Goal: Task Accomplishment & Management: Complete application form

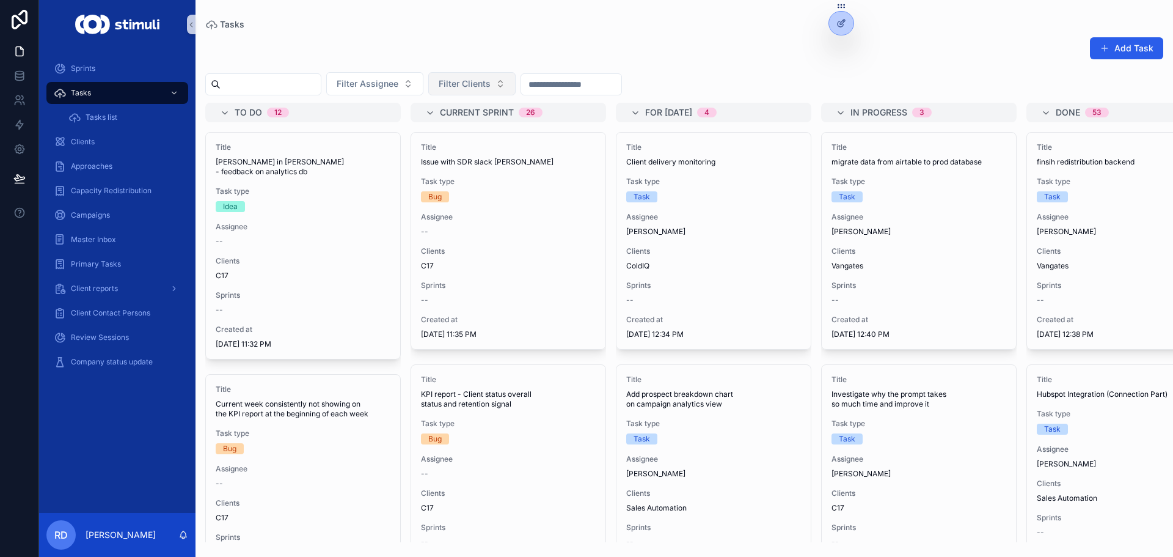
click at [506, 76] on button "Filter Clients" at bounding box center [471, 83] width 87 height 23
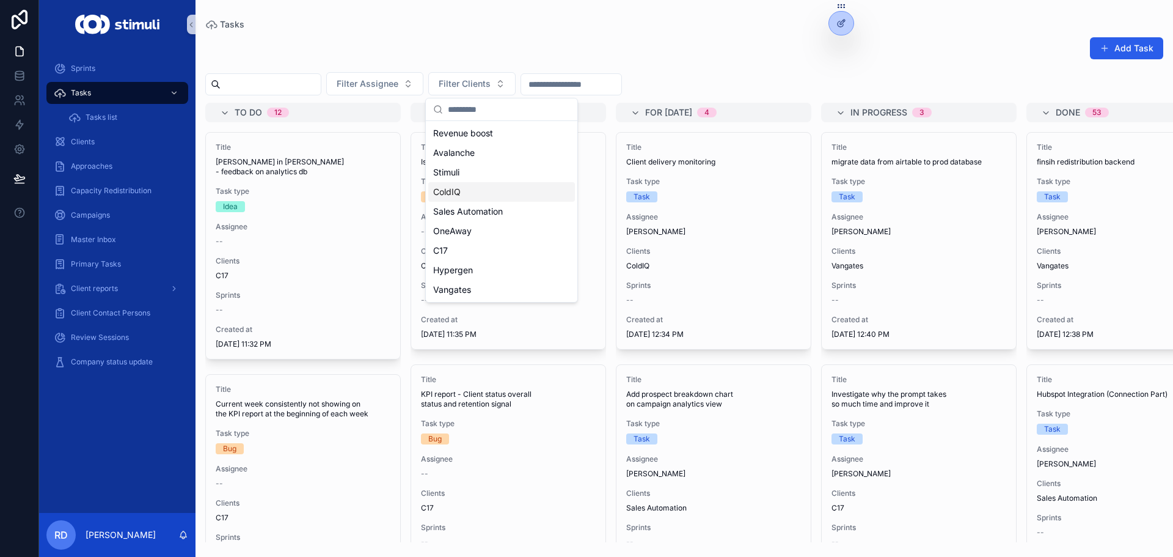
click at [464, 199] on div "ColdIQ" at bounding box center [501, 192] width 147 height 20
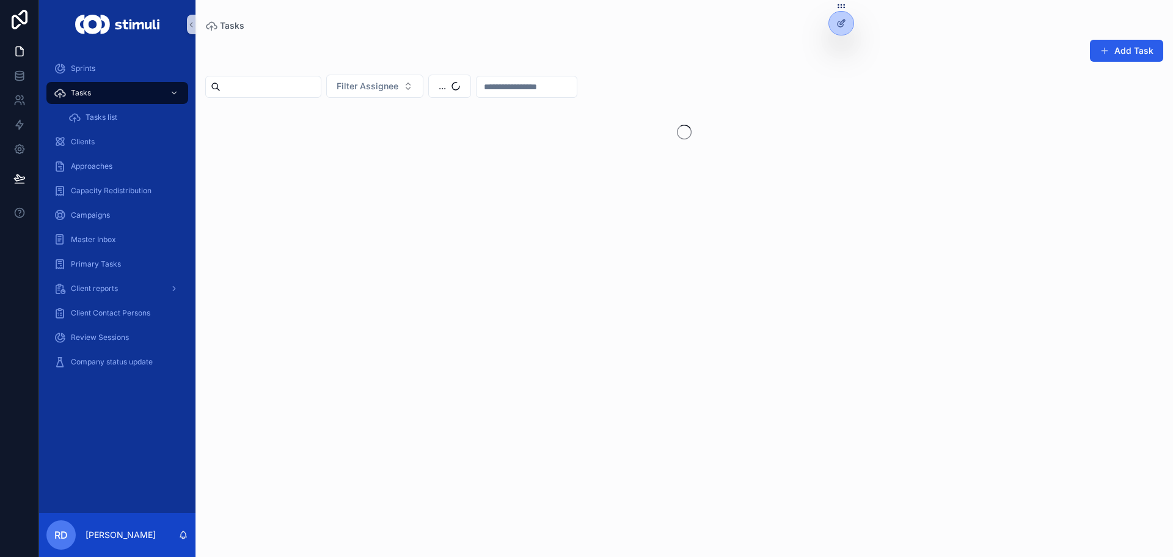
click at [479, 8] on div "Tasks Add Task Filter Assignee ..." at bounding box center [685, 271] width 978 height 542
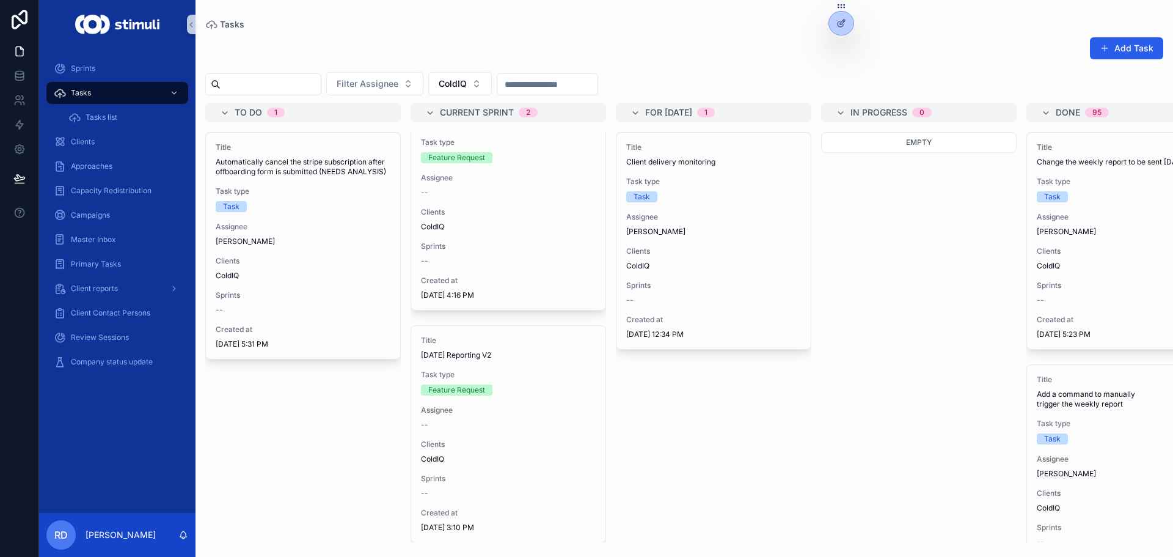
scroll to position [59, 0]
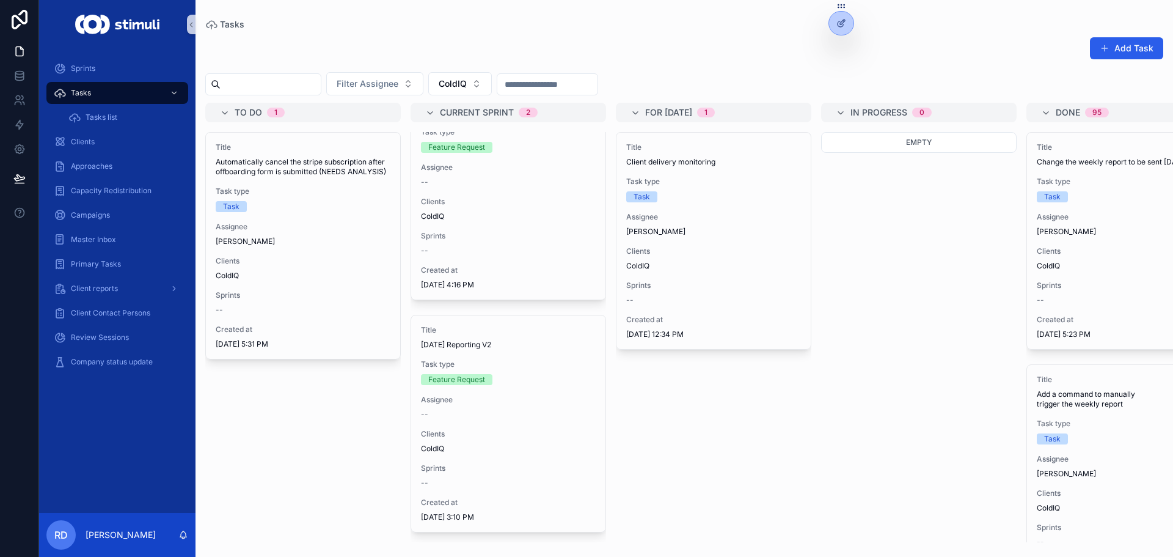
click at [679, 32] on div "Add Task Filter Assignee ColdIQ To do 1 Title Automatically cancel the stripe s…" at bounding box center [685, 285] width 978 height 513
click at [1115, 46] on button "Add Task" at bounding box center [1126, 48] width 73 height 22
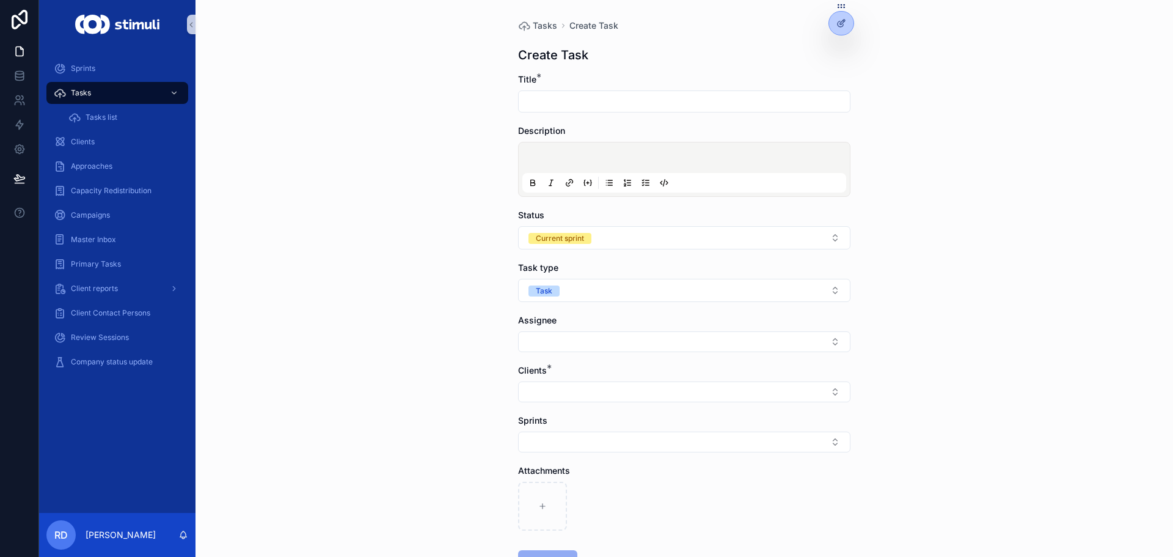
click at [546, 98] on input "scrollable content" at bounding box center [684, 101] width 331 height 17
type input "**********"
click at [576, 392] on button "Select Button" at bounding box center [684, 391] width 332 height 21
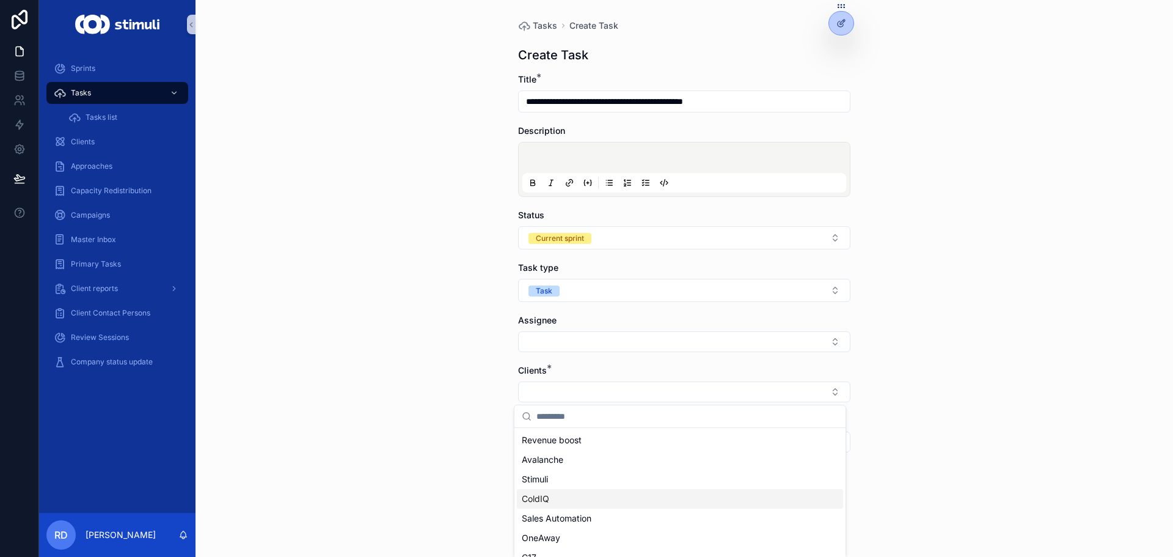
click at [553, 504] on div "ColdIQ" at bounding box center [680, 499] width 326 height 20
click at [542, 355] on form "**********" at bounding box center [684, 362] width 332 height 579
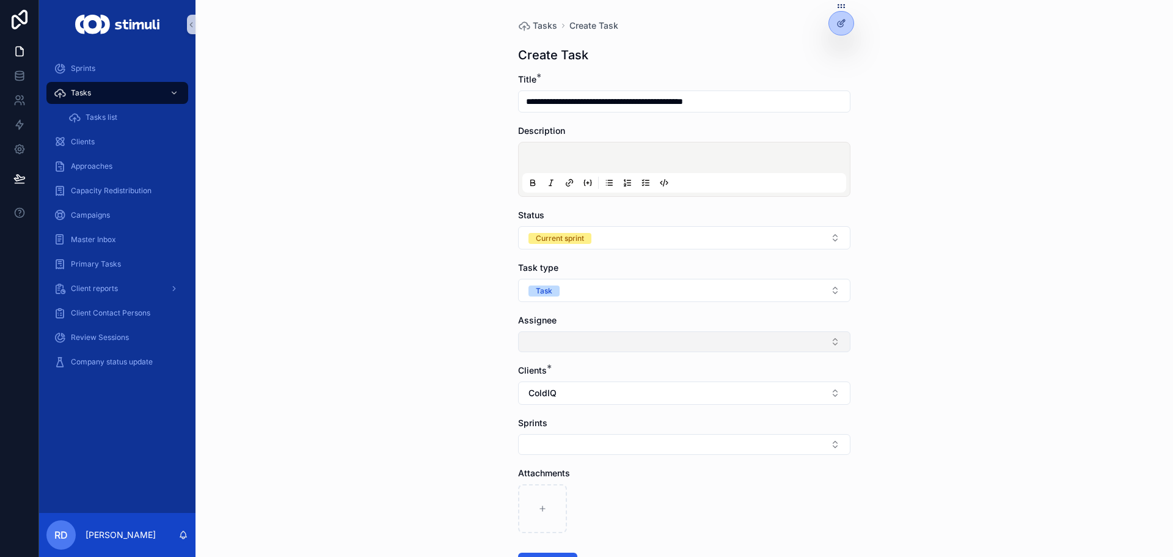
click at [560, 347] on button "Select Button" at bounding box center [684, 341] width 332 height 21
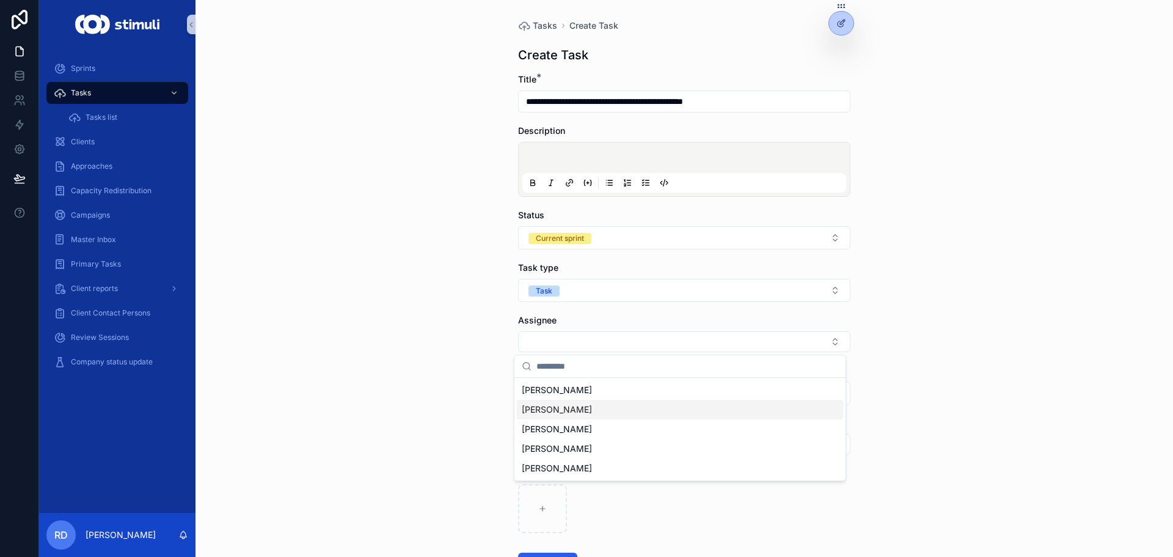
click at [566, 408] on span "[PERSON_NAME]" at bounding box center [557, 409] width 70 height 12
click at [364, 334] on div "**********" at bounding box center [685, 278] width 978 height 557
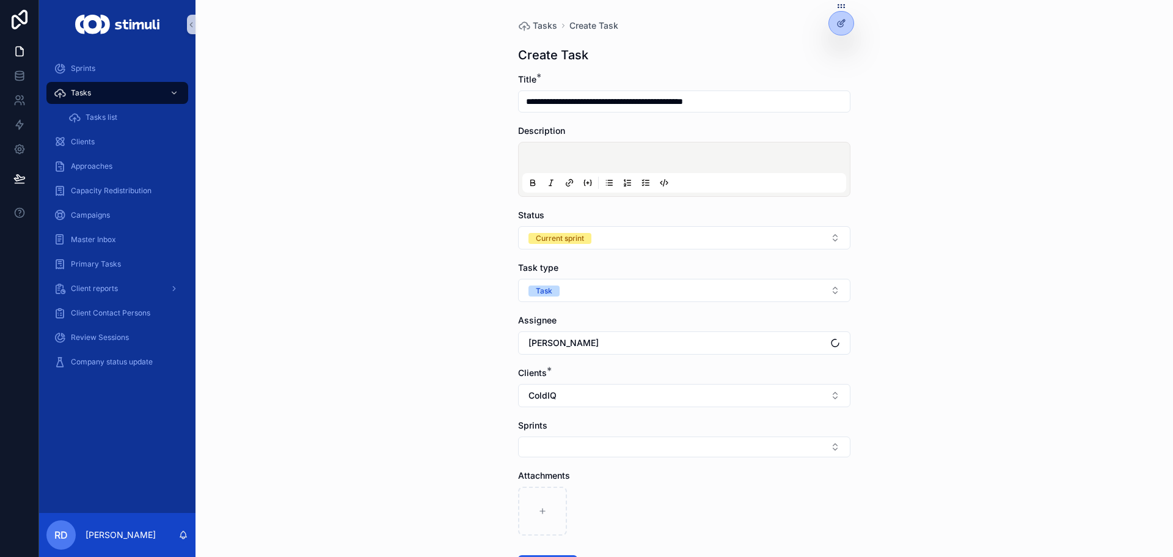
scroll to position [98, 0]
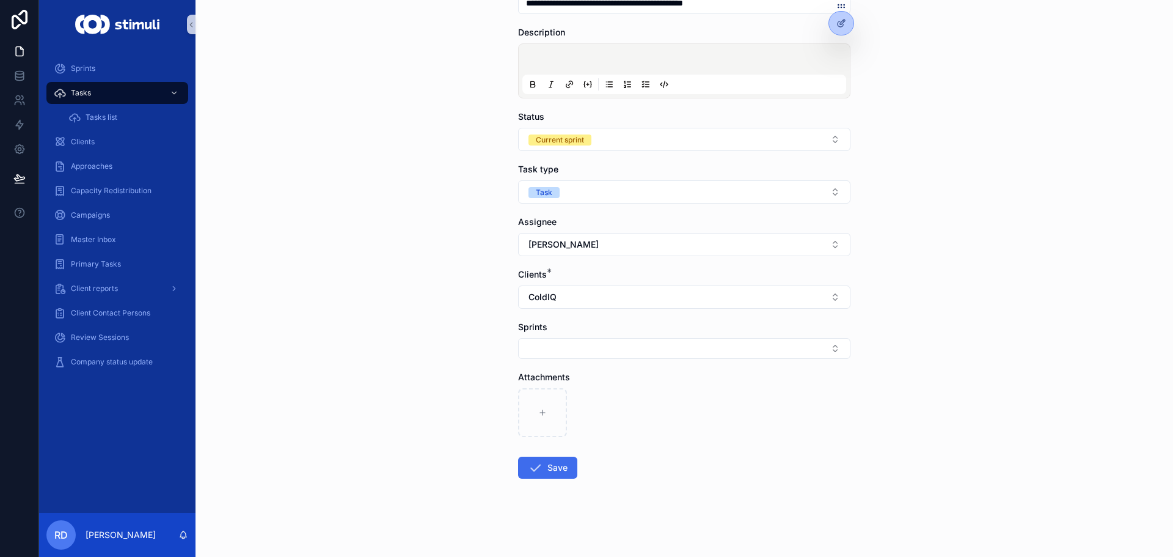
click at [553, 469] on button "Save" at bounding box center [547, 468] width 59 height 22
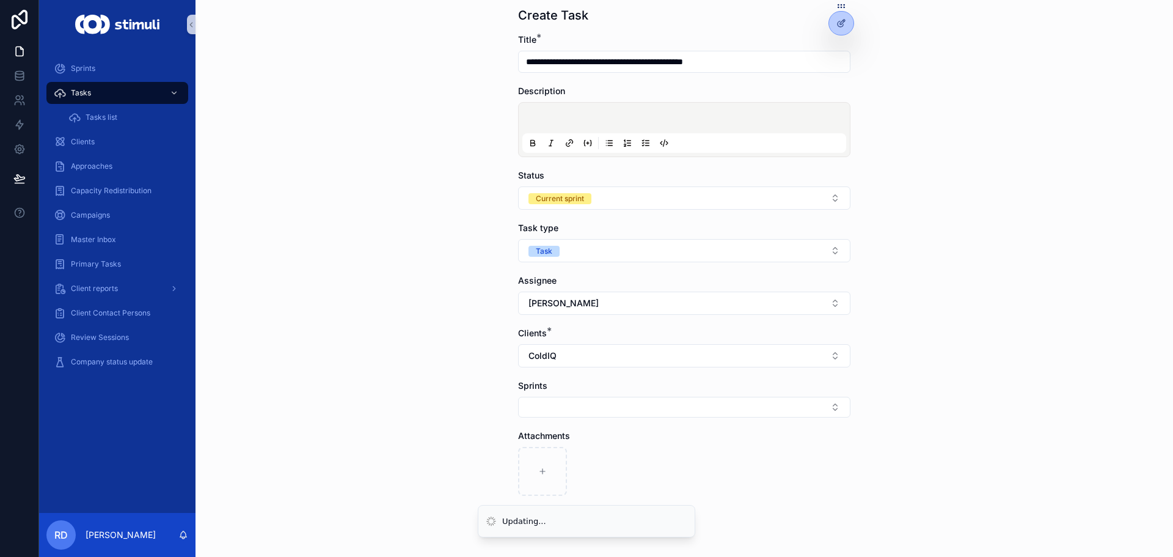
scroll to position [0, 0]
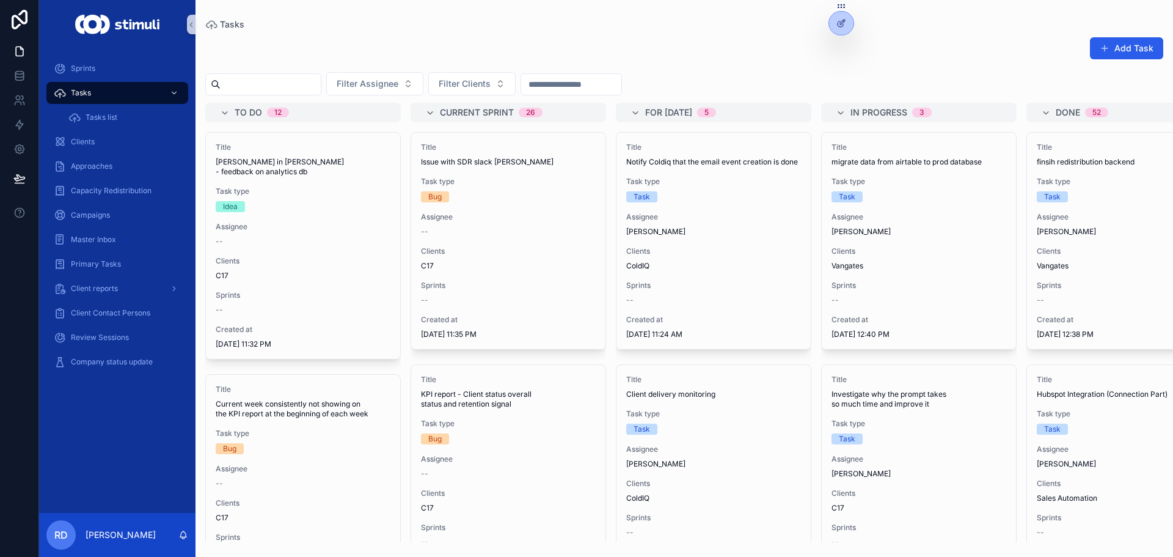
click at [496, 28] on div "Tasks" at bounding box center [684, 25] width 958 height 10
click at [491, 89] on span "Filter Clients" at bounding box center [465, 84] width 52 height 12
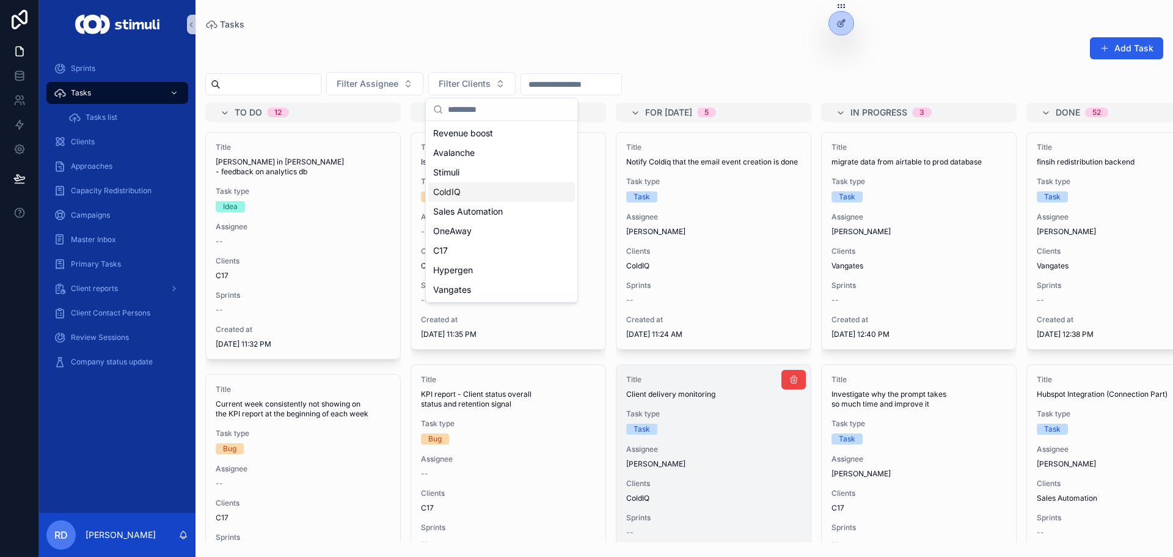
click at [667, 419] on span "Task type" at bounding box center [713, 414] width 175 height 10
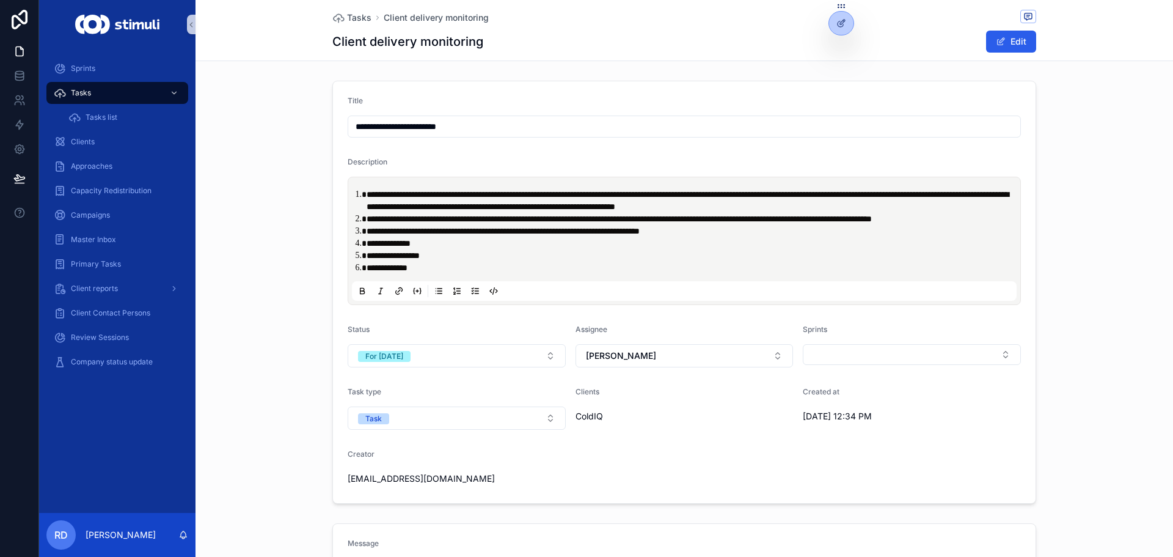
click at [298, 183] on div "**********" at bounding box center [685, 292] width 978 height 433
drag, startPoint x: 432, startPoint y: 266, endPoint x: 512, endPoint y: 290, distance: 83.5
click at [512, 290] on div "**********" at bounding box center [684, 241] width 665 height 120
drag, startPoint x: 431, startPoint y: 273, endPoint x: 480, endPoint y: 271, distance: 49.5
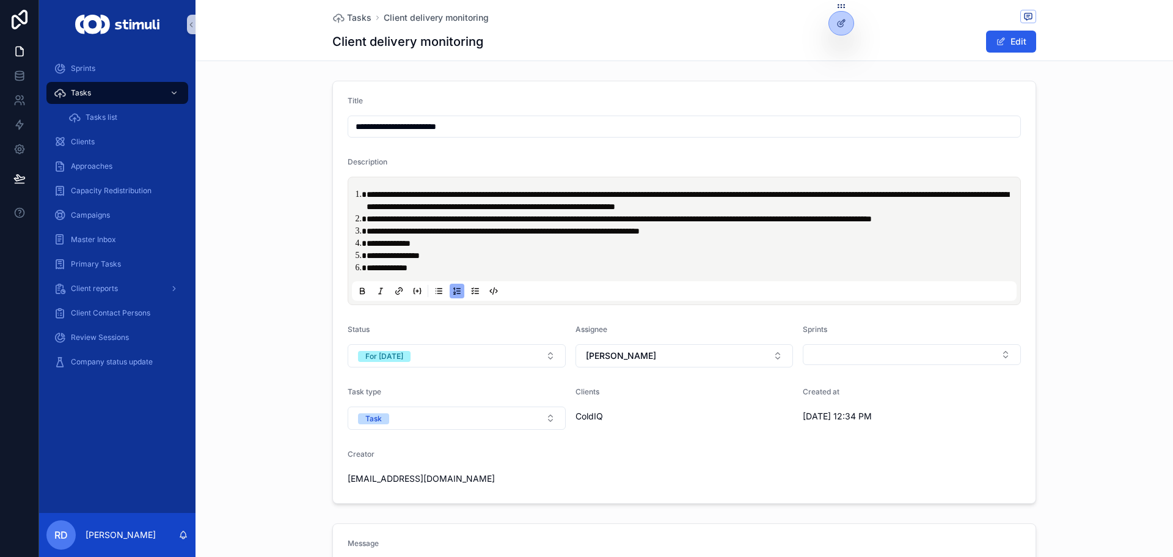
click at [480, 271] on li "**********" at bounding box center [693, 268] width 653 height 12
click at [845, 20] on icon at bounding box center [842, 23] width 10 height 10
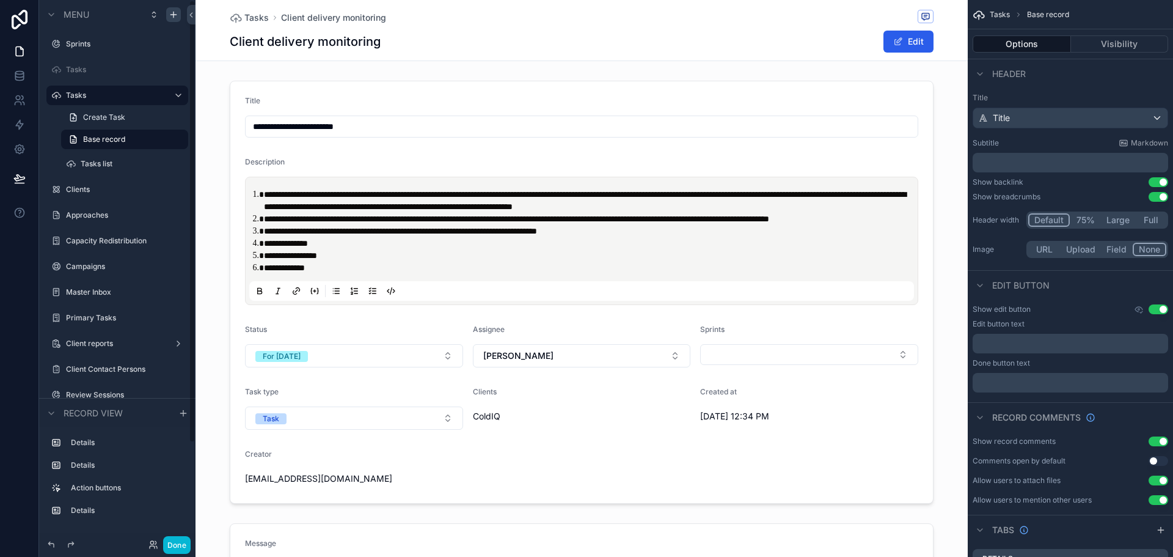
click at [166, 15] on div "scrollable content" at bounding box center [173, 14] width 15 height 15
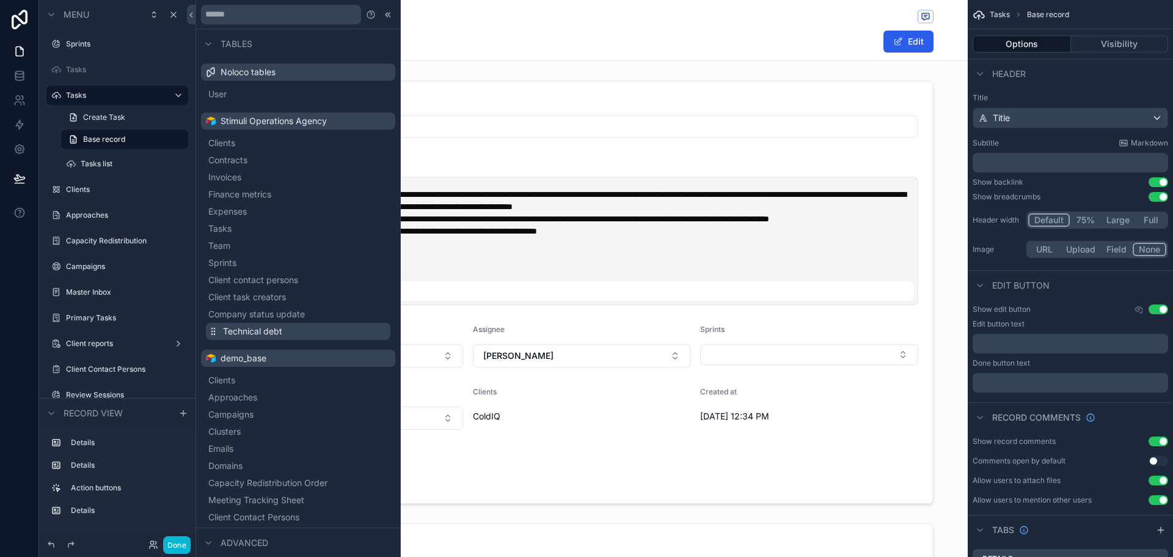
click at [270, 331] on span "Technical debt" at bounding box center [252, 331] width 59 height 12
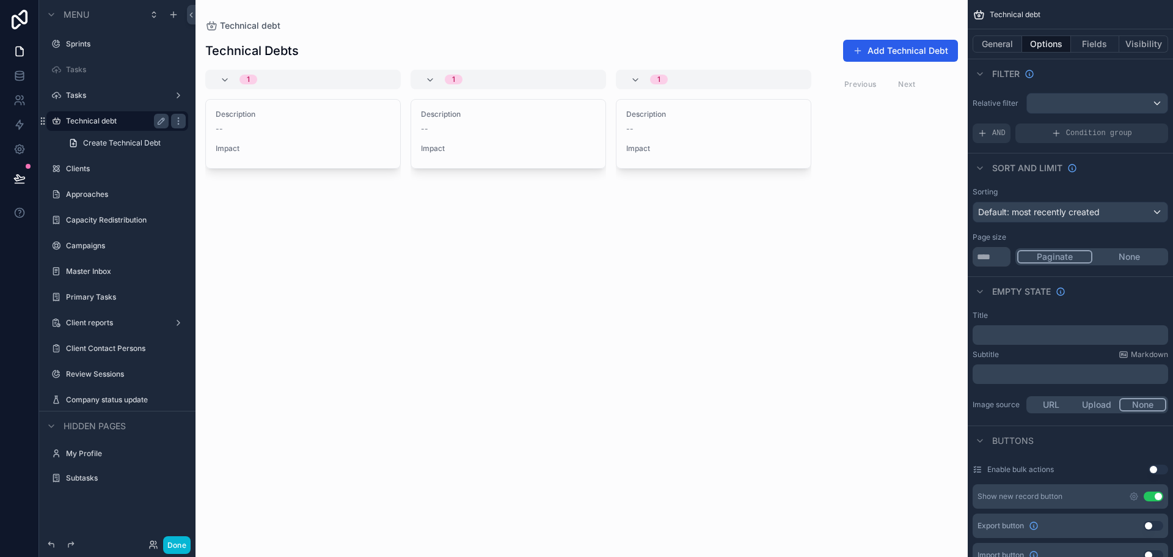
drag, startPoint x: 82, startPoint y: 113, endPoint x: 83, endPoint y: 122, distance: 8.6
click at [82, 113] on div "Technical debt" at bounding box center [117, 121] width 137 height 20
click at [83, 122] on label "Technical debt" at bounding box center [115, 121] width 98 height 10
click at [1026, 42] on button "Options" at bounding box center [1046, 43] width 49 height 17
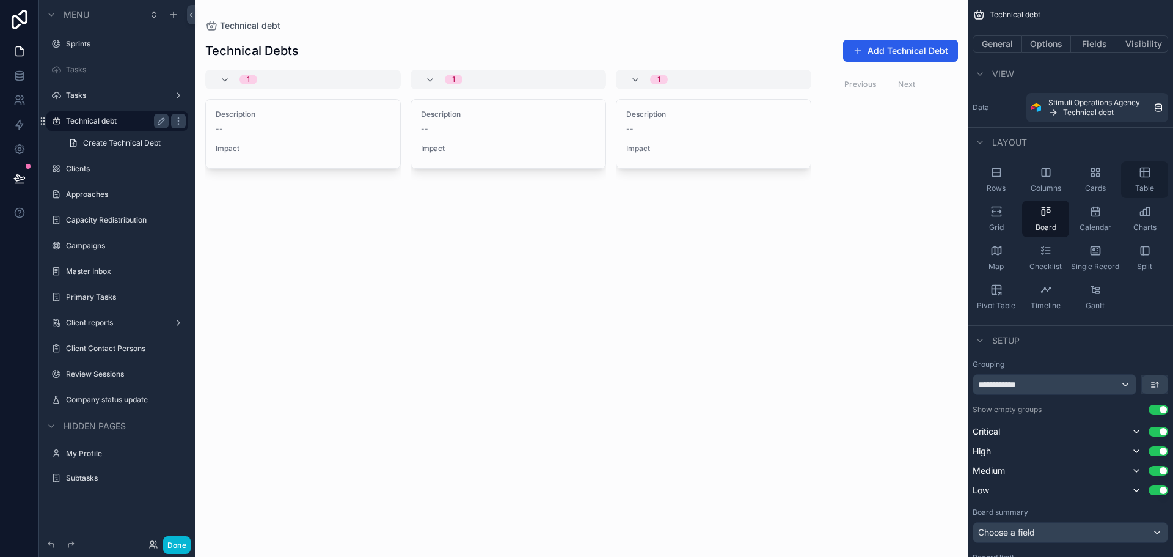
click at [1150, 180] on div "Table" at bounding box center [1145, 179] width 47 height 37
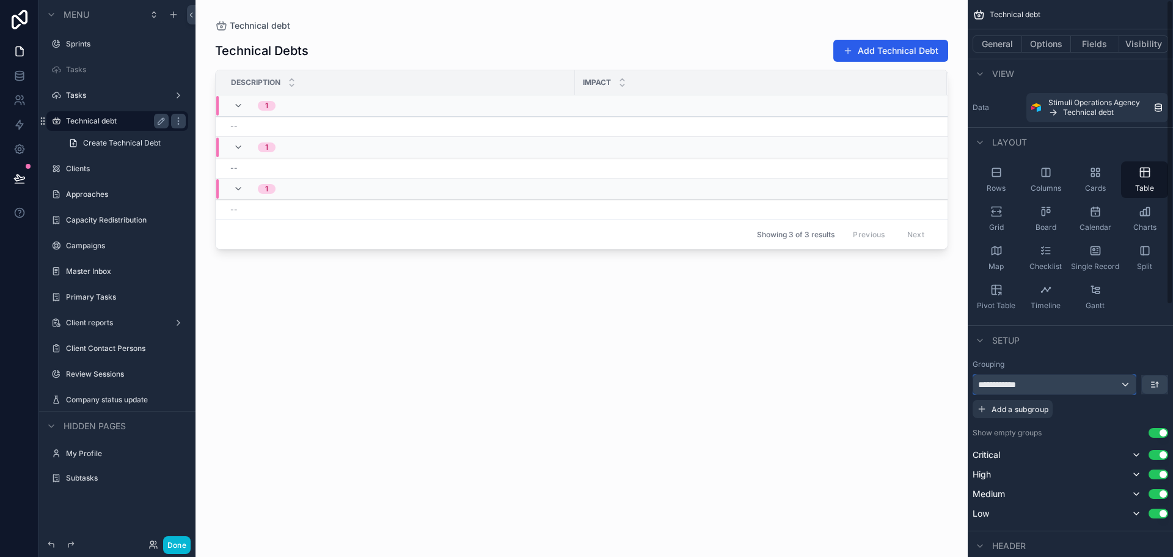
click at [1081, 387] on div "**********" at bounding box center [1055, 385] width 163 height 20
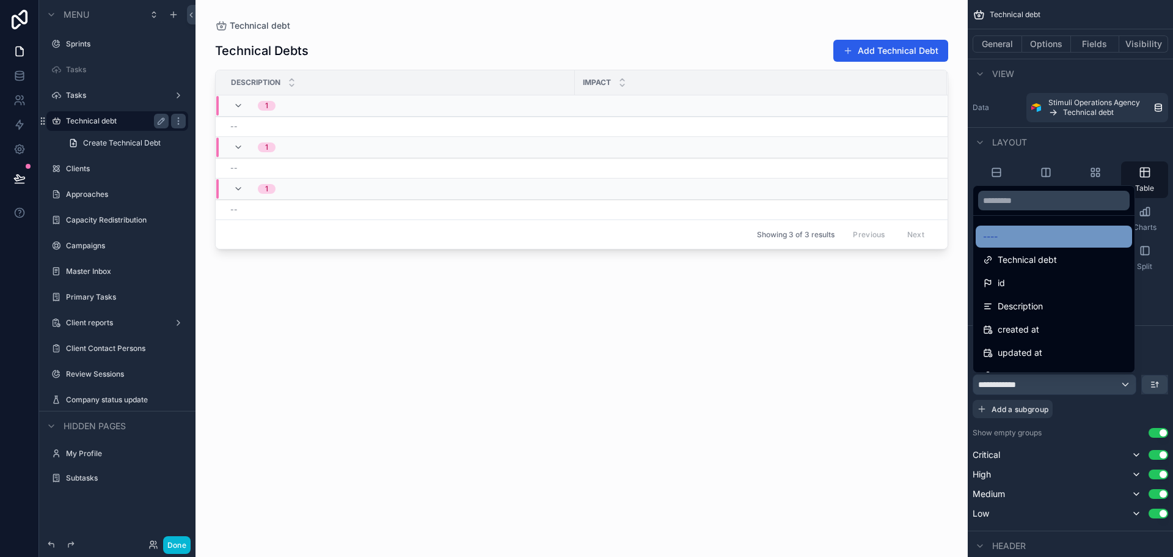
click at [1023, 227] on div "----" at bounding box center [1054, 237] width 156 height 22
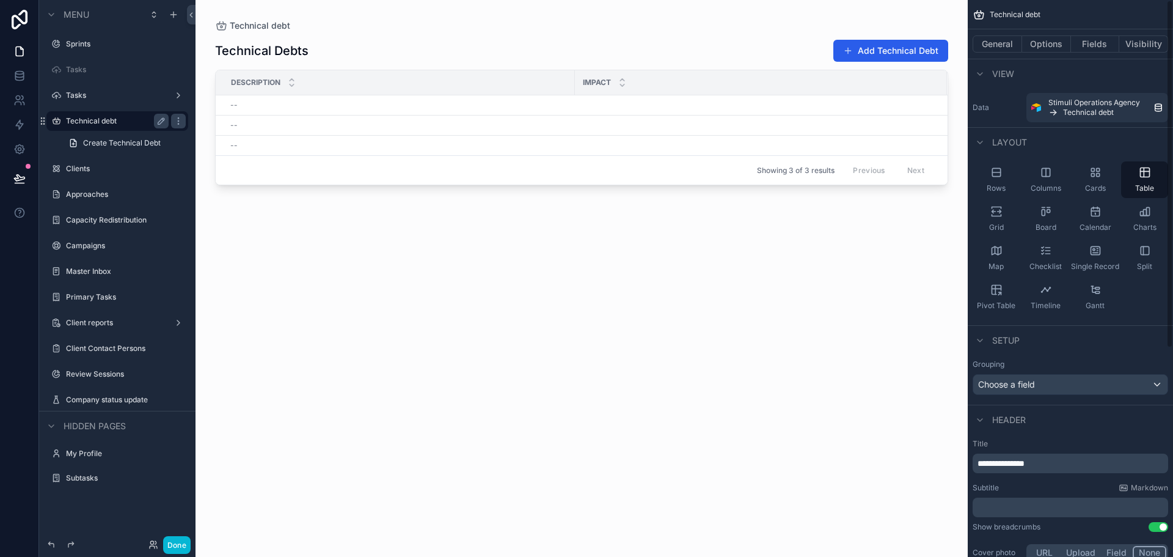
click at [600, 95] on div "scrollable content" at bounding box center [582, 271] width 773 height 542
click at [641, 111] on td "scrollable content" at bounding box center [761, 105] width 372 height 20
click at [1062, 45] on button "Options" at bounding box center [1046, 43] width 49 height 17
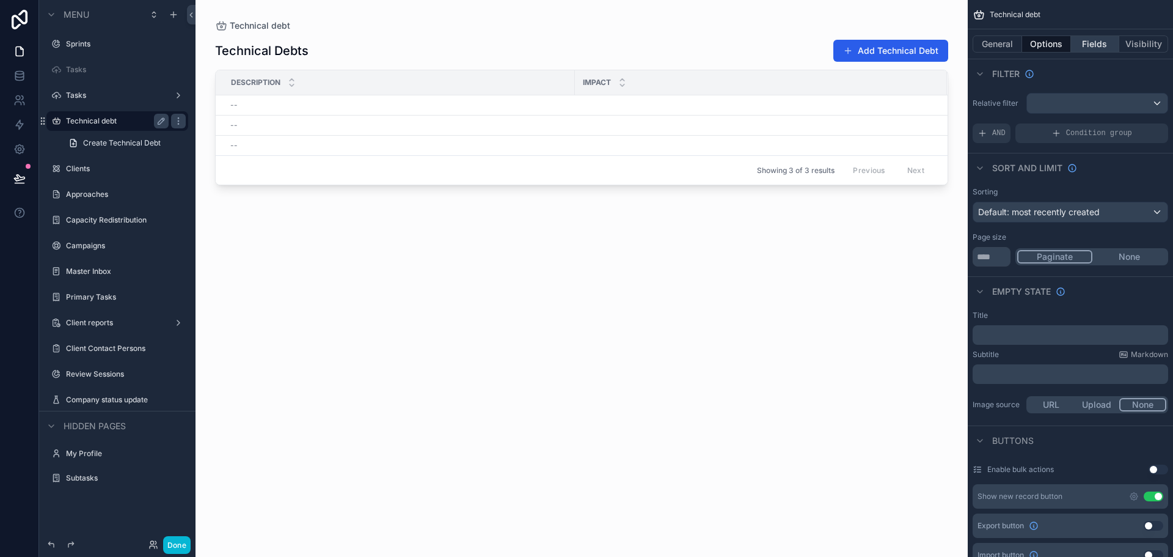
click at [1099, 43] on button "Fields" at bounding box center [1095, 43] width 49 height 17
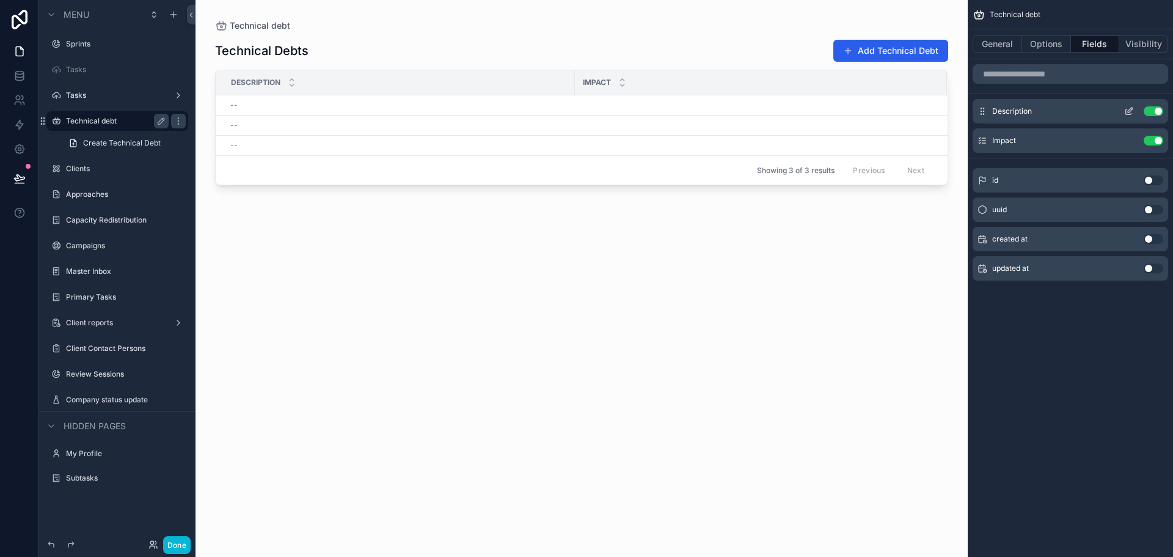
click at [1129, 114] on icon "scrollable content" at bounding box center [1130, 111] width 10 height 10
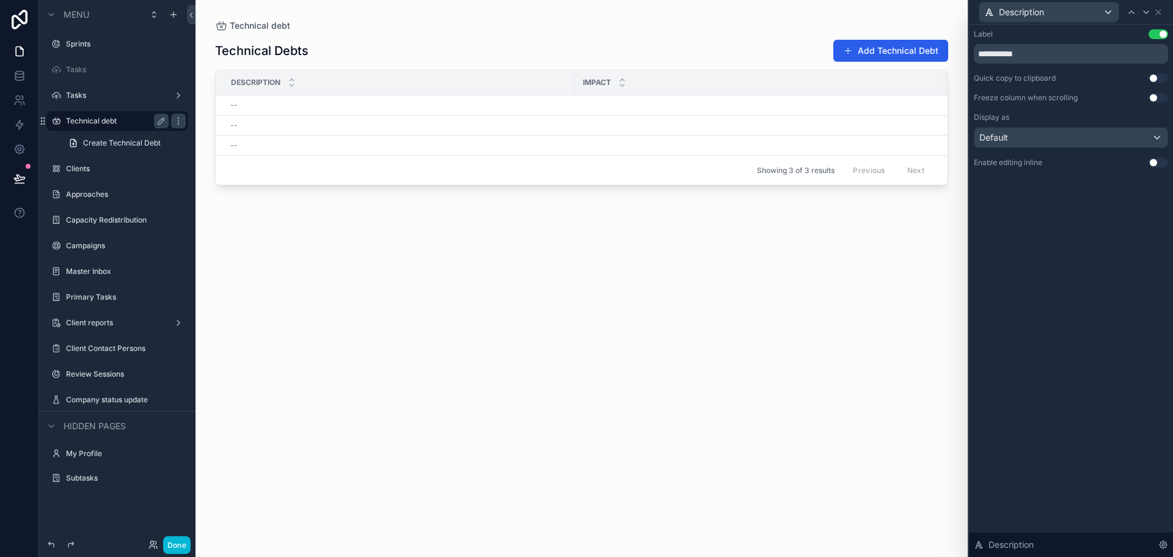
click at [1162, 162] on button "Use setting" at bounding box center [1159, 163] width 20 height 10
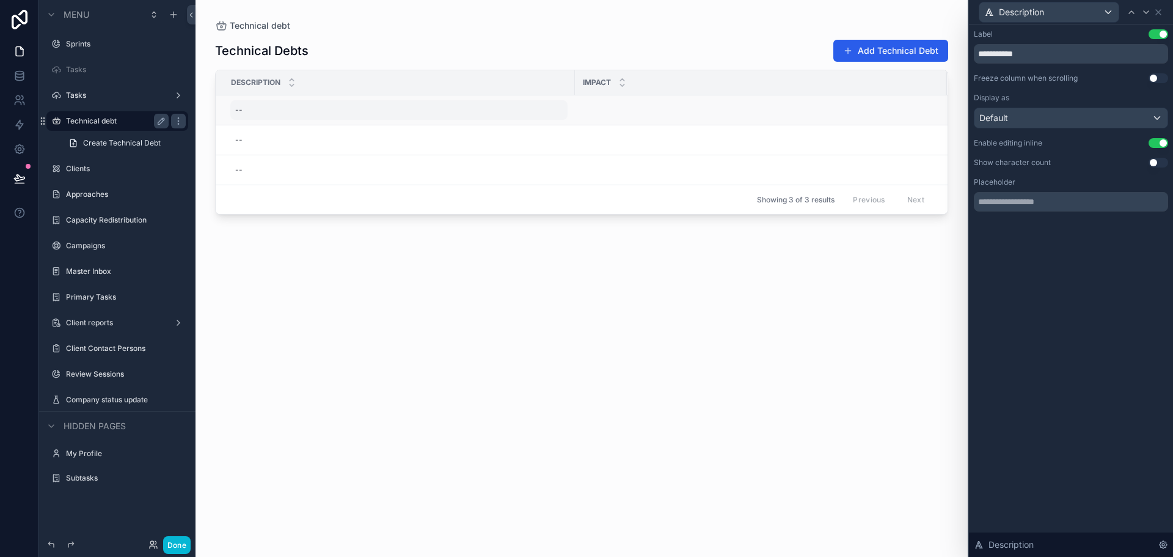
click at [290, 109] on div "--" at bounding box center [398, 110] width 337 height 20
click at [698, 117] on td "scrollable content" at bounding box center [761, 110] width 372 height 30
click at [1161, 9] on icon at bounding box center [1159, 12] width 10 height 10
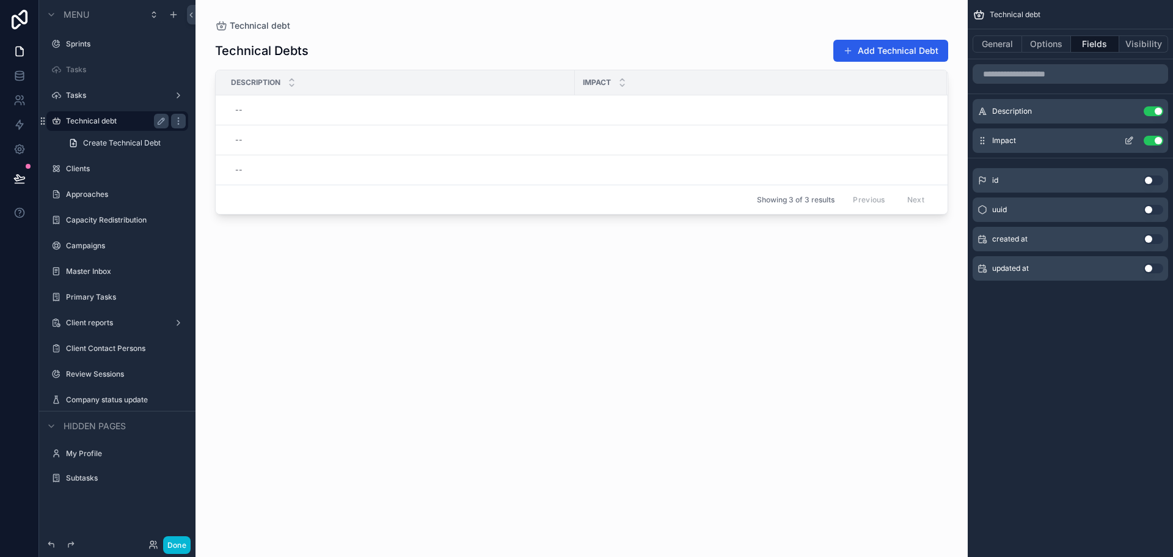
click at [1126, 143] on icon "scrollable content" at bounding box center [1129, 142] width 6 height 6
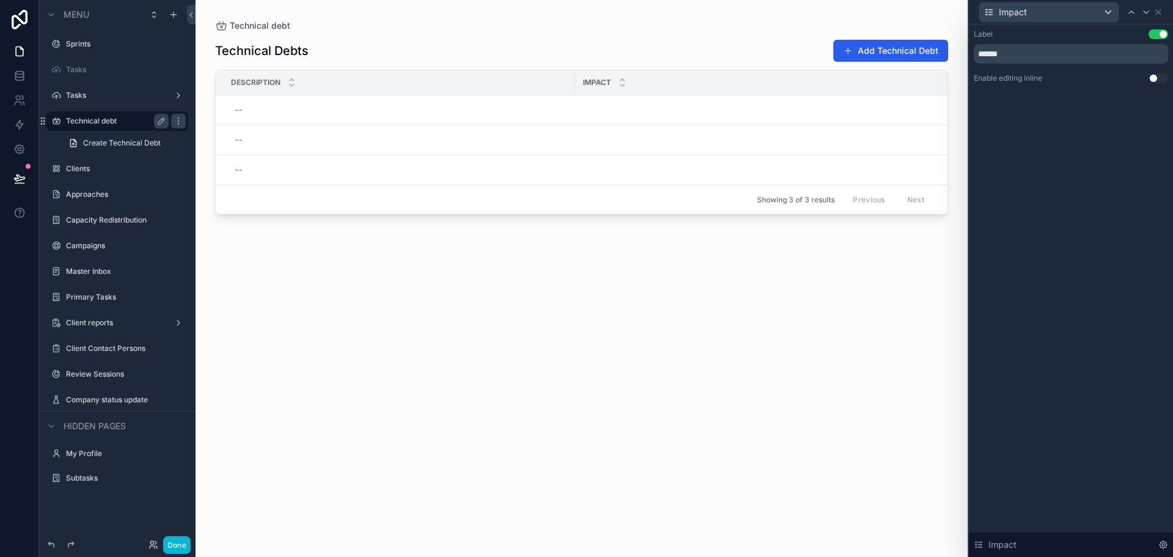
click at [1154, 77] on button "Use setting" at bounding box center [1159, 78] width 20 height 10
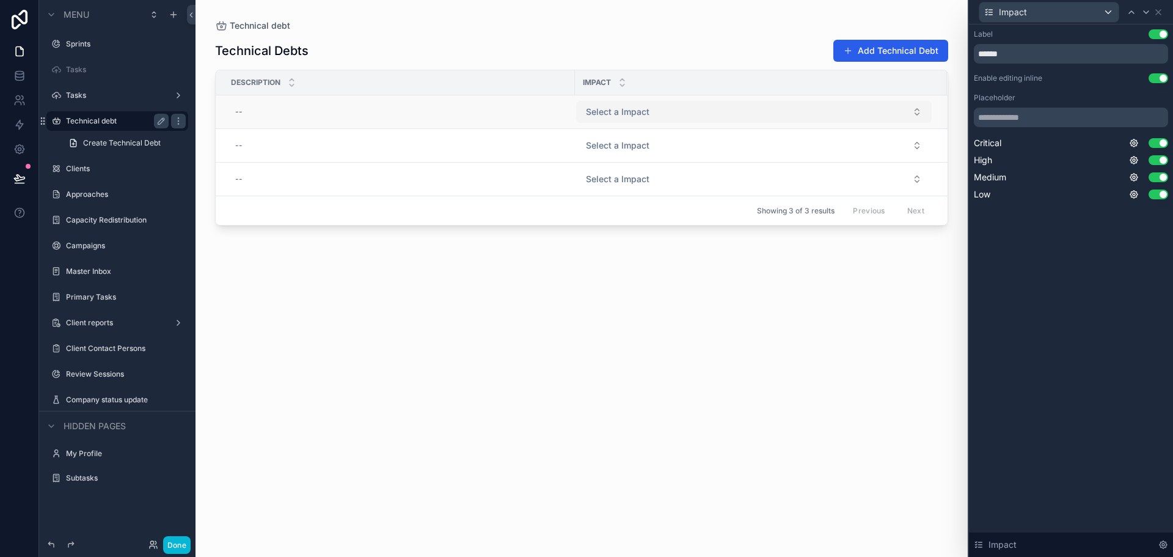
click at [670, 112] on button "Select a Impact" at bounding box center [754, 112] width 356 height 22
click at [625, 257] on div "Technical Debts Add Technical Debt Description Impact -- Select a Impact -- Sel…" at bounding box center [581, 287] width 733 height 510
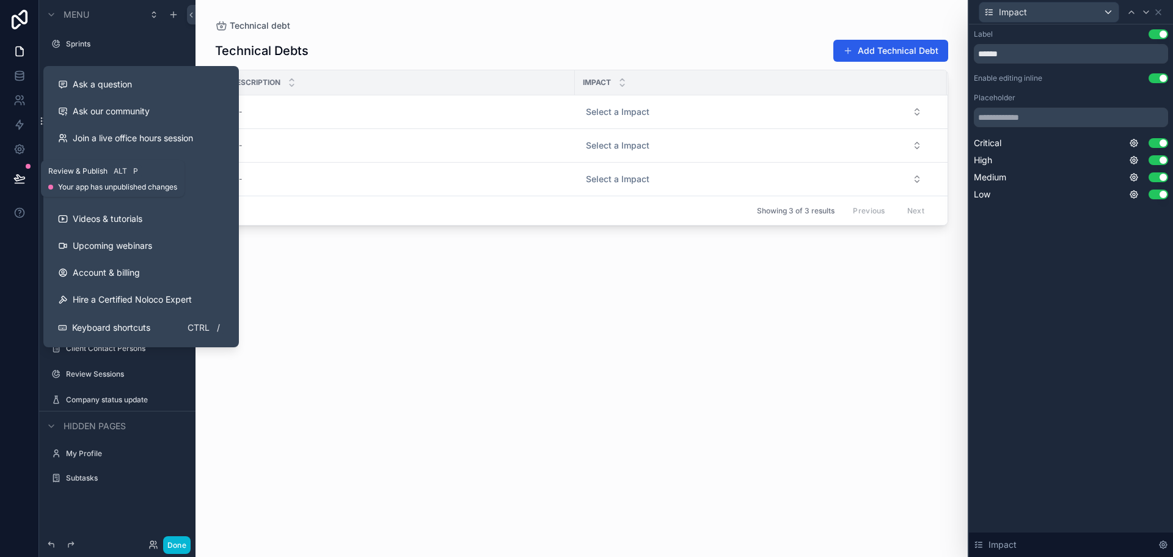
click at [23, 176] on icon at bounding box center [19, 178] width 12 height 12
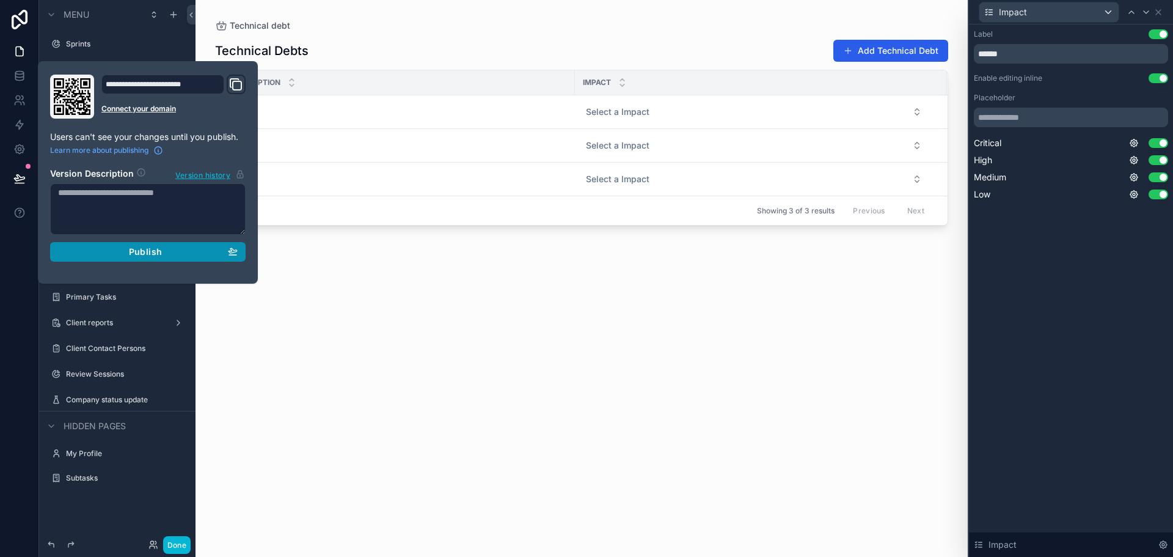
click at [243, 255] on button "Publish" at bounding box center [148, 252] width 196 height 20
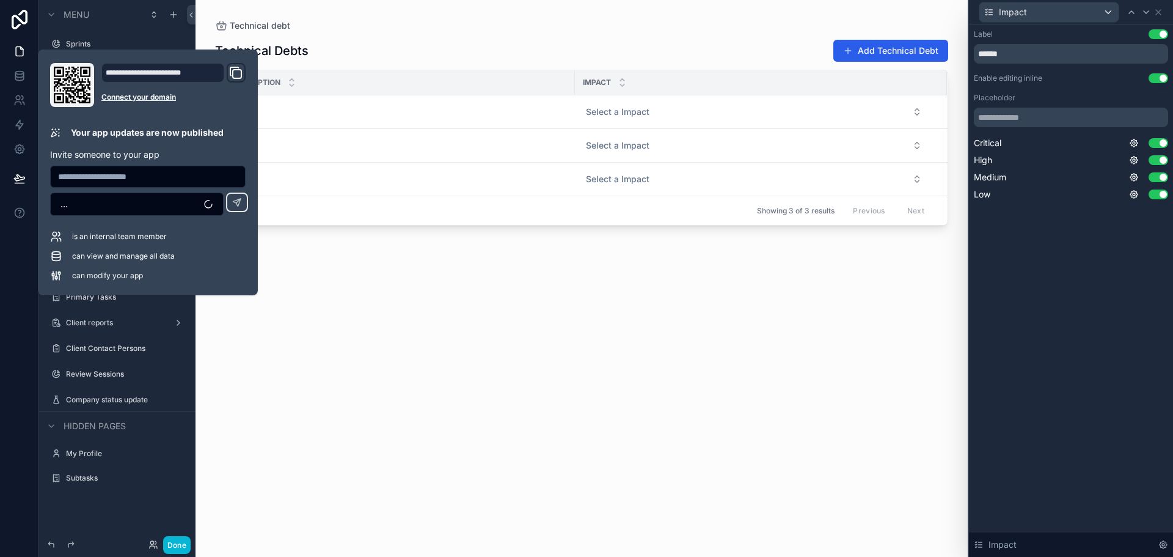
click at [474, 367] on div "Technical Debts Add Technical Debt Description Impact -- Select a Impact -- Sel…" at bounding box center [581, 287] width 733 height 510
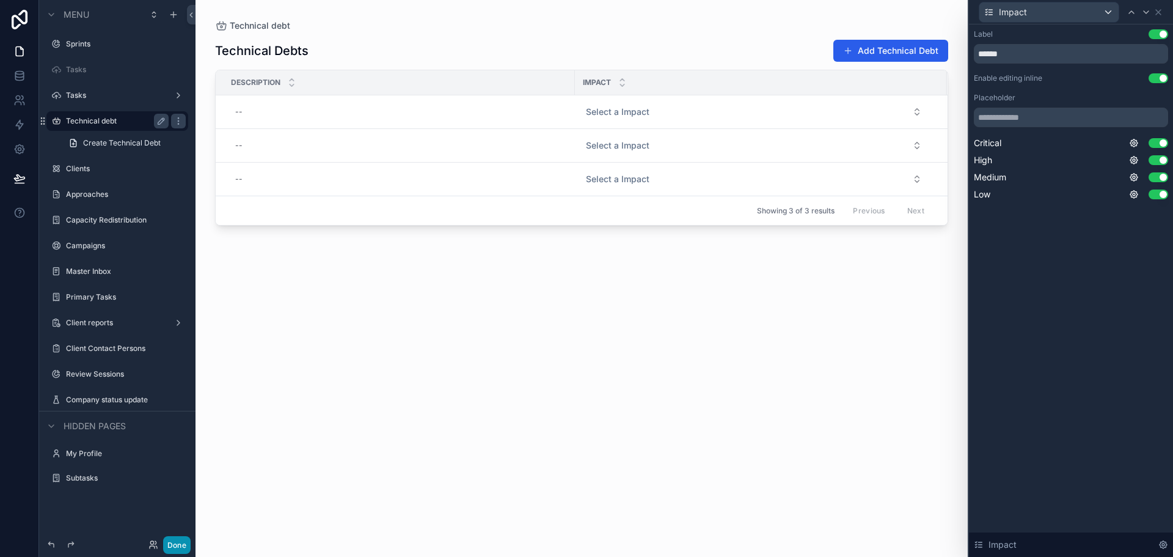
click at [177, 543] on button "Done" at bounding box center [177, 545] width 28 height 18
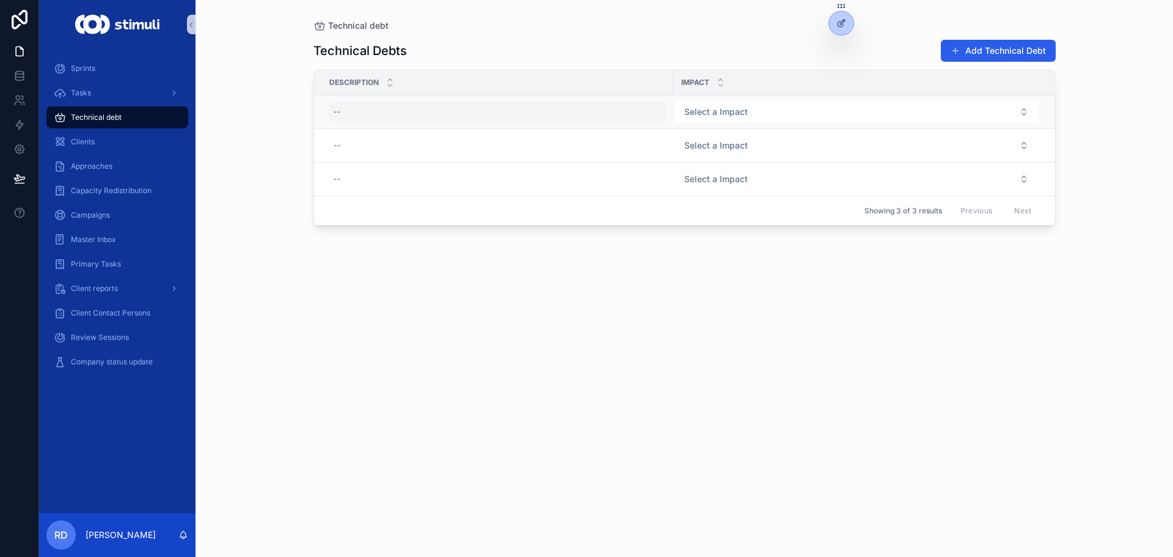
click at [383, 110] on div "--" at bounding box center [497, 112] width 337 height 20
click at [279, 87] on div "Technical debt Technical Debts Add Technical Debt Description Impact -- Select …" at bounding box center [685, 278] width 978 height 557
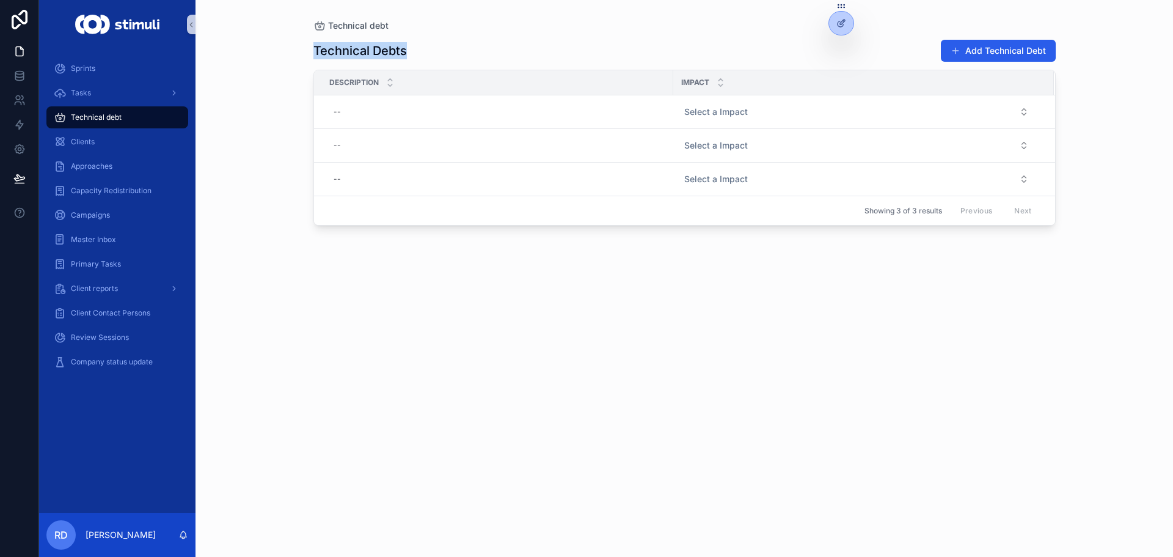
drag, startPoint x: 290, startPoint y: 53, endPoint x: 437, endPoint y: 57, distance: 147.4
click at [437, 57] on div "Technical debt Technical Debts Add Technical Debt Description Impact -- Select …" at bounding box center [685, 278] width 978 height 557
click at [437, 57] on div "Technical Debts Add Technical Debt" at bounding box center [685, 50] width 743 height 23
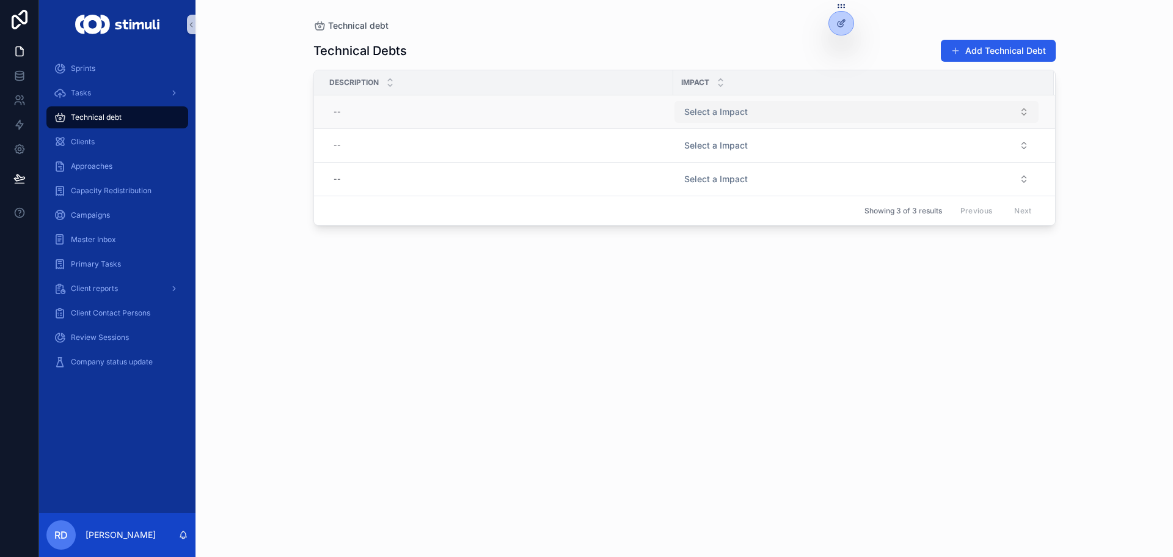
click at [763, 109] on button "Select a Impact" at bounding box center [857, 112] width 364 height 22
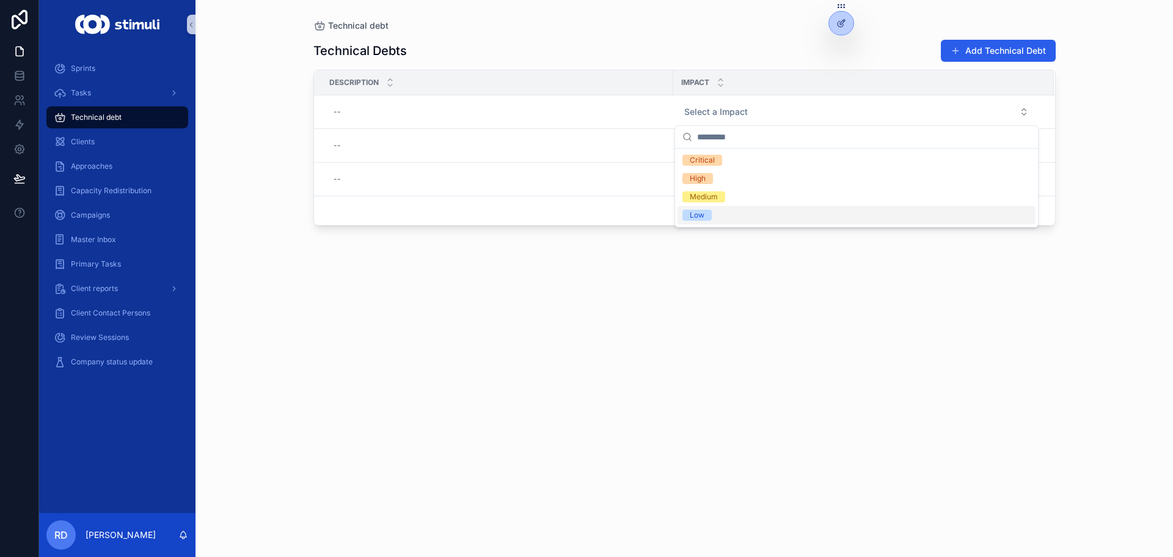
click at [821, 351] on div "Technical Debts Add Technical Debt Description Impact -- Select a Impact -- Sel…" at bounding box center [685, 287] width 743 height 510
click at [846, 16] on div at bounding box center [841, 23] width 24 height 23
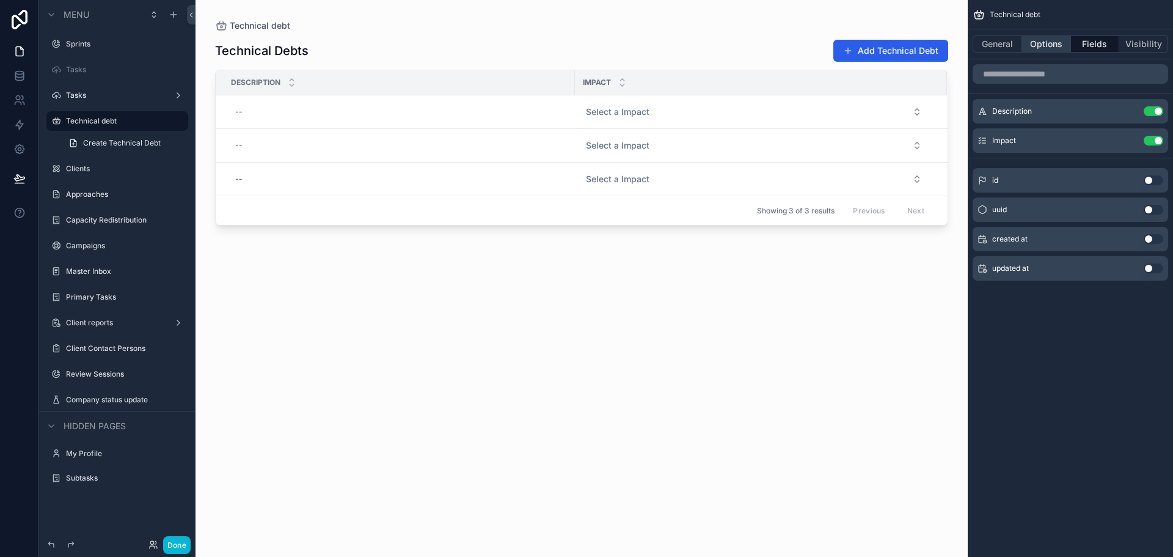
click at [1031, 50] on button "Options" at bounding box center [1046, 43] width 49 height 17
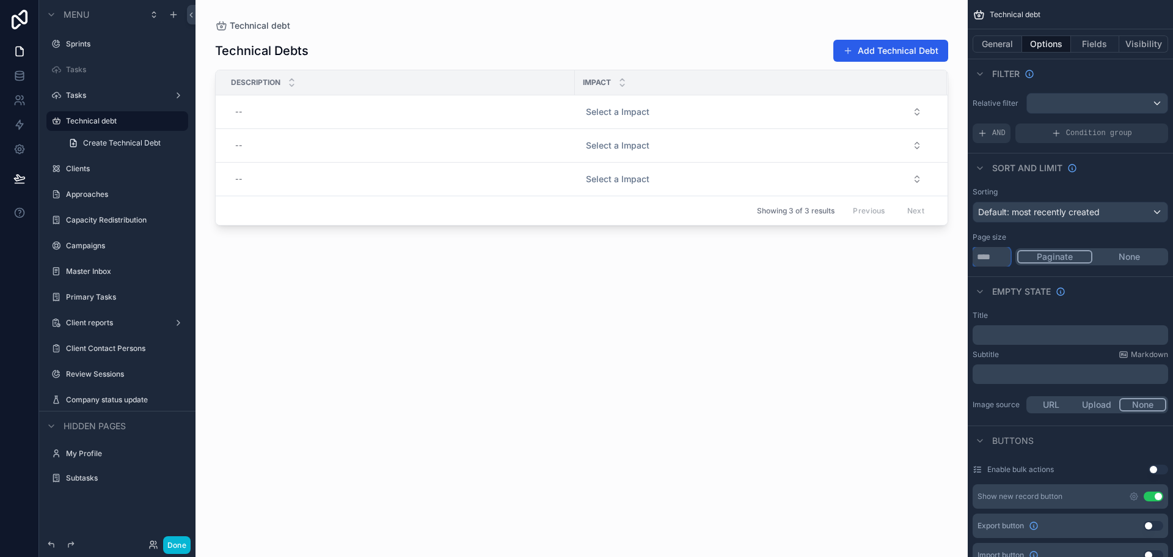
click at [994, 255] on input "**" at bounding box center [992, 257] width 38 height 20
click at [1000, 49] on button "General" at bounding box center [998, 43] width 50 height 17
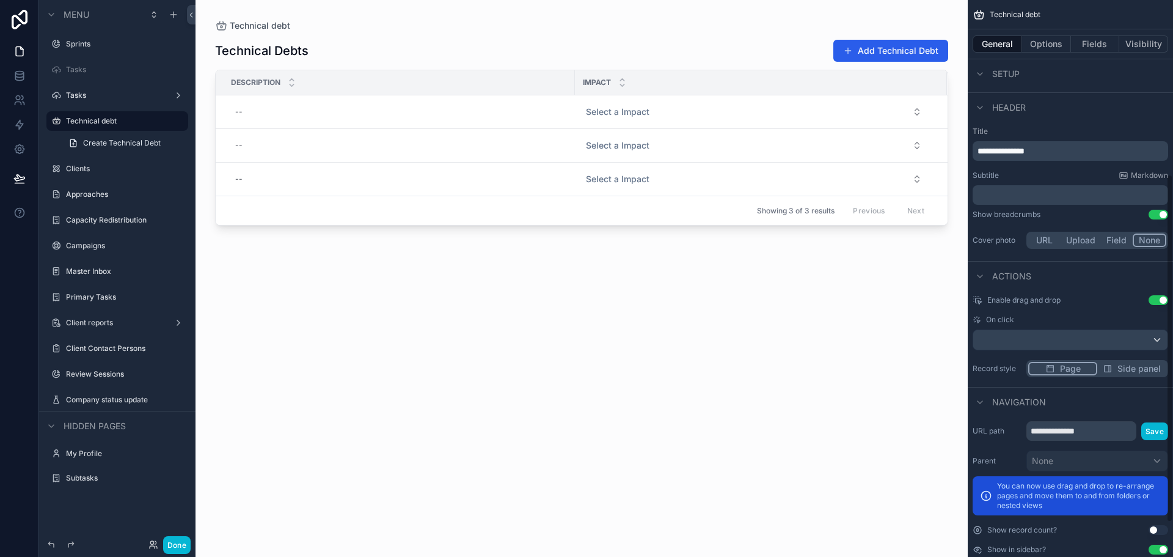
scroll to position [334, 0]
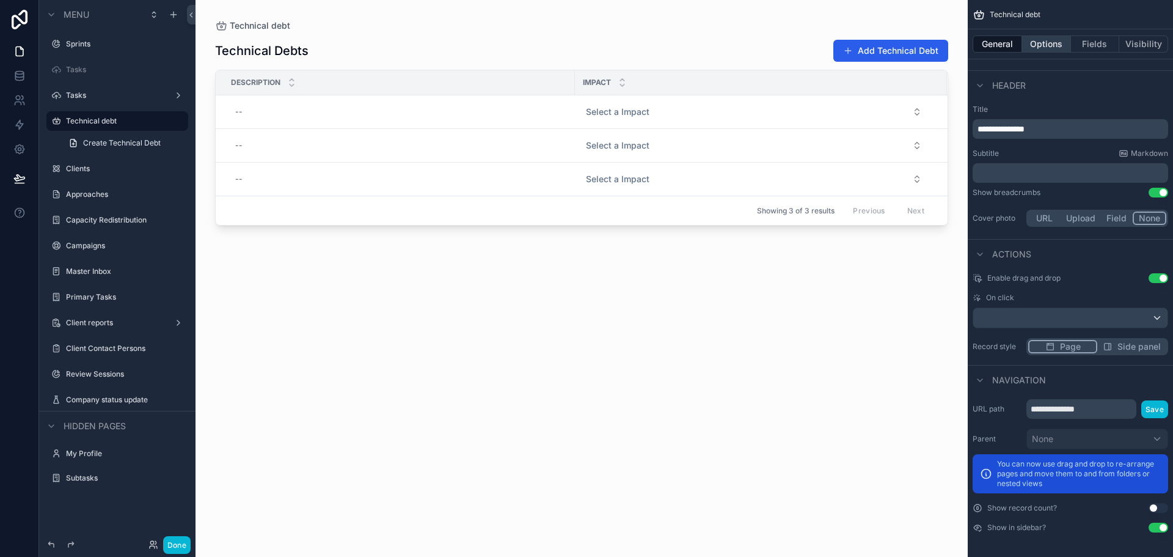
click at [1035, 48] on button "Options" at bounding box center [1046, 43] width 49 height 17
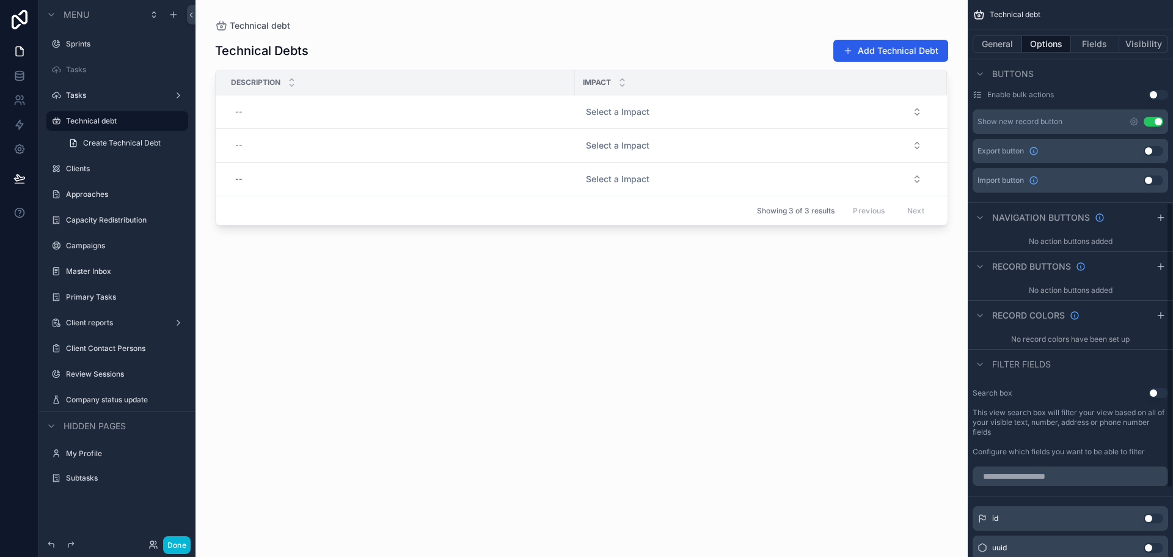
scroll to position [395, 0]
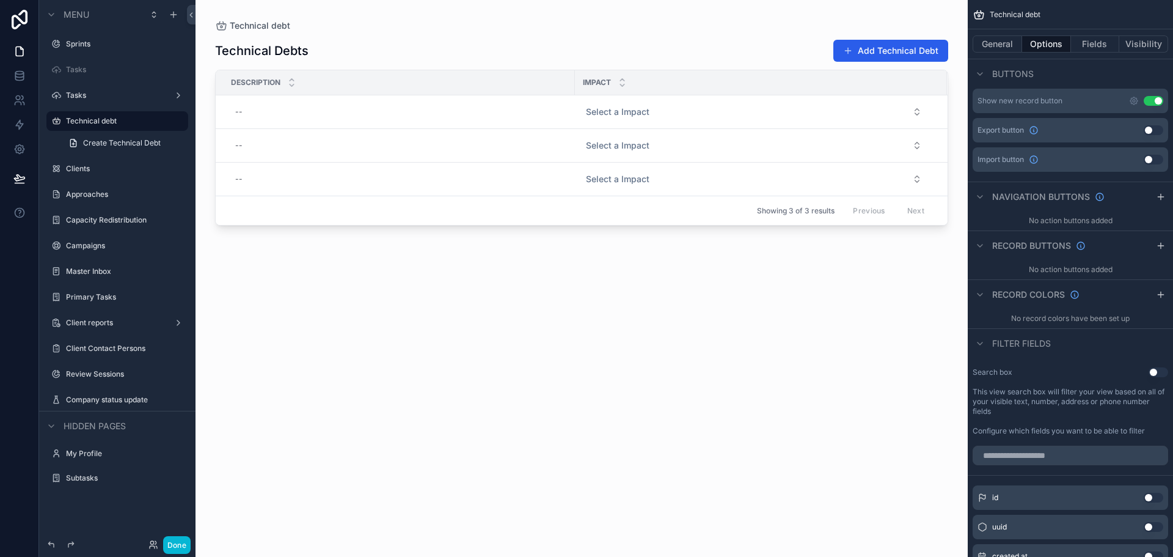
click at [1153, 245] on div "Record buttons" at bounding box center [1070, 244] width 205 height 29
click at [1158, 246] on icon "scrollable content" at bounding box center [1161, 246] width 10 height 10
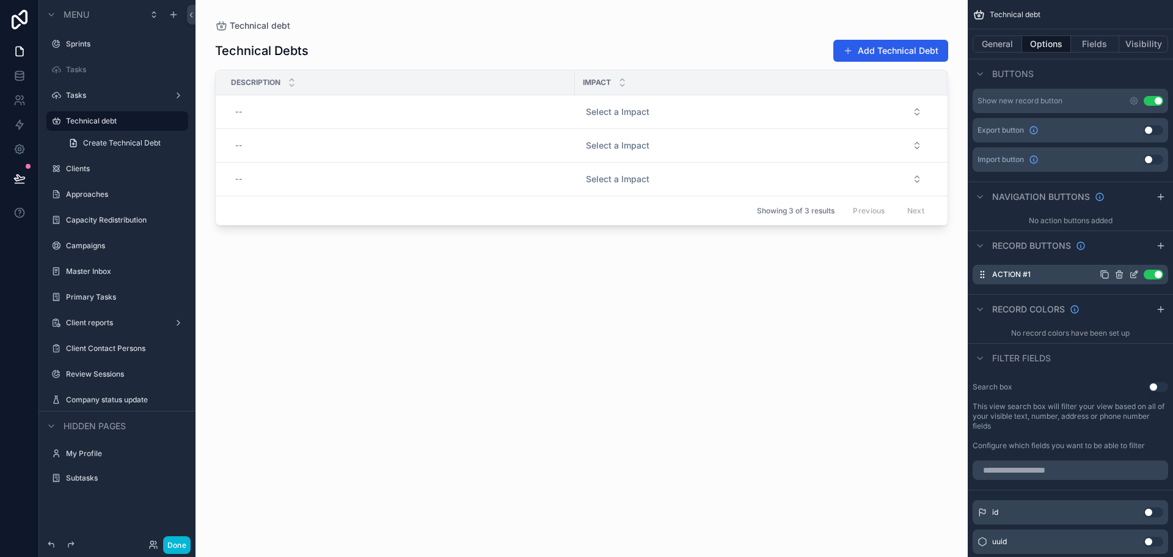
click at [1132, 274] on icon "scrollable content" at bounding box center [1134, 275] width 10 height 10
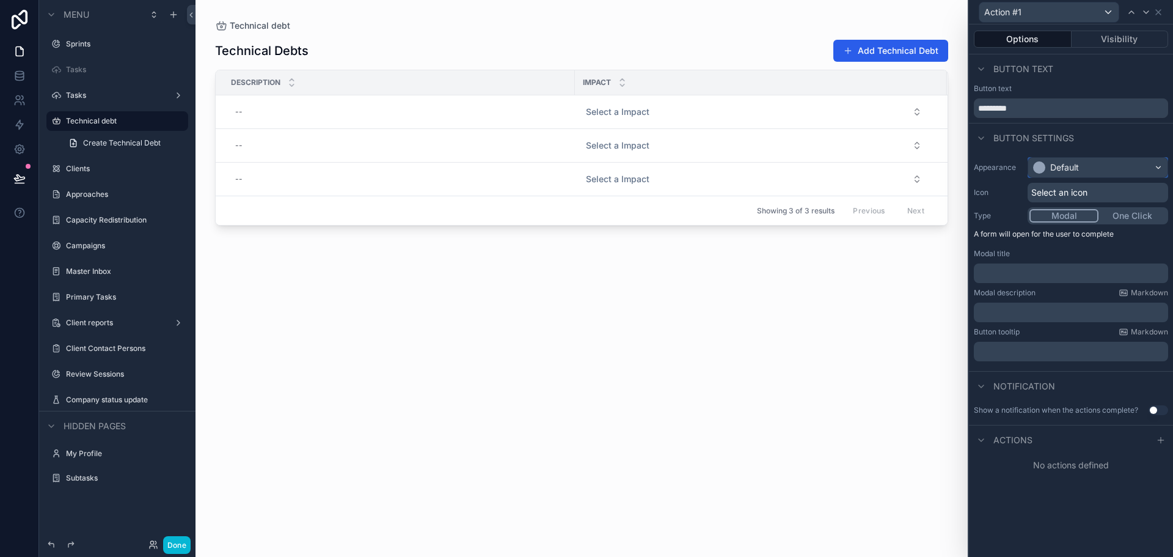
click at [1050, 166] on div "Default" at bounding box center [1056, 167] width 46 height 12
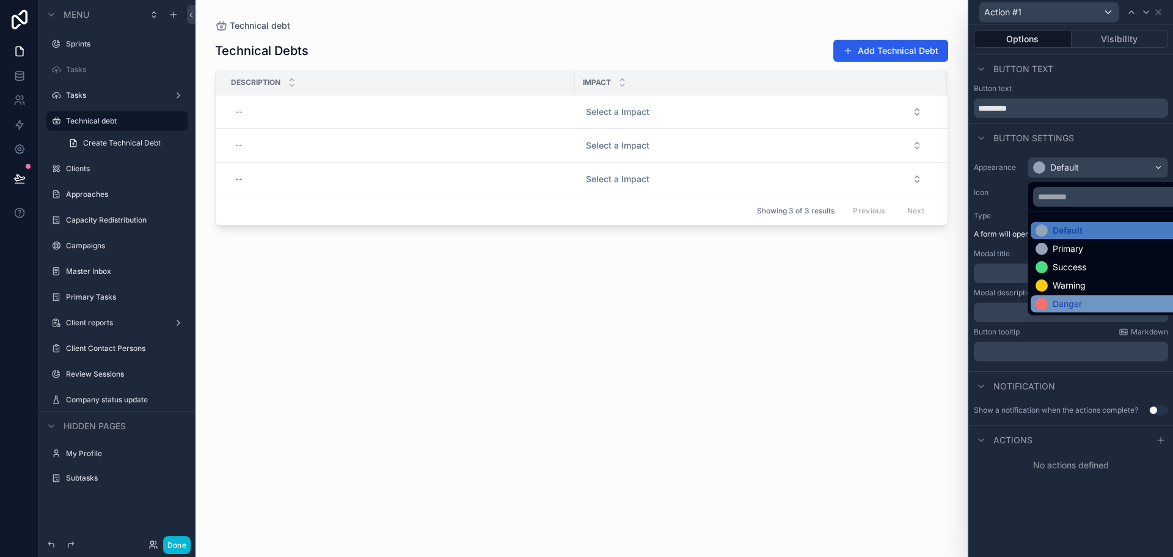
click at [1073, 311] on div "Danger" at bounding box center [1112, 303] width 163 height 17
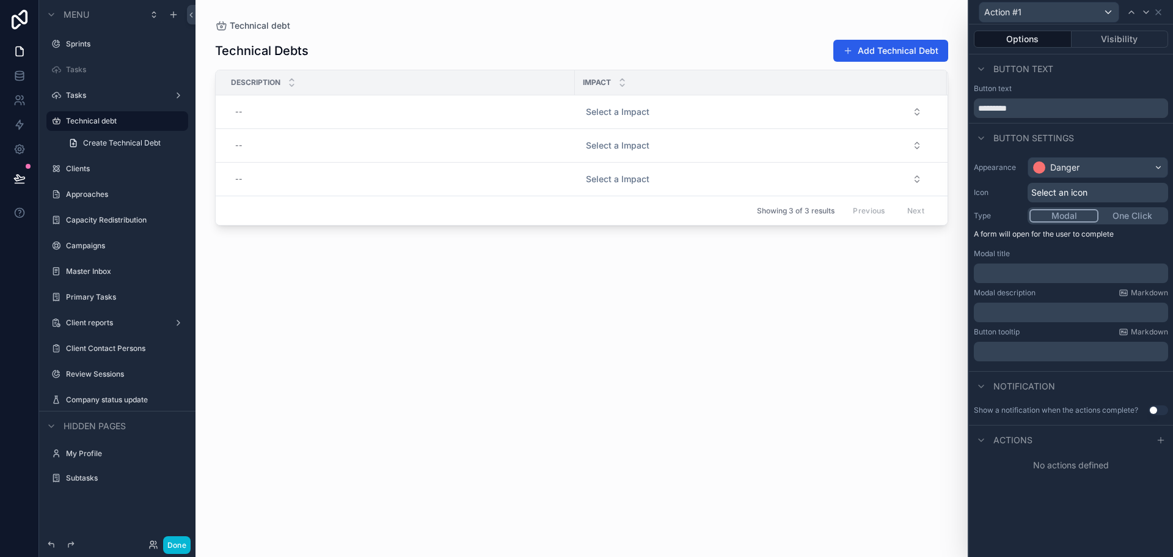
click at [1070, 202] on div "Select an icon" at bounding box center [1098, 193] width 141 height 20
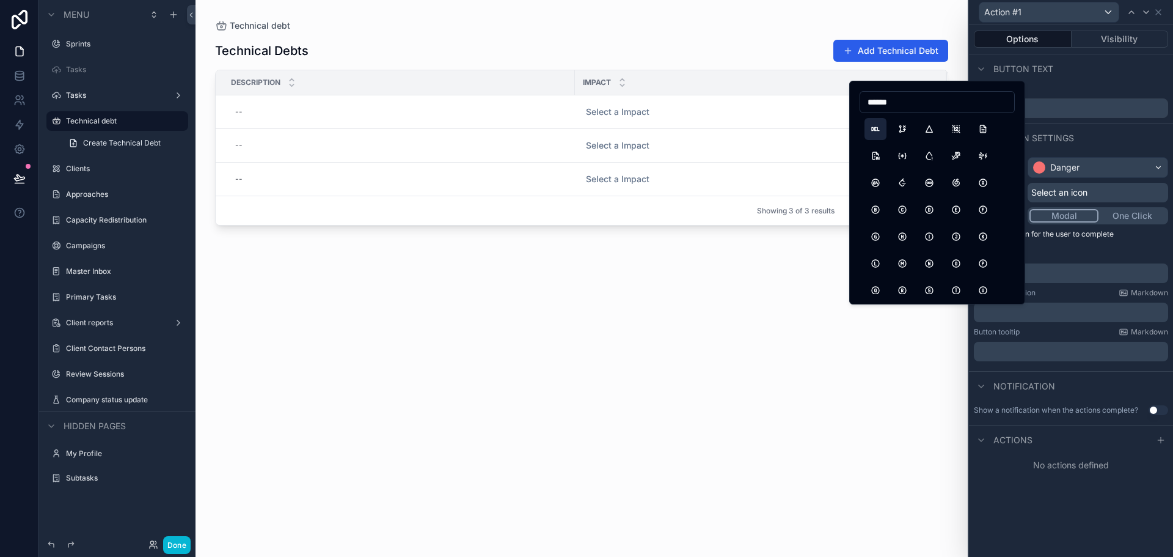
type input "******"
click at [874, 127] on button "HttpDelete" at bounding box center [876, 129] width 22 height 22
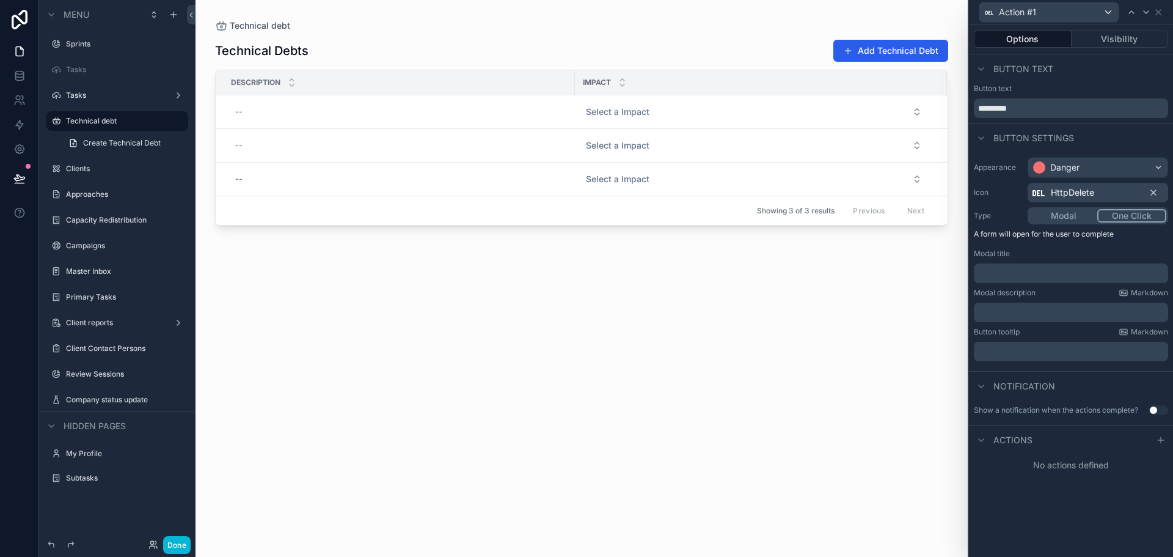
click at [1126, 219] on button "One Click" at bounding box center [1132, 215] width 69 height 13
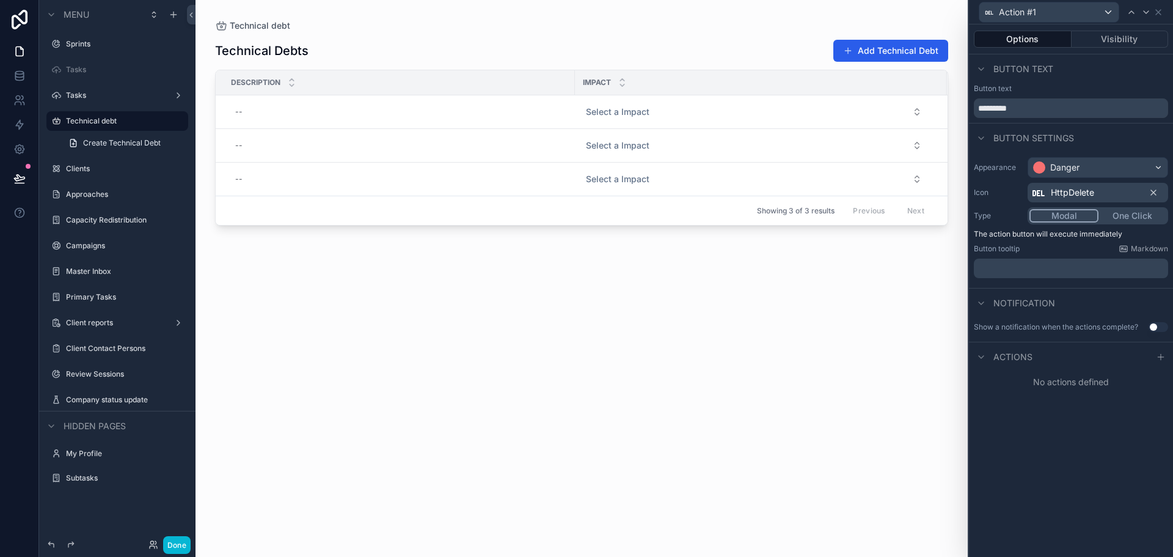
click at [1065, 215] on button "Modal" at bounding box center [1064, 215] width 69 height 13
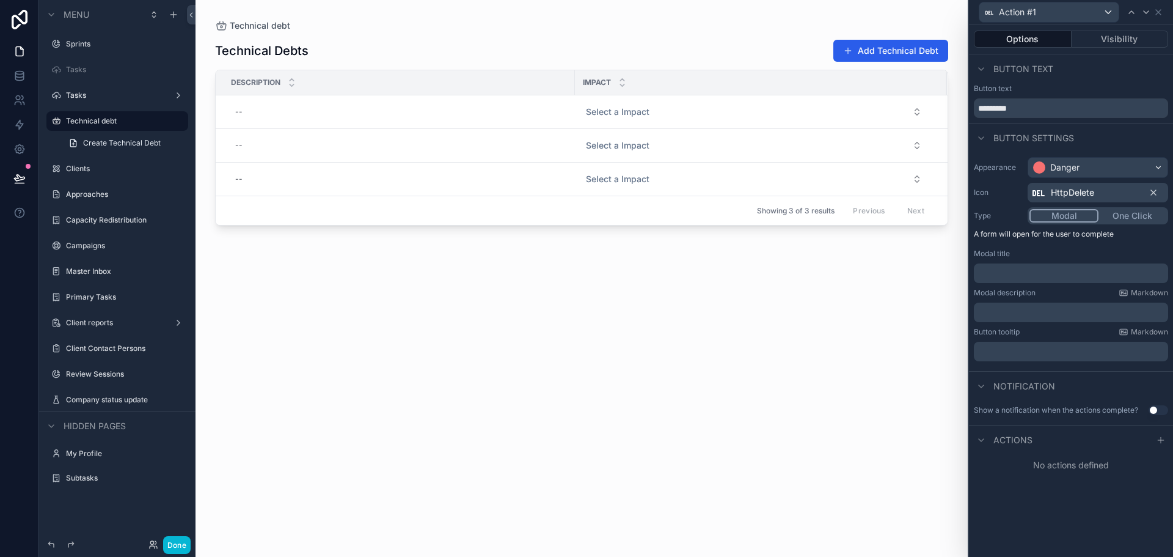
scroll to position [518, 0]
click at [1026, 111] on input "*********" at bounding box center [1071, 108] width 194 height 20
type input "*"
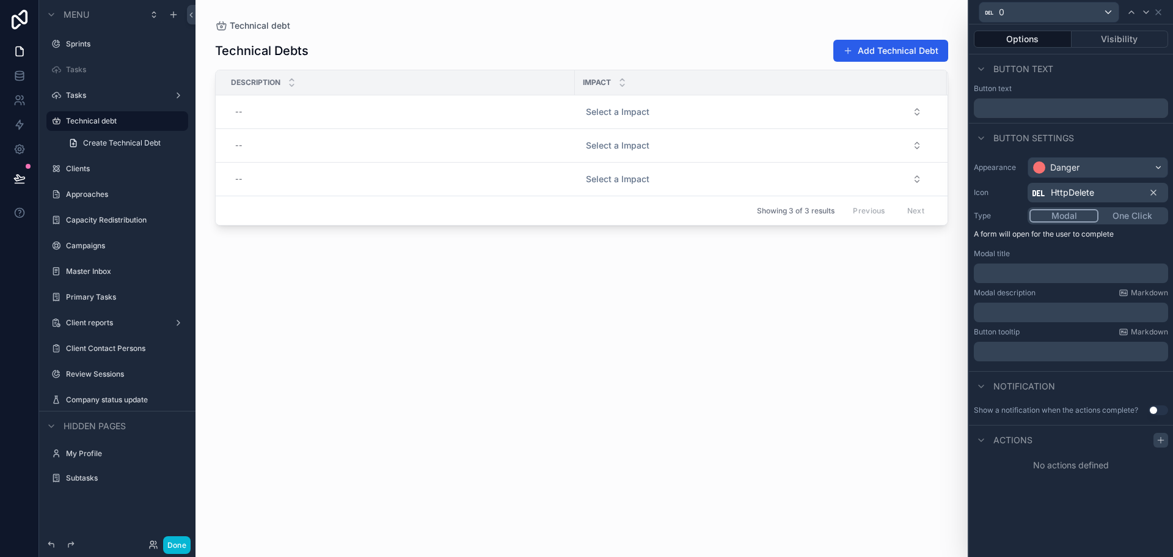
click at [1156, 444] on icon at bounding box center [1161, 440] width 10 height 10
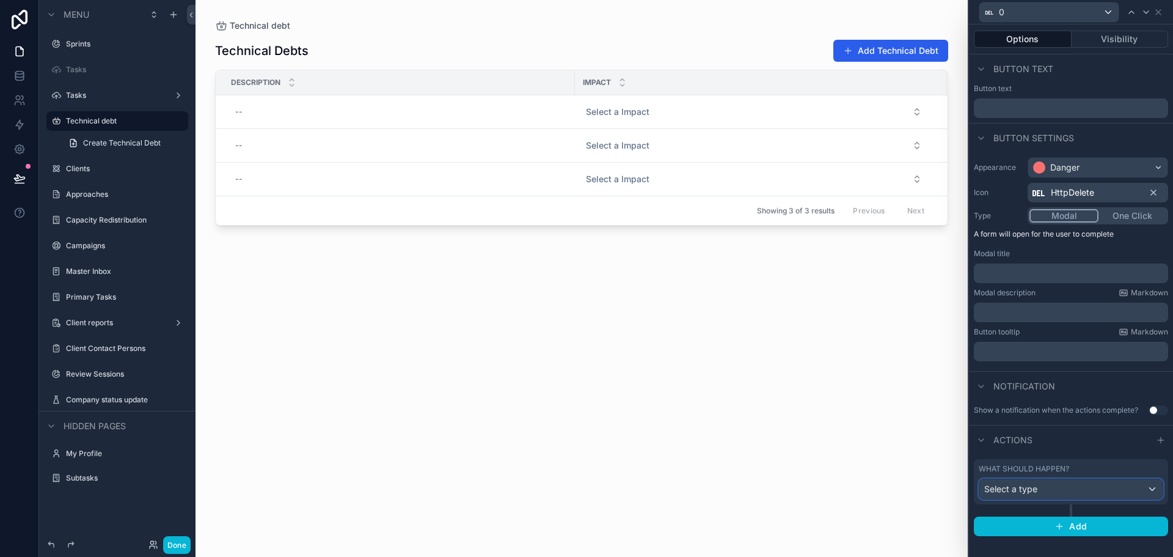
click at [1079, 497] on div "Select a type" at bounding box center [1071, 489] width 183 height 20
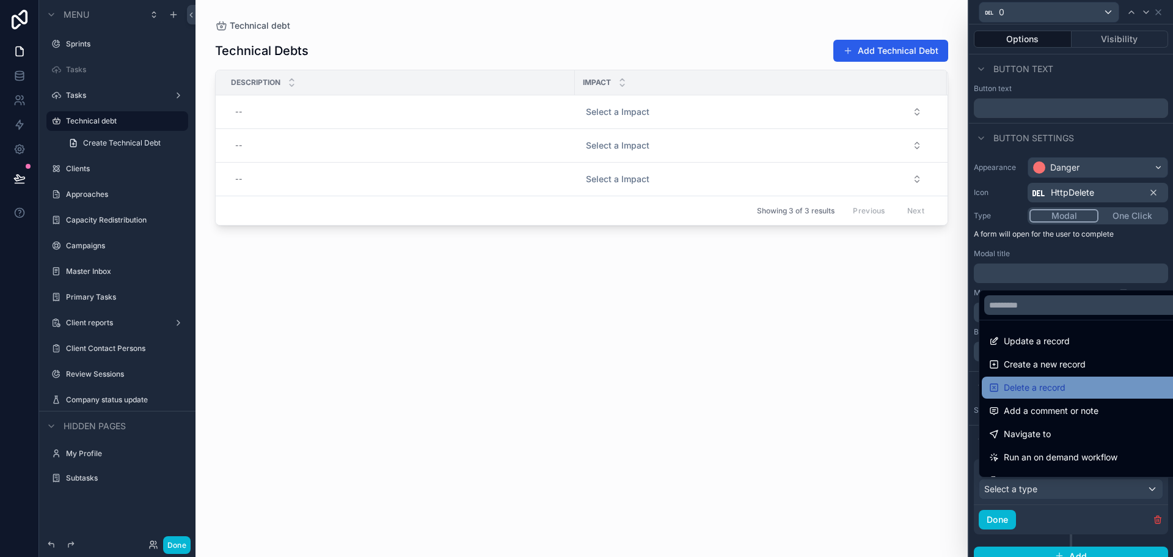
click at [1066, 389] on div "Delete a record" at bounding box center [1085, 387] width 192 height 15
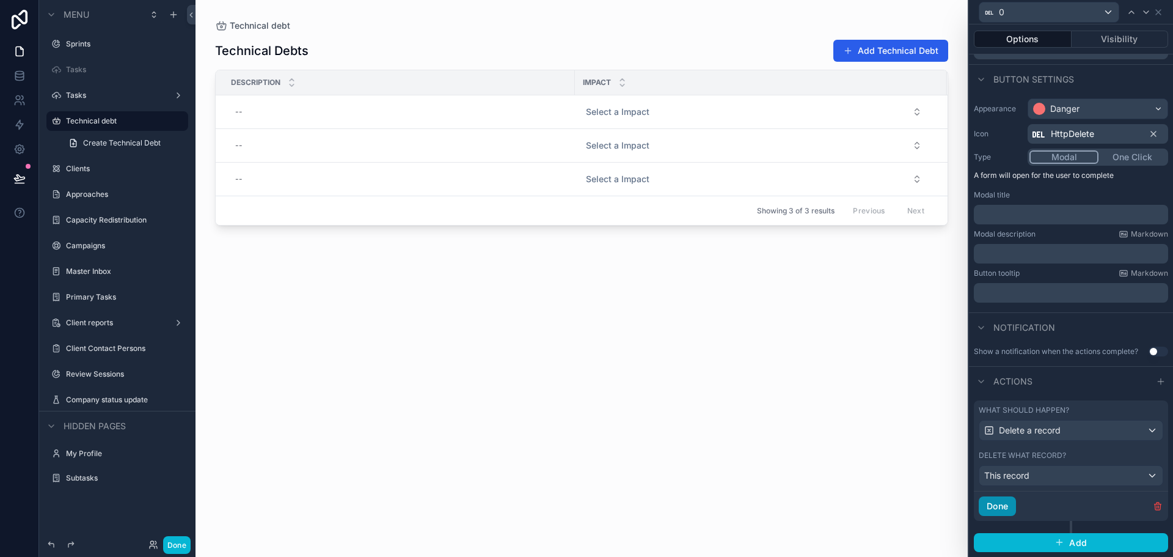
click at [1008, 515] on button "Done" at bounding box center [997, 506] width 37 height 20
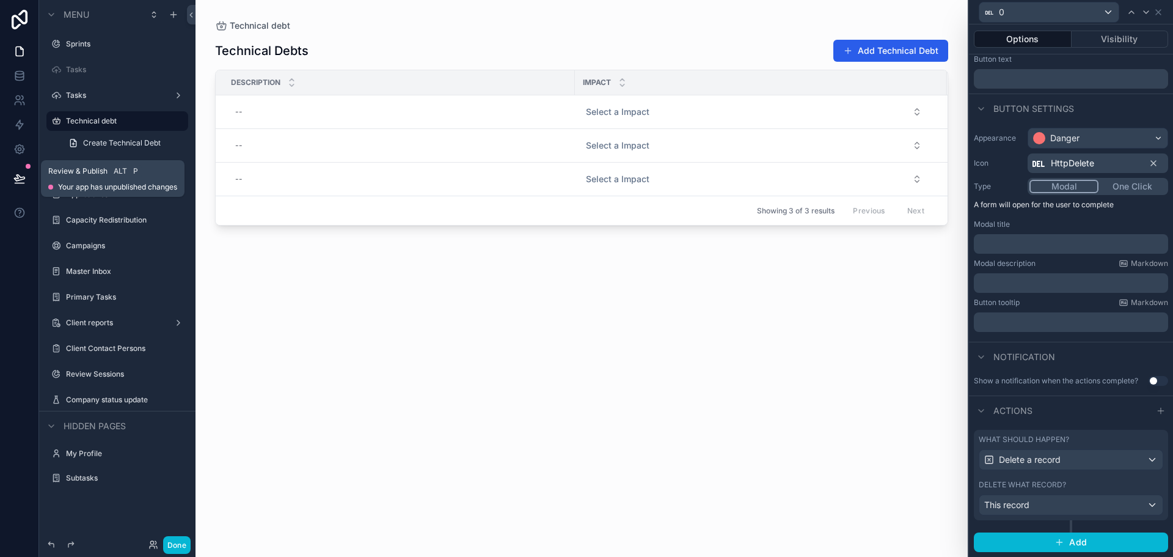
click at [21, 180] on icon at bounding box center [19, 178] width 12 height 12
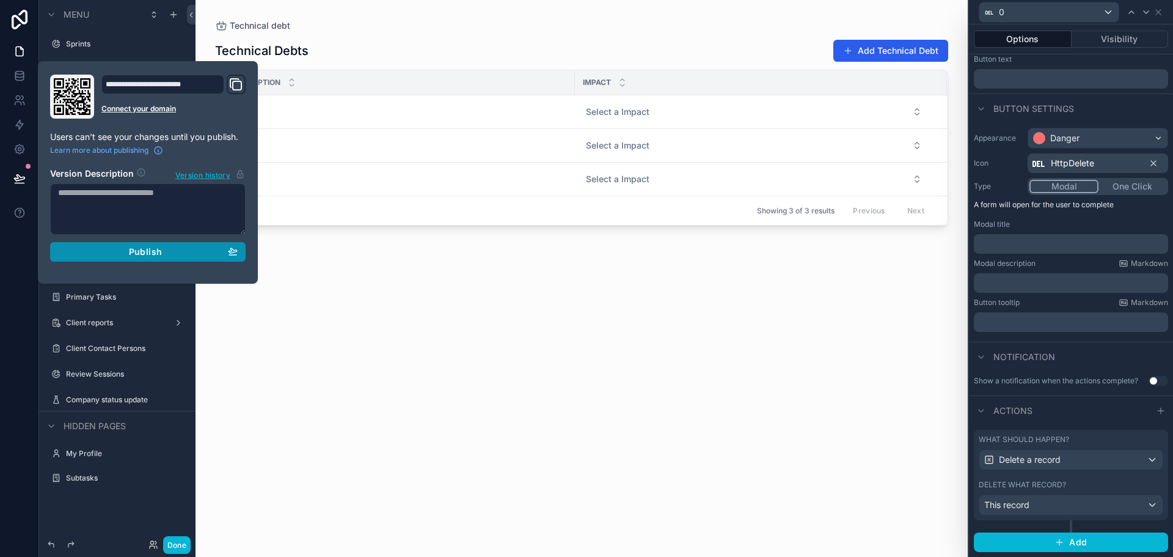
click at [168, 248] on div "Publish" at bounding box center [148, 251] width 180 height 11
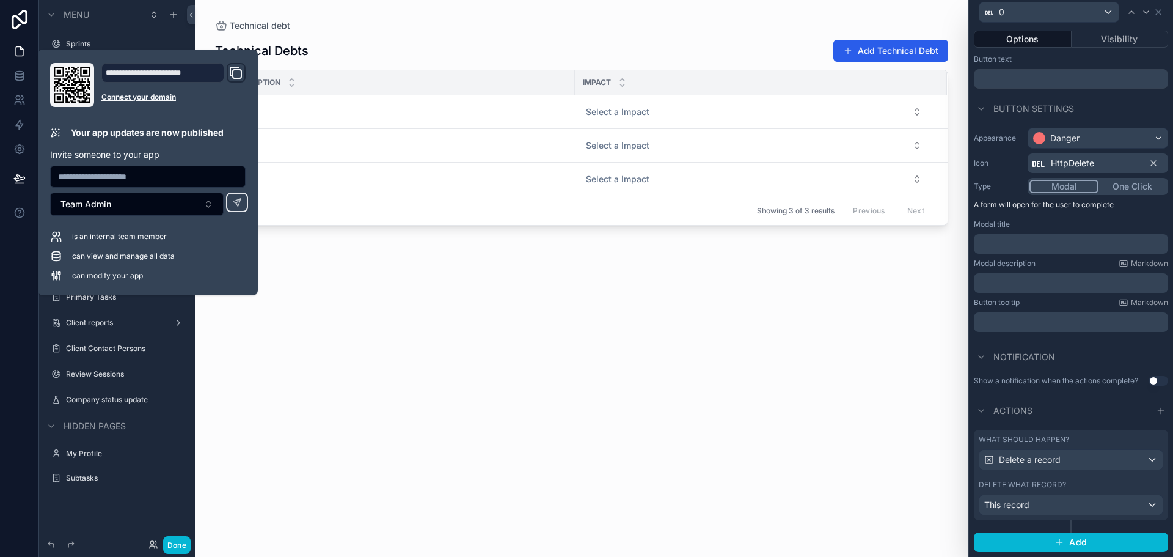
click at [890, 302] on div "scrollable content" at bounding box center [582, 271] width 773 height 542
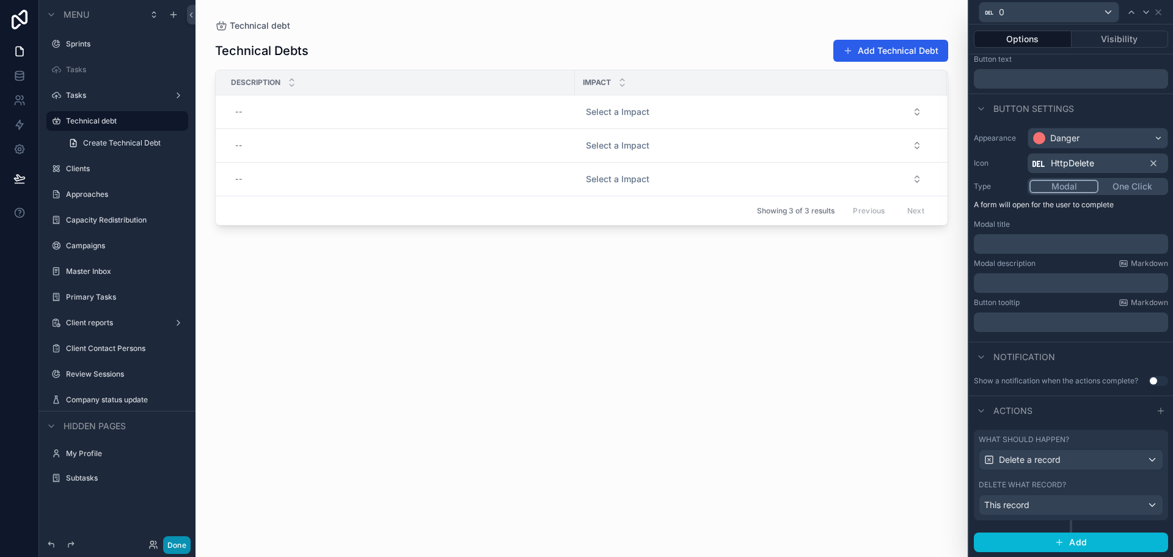
click at [172, 550] on button "Done" at bounding box center [177, 545] width 28 height 18
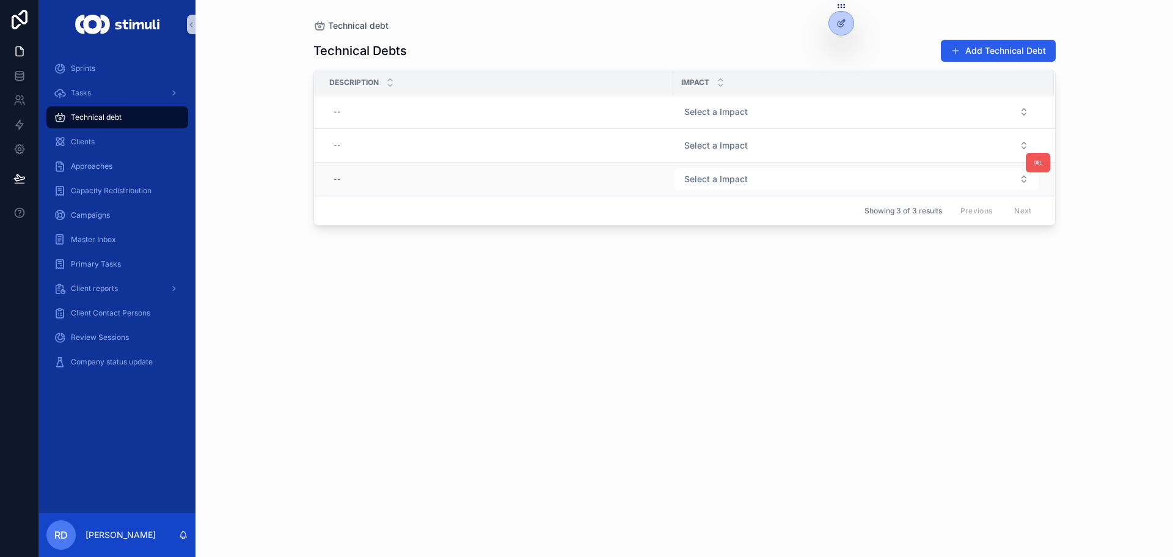
click at [1042, 164] on icon "scrollable content" at bounding box center [1038, 163] width 10 height 10
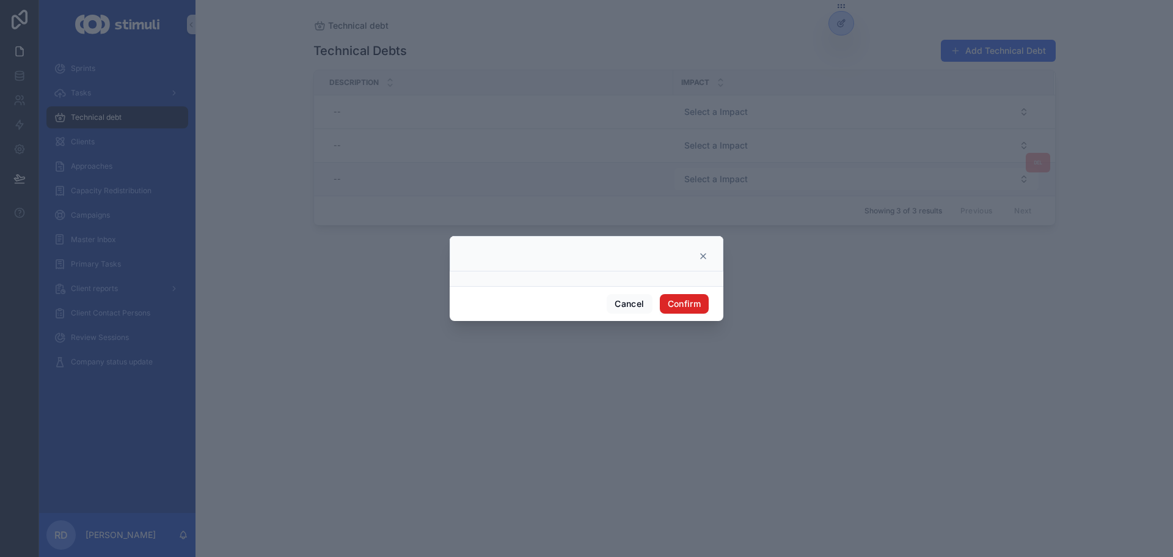
click at [686, 299] on button "Confirm" at bounding box center [684, 304] width 49 height 20
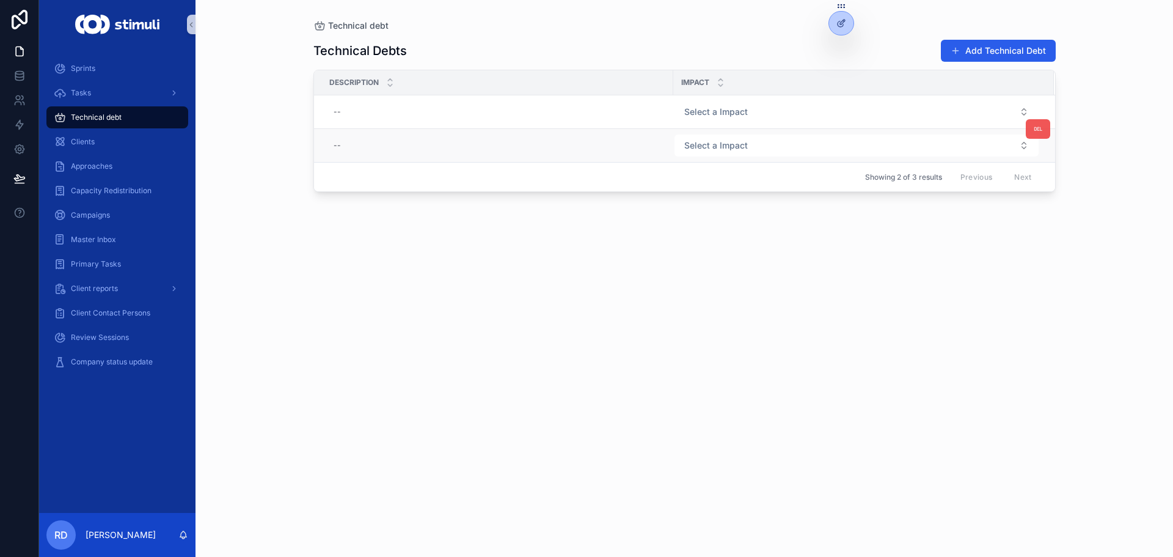
click at [1035, 132] on icon "scrollable content" at bounding box center [1038, 129] width 10 height 10
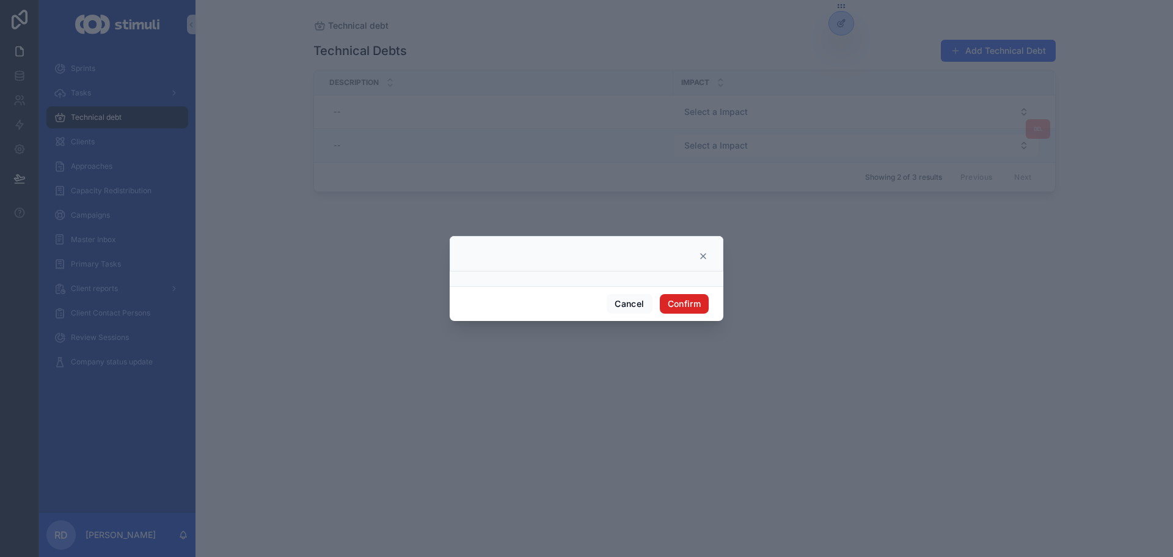
click at [698, 303] on button "Confirm" at bounding box center [684, 304] width 49 height 20
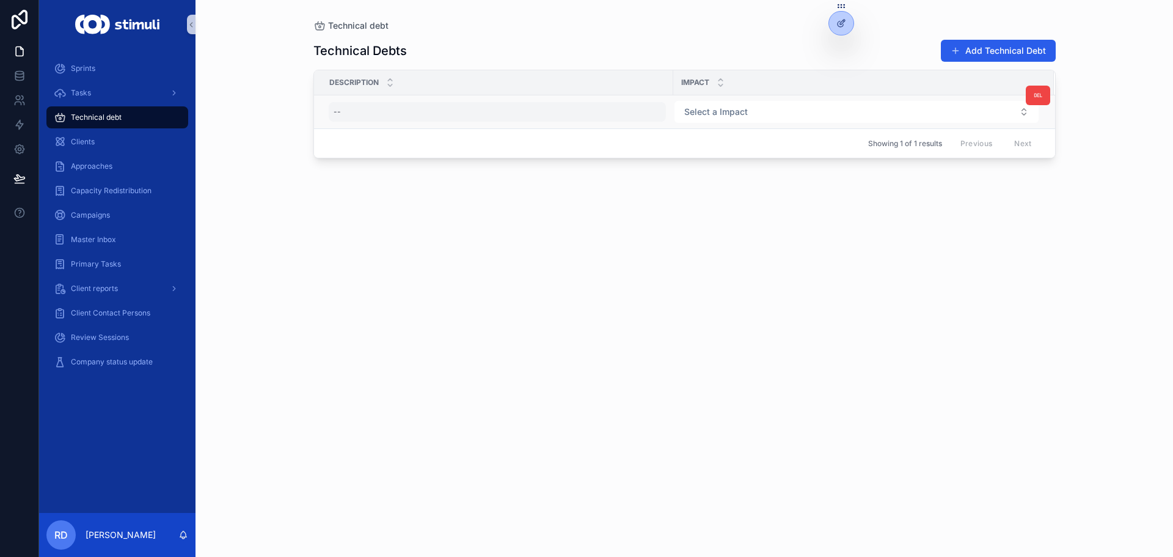
click at [366, 108] on div "--" at bounding box center [497, 112] width 337 height 20
click at [362, 127] on input "scrollable content" at bounding box center [394, 129] width 116 height 17
click at [403, 112] on div "--" at bounding box center [497, 112] width 337 height 20
type input "**********"
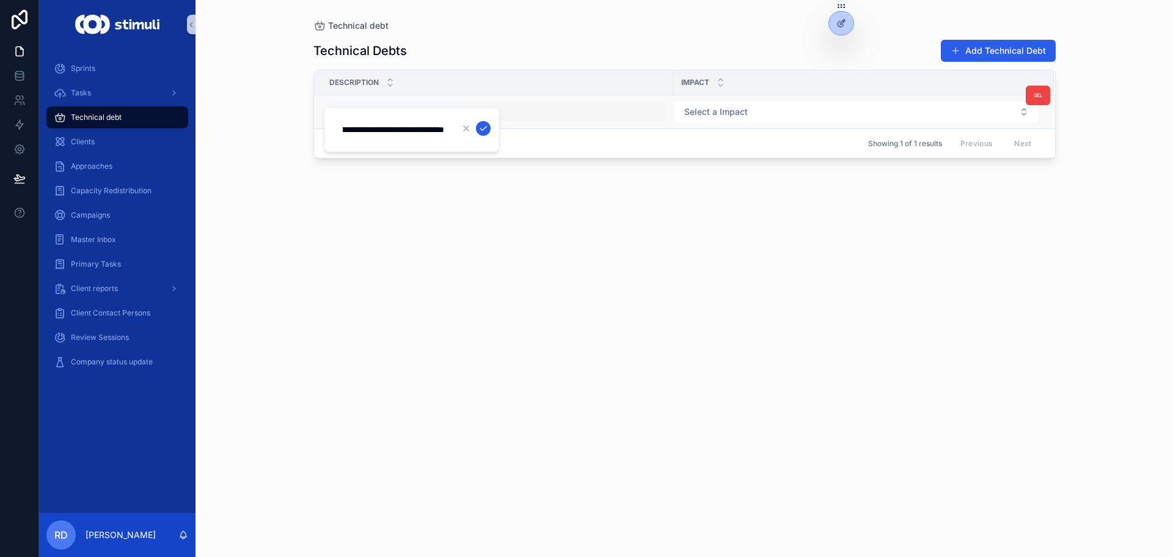
scroll to position [0, 171]
click button "scrollable content" at bounding box center [483, 128] width 15 height 15
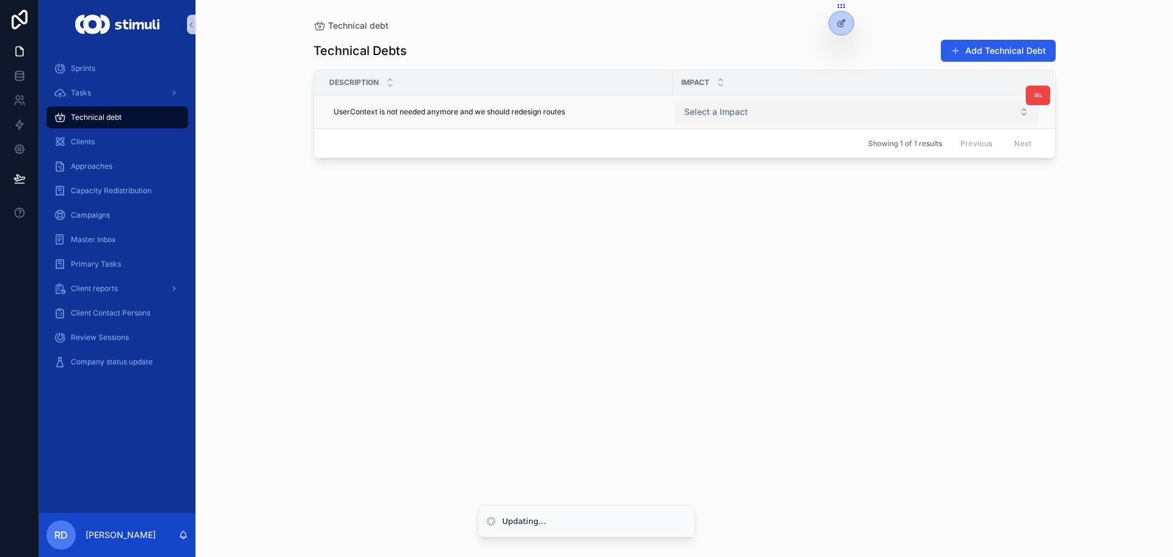
click at [840, 113] on button "Select a Impact" at bounding box center [857, 112] width 364 height 22
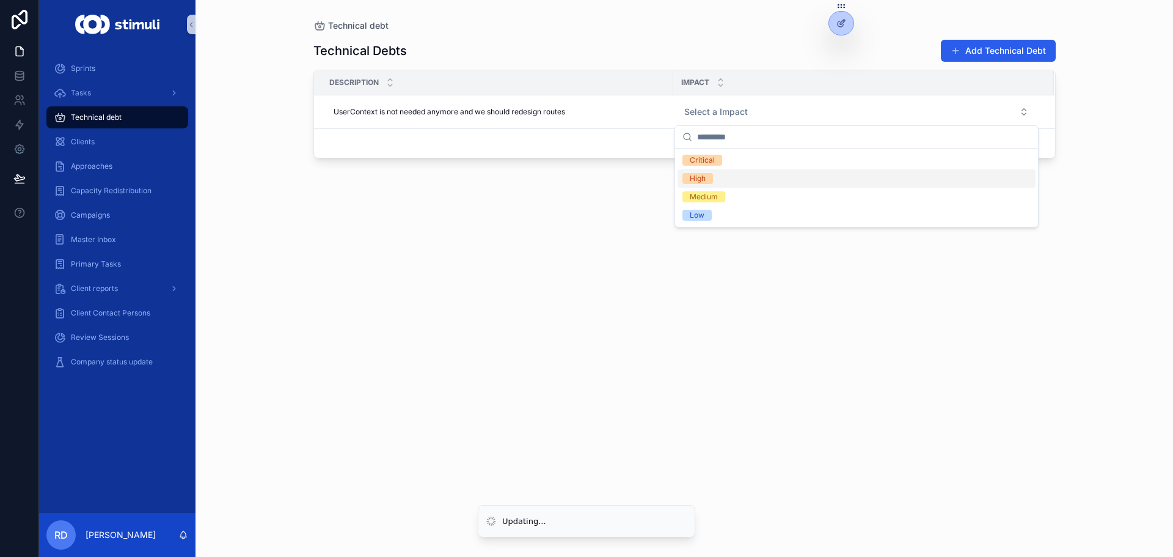
click at [734, 181] on div "High" at bounding box center [857, 178] width 358 height 18
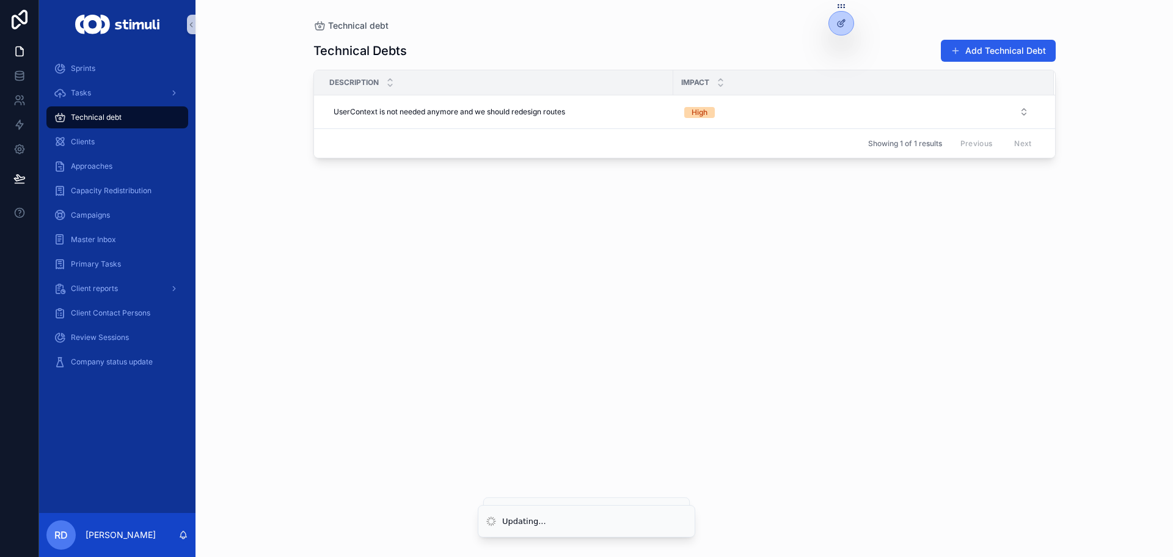
click at [515, 205] on div "Technical Debts Add Technical Debt Description Impact UserContext is not needed…" at bounding box center [685, 287] width 743 height 510
click at [736, 113] on button "High" at bounding box center [857, 112] width 364 height 22
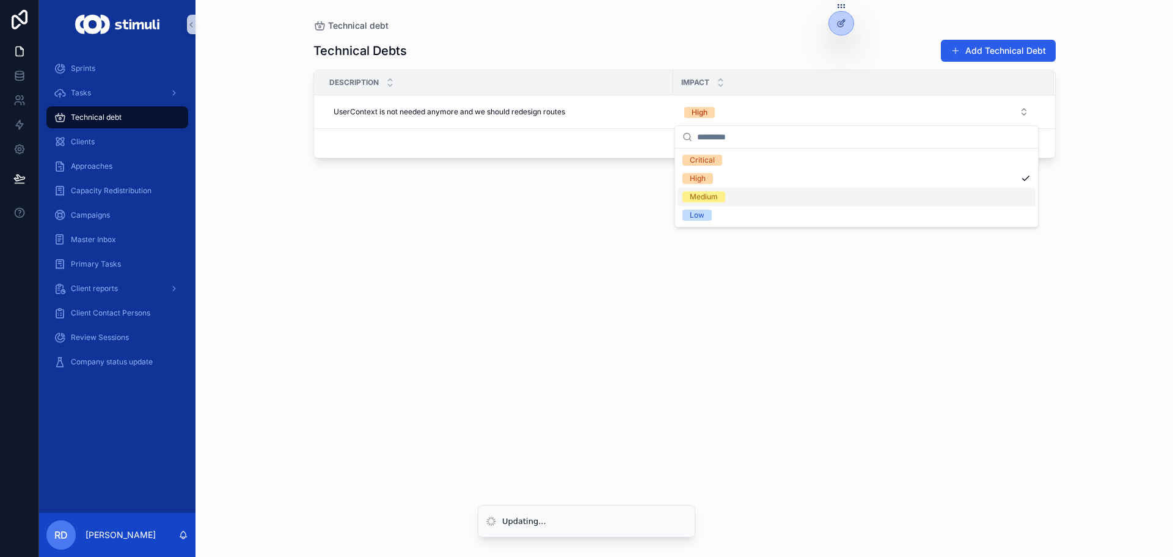
click at [730, 197] on div "Medium" at bounding box center [857, 197] width 358 height 18
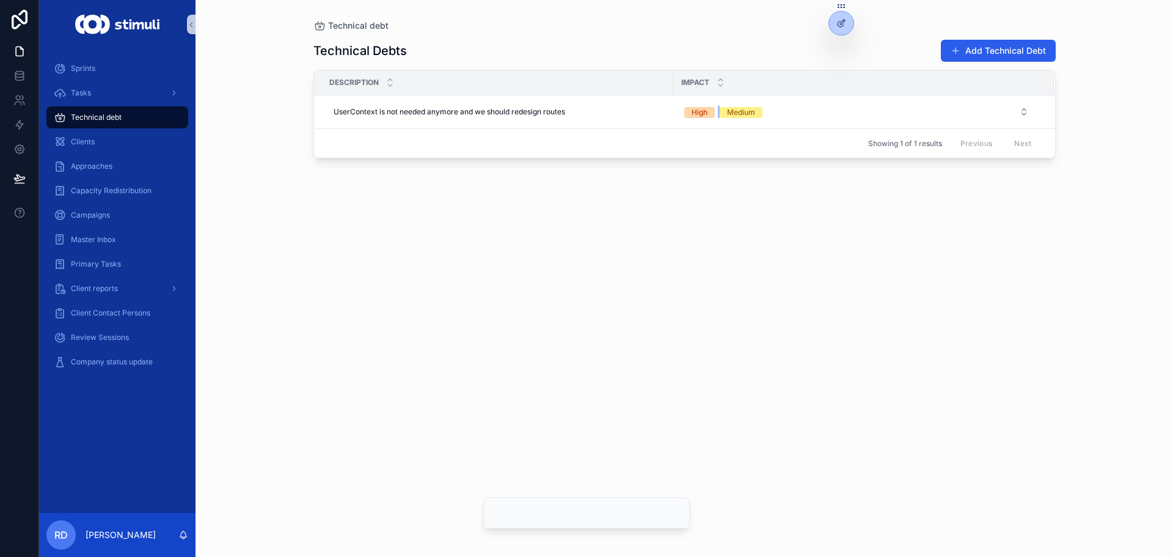
click at [723, 115] on span "Medium" at bounding box center [741, 112] width 43 height 11
click at [703, 108] on div "High" at bounding box center [700, 112] width 16 height 11
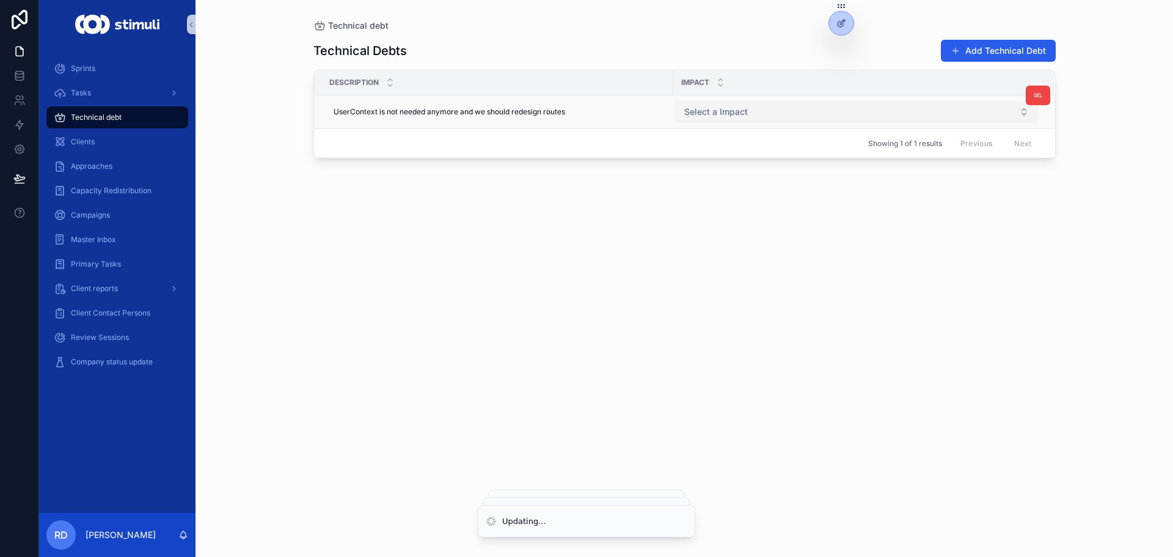
click at [727, 114] on span "Select a Impact" at bounding box center [717, 112] width 64 height 12
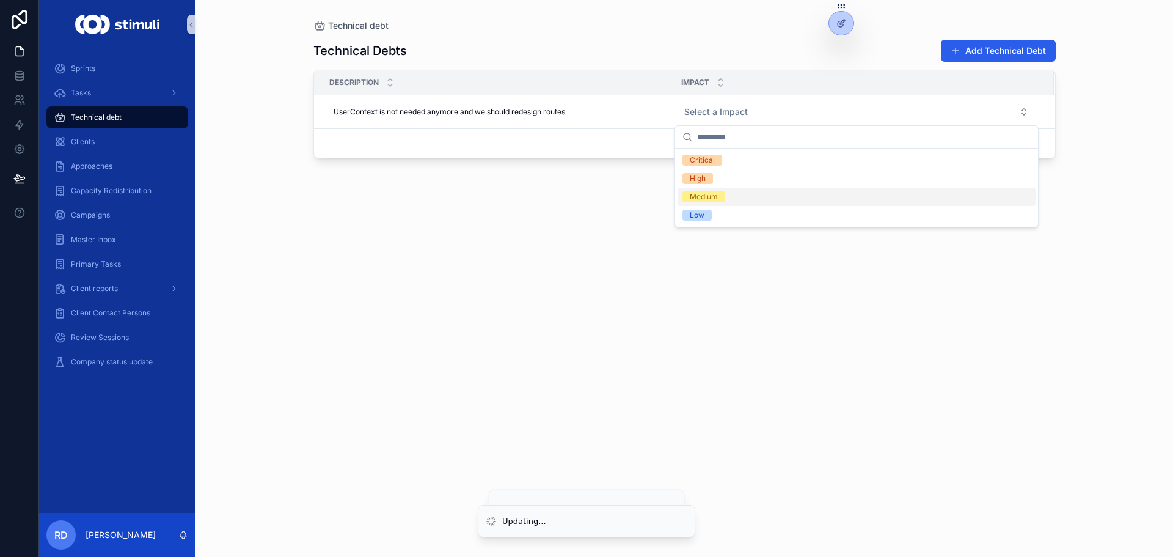
click at [722, 199] on span "Medium" at bounding box center [704, 196] width 43 height 11
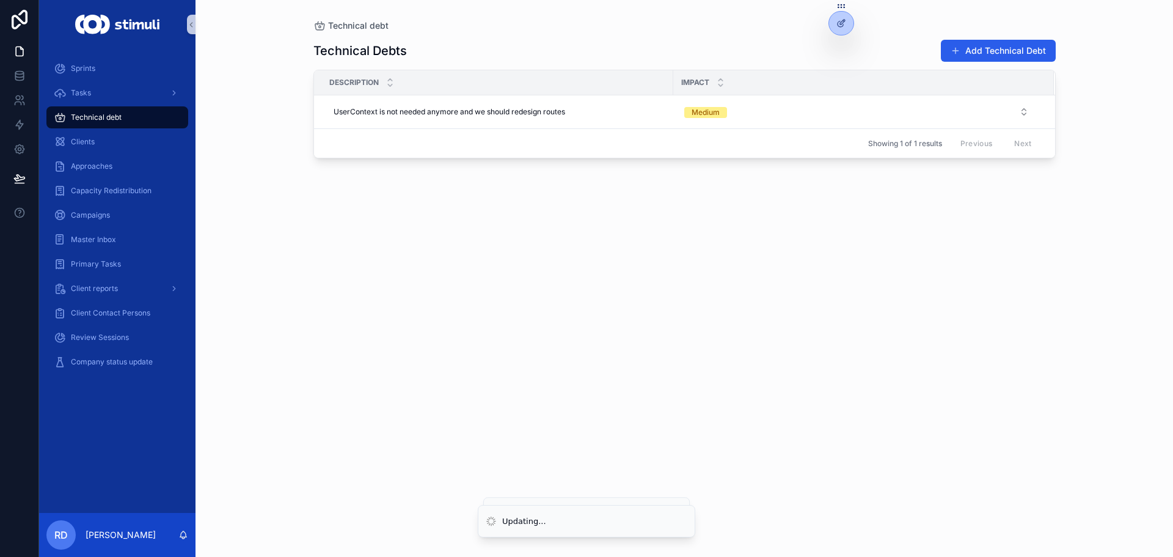
click at [542, 195] on div "Technical Debts Add Technical Debt Description Impact UserContext is not needed…" at bounding box center [685, 287] width 743 height 510
click at [985, 54] on button "Add Technical Debt" at bounding box center [998, 51] width 115 height 22
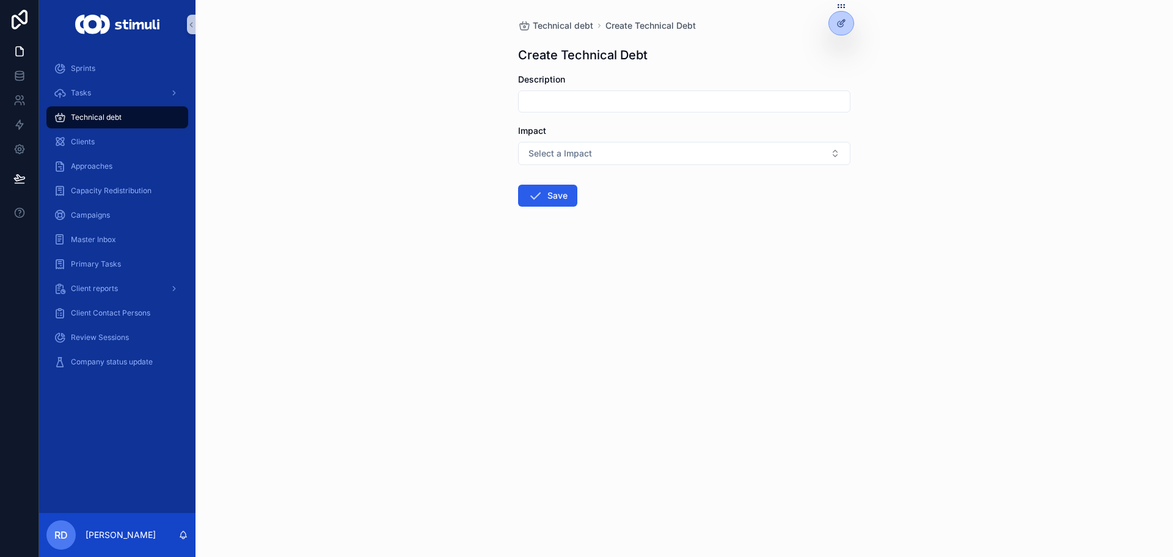
click at [538, 105] on input "scrollable content" at bounding box center [684, 101] width 331 height 17
type input "**********"
click at [555, 156] on span "Select a Impact" at bounding box center [561, 153] width 64 height 12
click at [579, 264] on div "Low" at bounding box center [684, 257] width 326 height 18
click at [387, 207] on div "**********" at bounding box center [685, 278] width 978 height 557
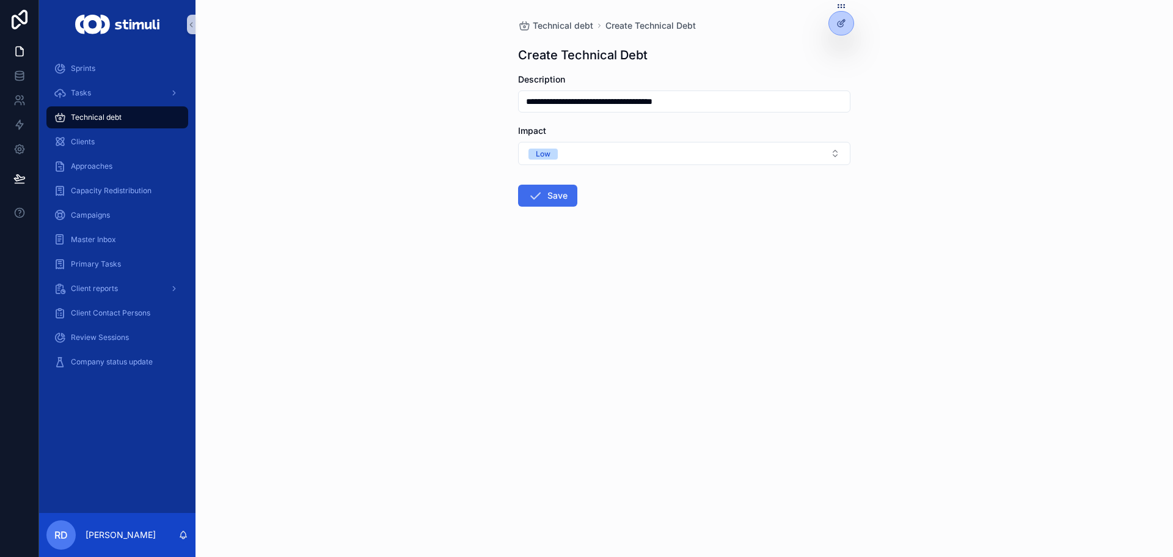
click at [551, 197] on button "Save" at bounding box center [547, 196] width 59 height 22
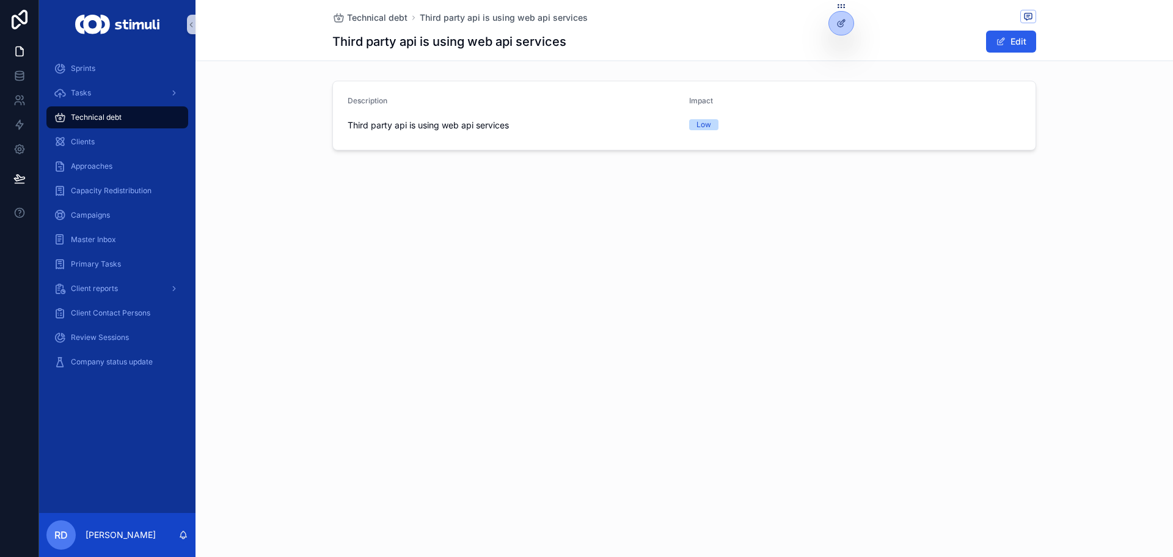
click at [375, 9] on div "Technical debt Third party api is using web api services Third party api is usi…" at bounding box center [684, 30] width 704 height 61
click at [376, 14] on span "Technical debt" at bounding box center [377, 18] width 61 height 12
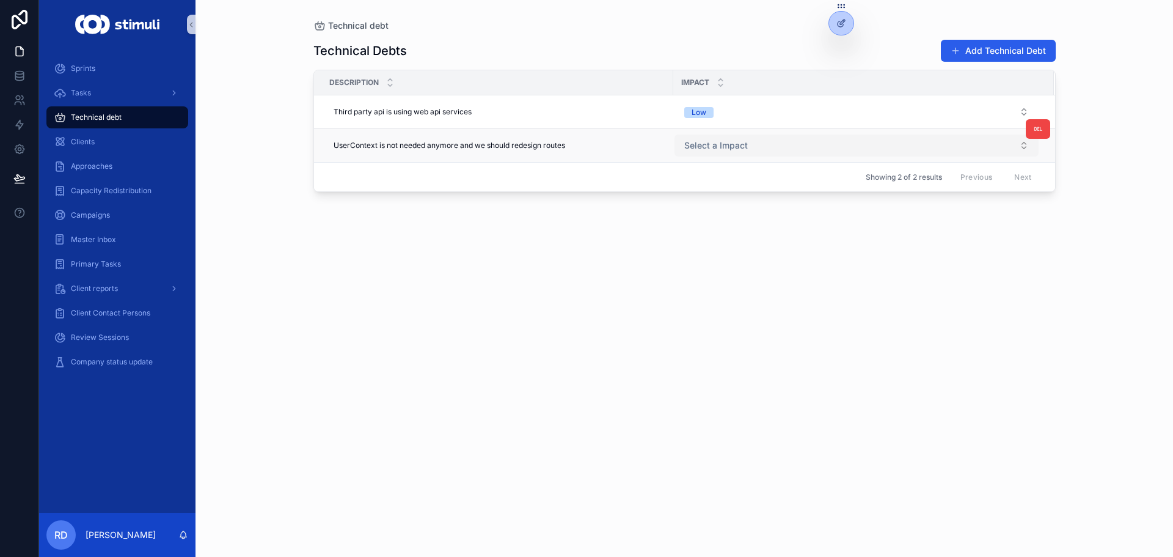
click at [730, 147] on span "Select a Impact" at bounding box center [717, 145] width 64 height 12
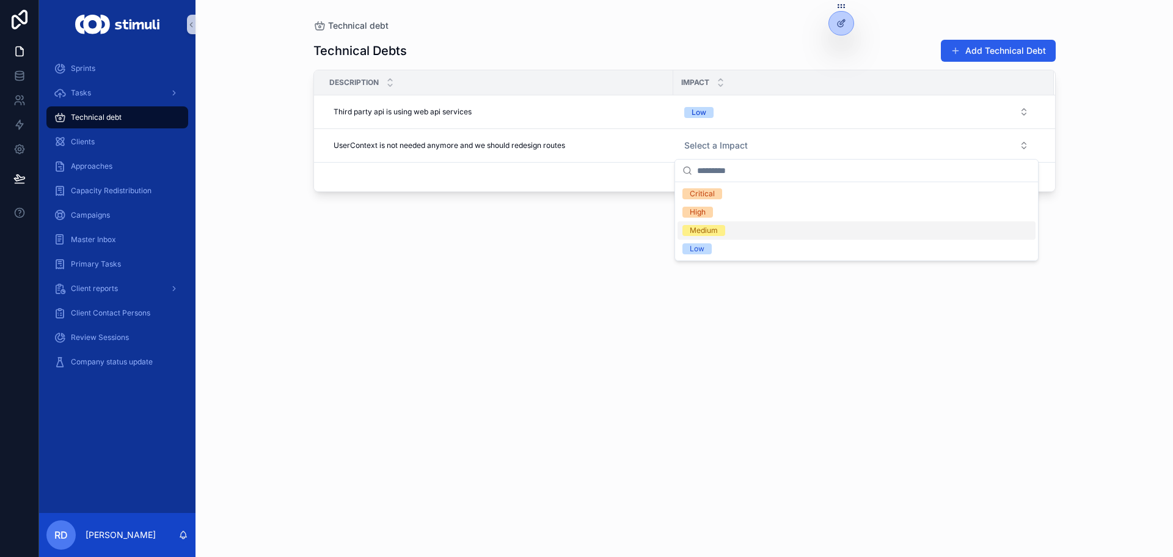
click at [712, 229] on div "Medium" at bounding box center [704, 230] width 28 height 11
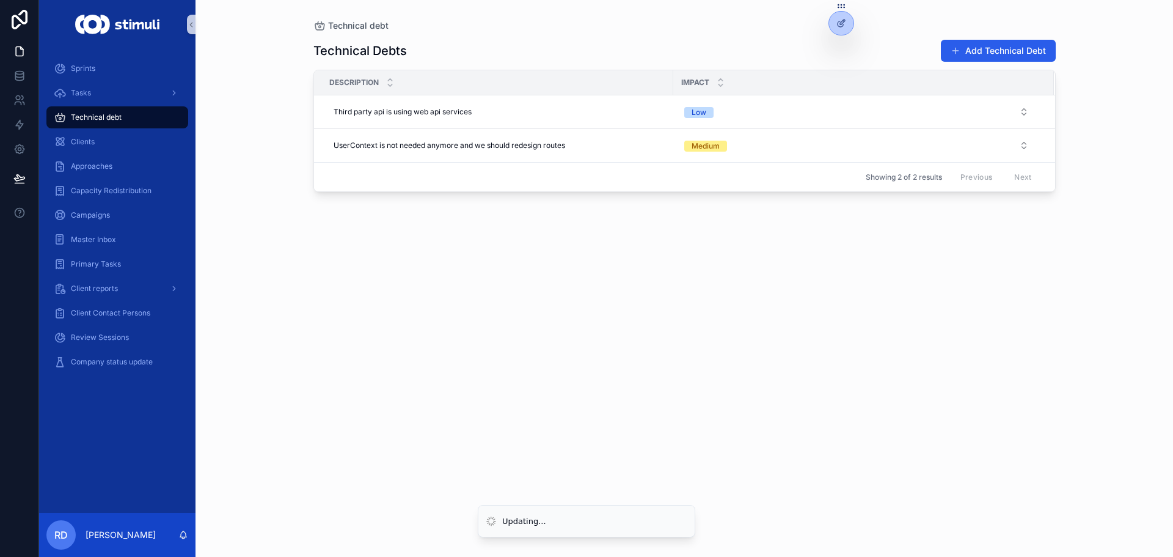
click at [589, 251] on div "Technical Debts Add Technical Debt Description Impact Third party api is using …" at bounding box center [685, 287] width 743 height 510
drag, startPoint x: 561, startPoint y: 262, endPoint x: 558, endPoint y: 251, distance: 11.4
click at [561, 262] on div "Technical Debts Add Technical Debt Description Impact Third party api is using …" at bounding box center [685, 287] width 743 height 510
drag, startPoint x: 428, startPoint y: 56, endPoint x: 477, endPoint y: 39, distance: 52.0
click at [475, 39] on div "Technical Debts Add Technical Debt" at bounding box center [685, 50] width 743 height 23
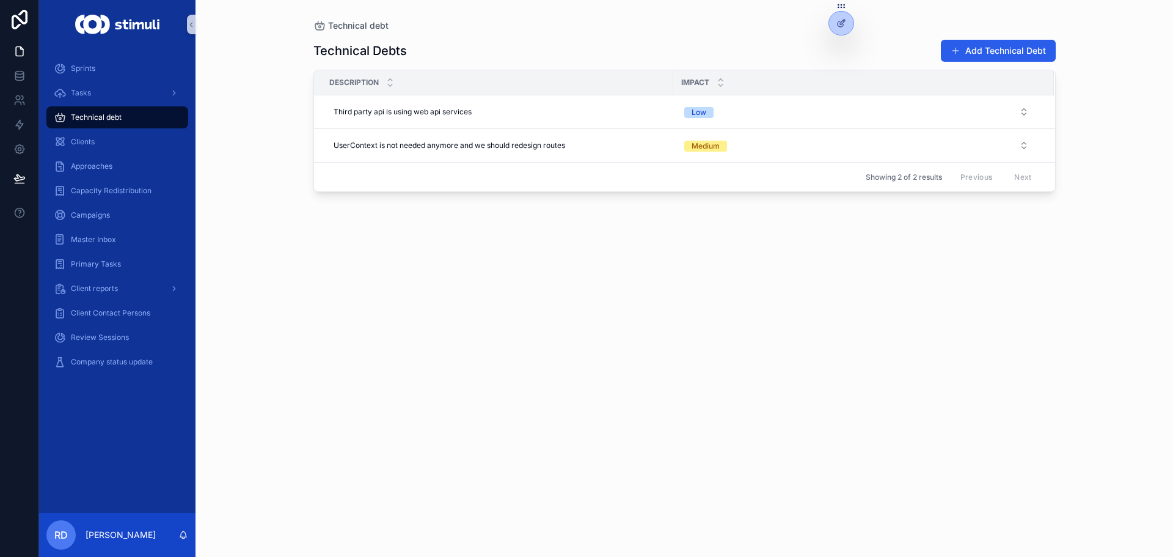
click at [477, 39] on div "Technical Debts Add Technical Debt Description Impact Third party api is using …" at bounding box center [685, 287] width 743 height 510
drag, startPoint x: 617, startPoint y: 246, endPoint x: 541, endPoint y: 268, distance: 79.5
click at [617, 246] on div "Technical Debts Add Technical Debt Description Impact Third party api is using …" at bounding box center [685, 287] width 743 height 510
click at [251, 44] on div "Technical debt Technical Debts Add Technical Debt Description Impact Third part…" at bounding box center [685, 278] width 978 height 557
click at [71, 92] on span "Tasks" at bounding box center [81, 93] width 20 height 10
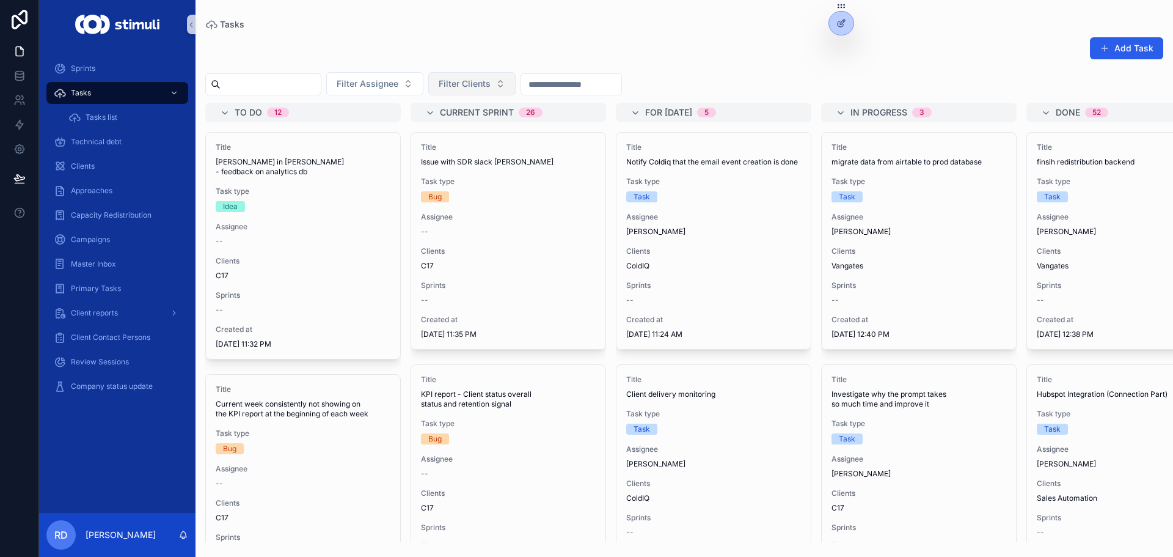
click at [485, 81] on span "Filter Clients" at bounding box center [465, 84] width 52 height 12
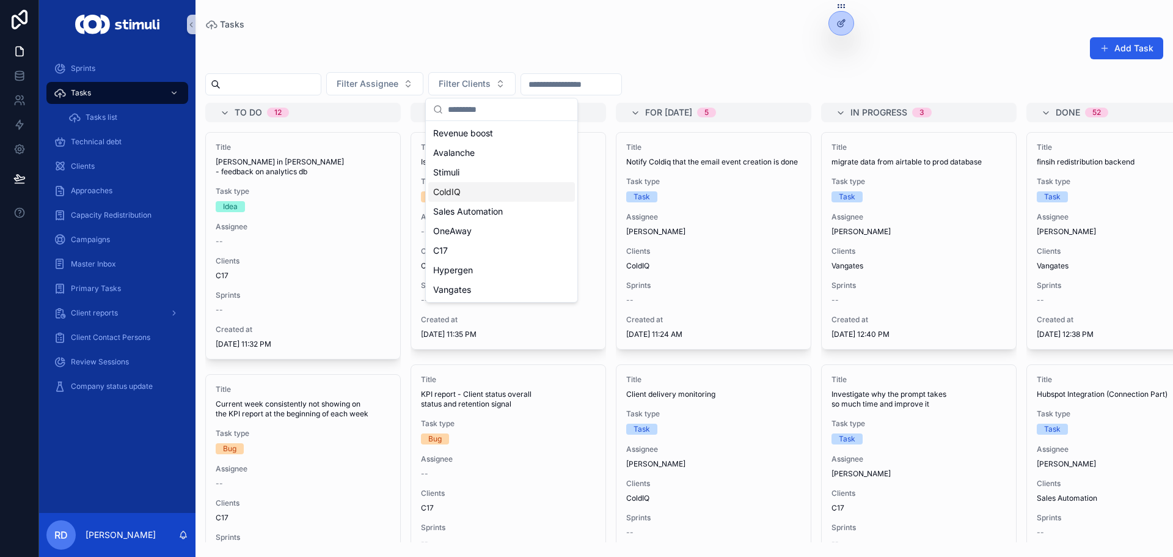
click at [460, 194] on span "ColdIQ" at bounding box center [447, 192] width 28 height 12
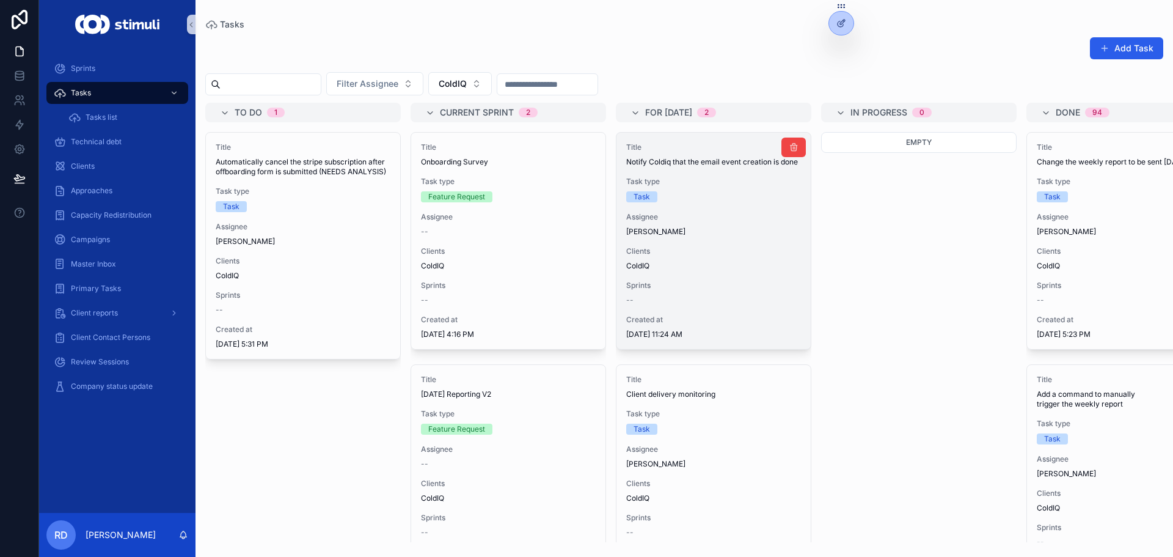
scroll to position [68, 0]
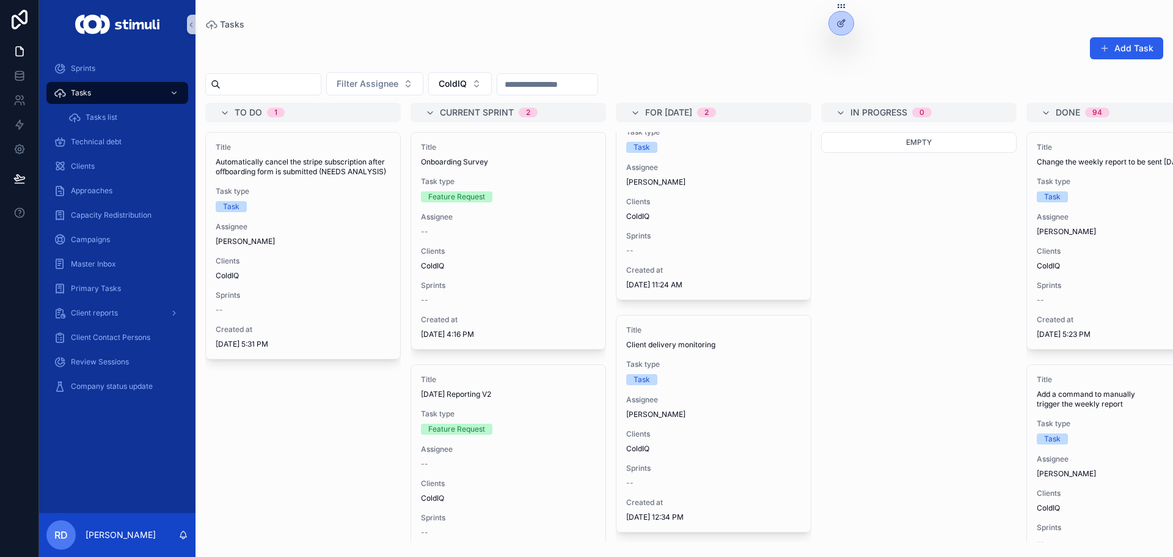
click at [307, 38] on div "Add Task" at bounding box center [684, 51] width 958 height 28
click at [492, 85] on button "ColdIQ" at bounding box center [460, 83] width 64 height 23
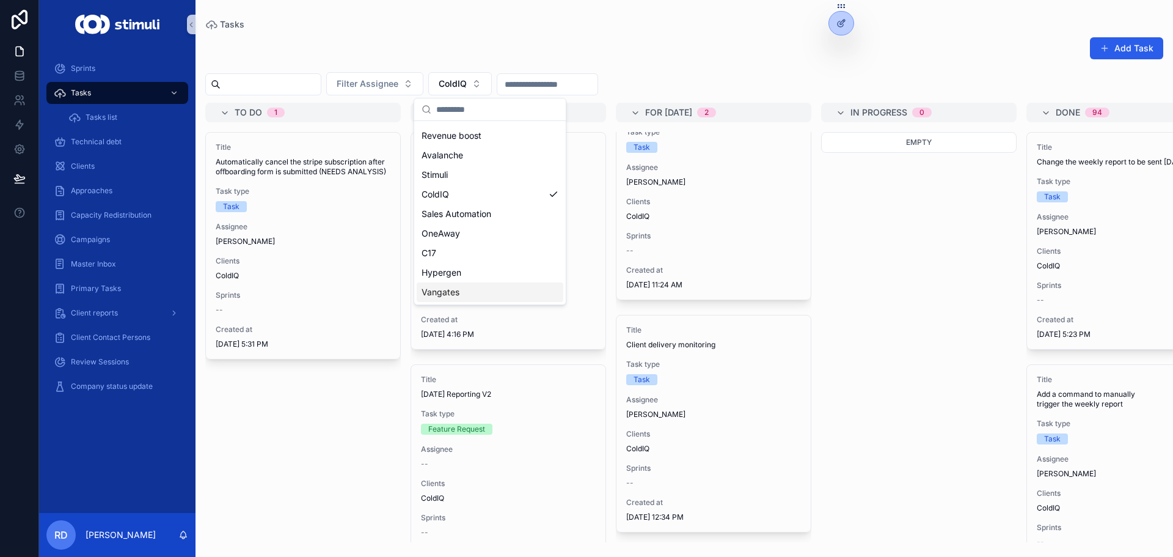
click at [468, 292] on div "Vangates" at bounding box center [490, 292] width 147 height 20
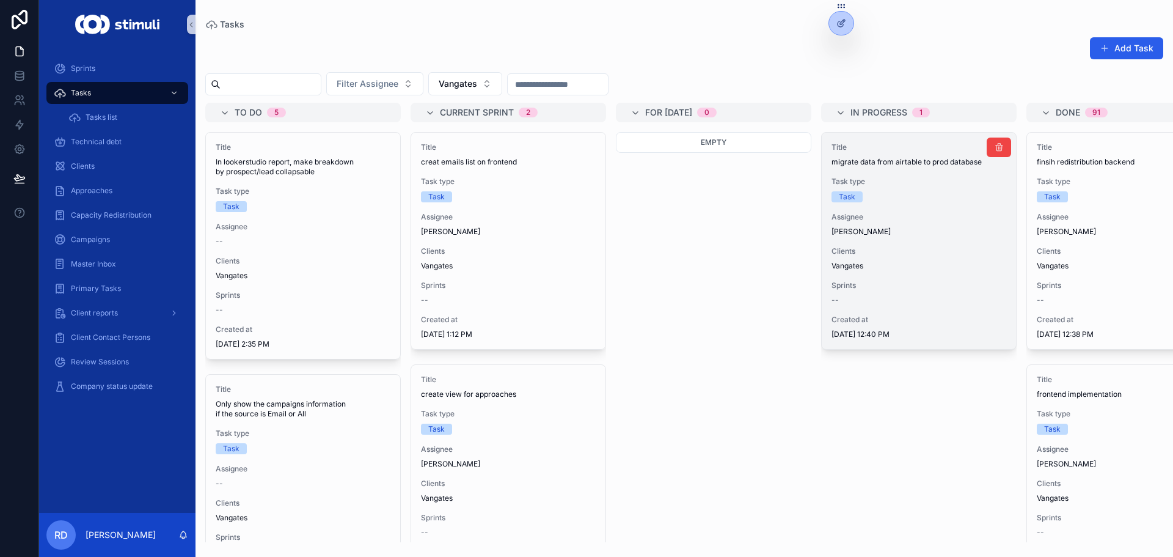
click at [944, 206] on div "Title migrate data from airtable to prod database Task type Task Assignee [PERS…" at bounding box center [919, 241] width 194 height 216
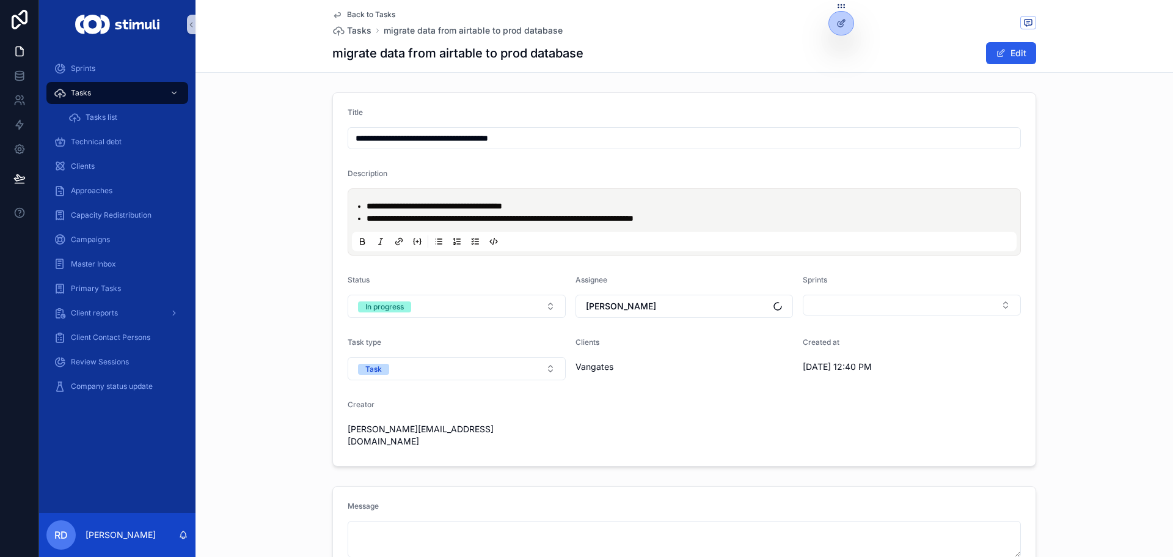
click at [370, 16] on span "Back to Tasks" at bounding box center [371, 15] width 48 height 10
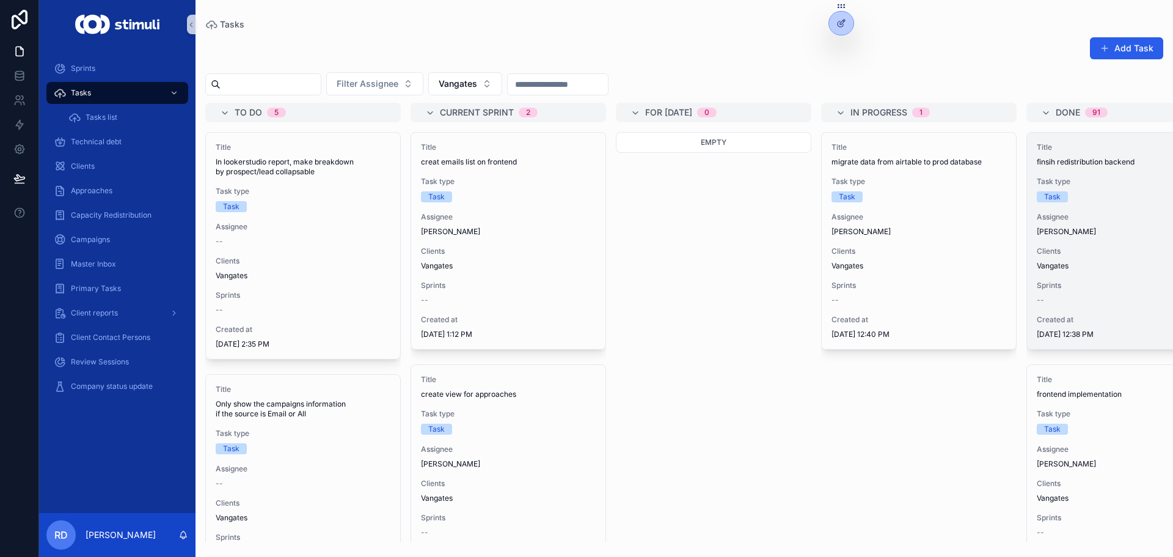
click at [1110, 196] on div "Task" at bounding box center [1124, 196] width 175 height 11
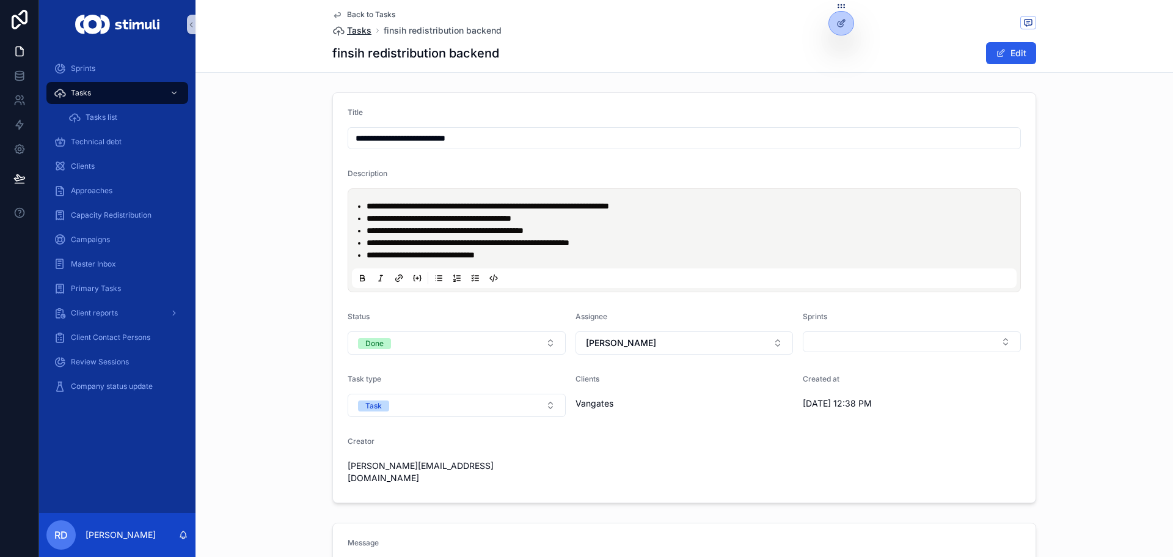
click at [360, 29] on span "Tasks" at bounding box center [359, 30] width 24 height 12
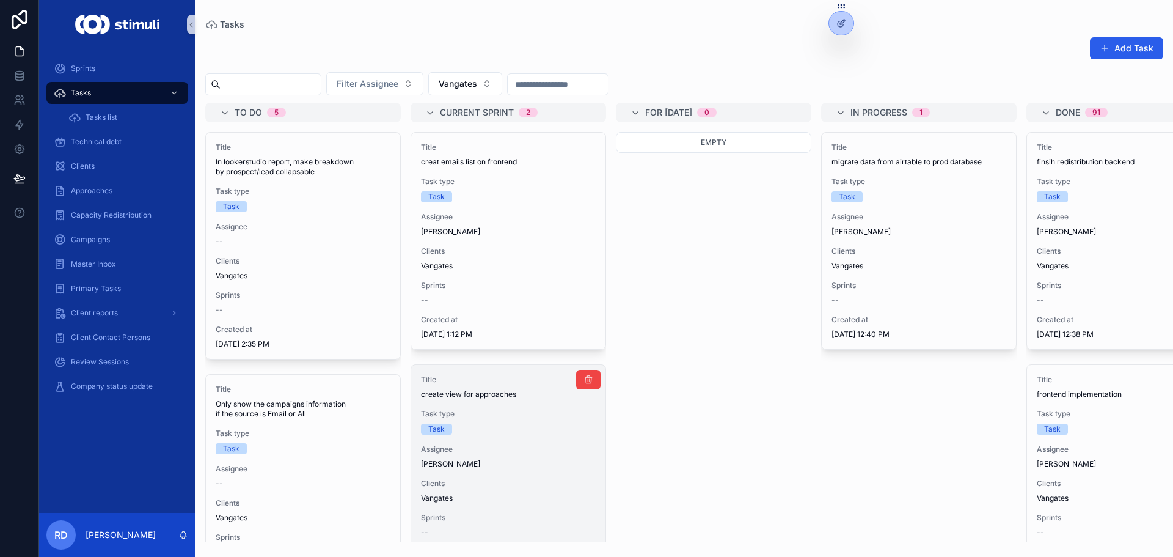
scroll to position [59, 0]
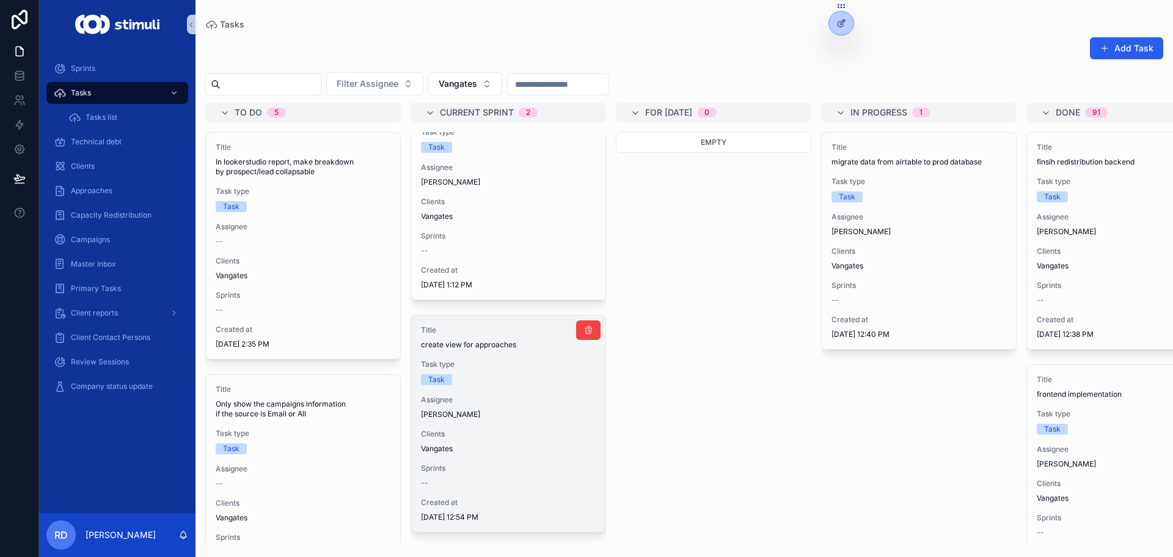
click at [494, 374] on div "Task" at bounding box center [508, 379] width 175 height 11
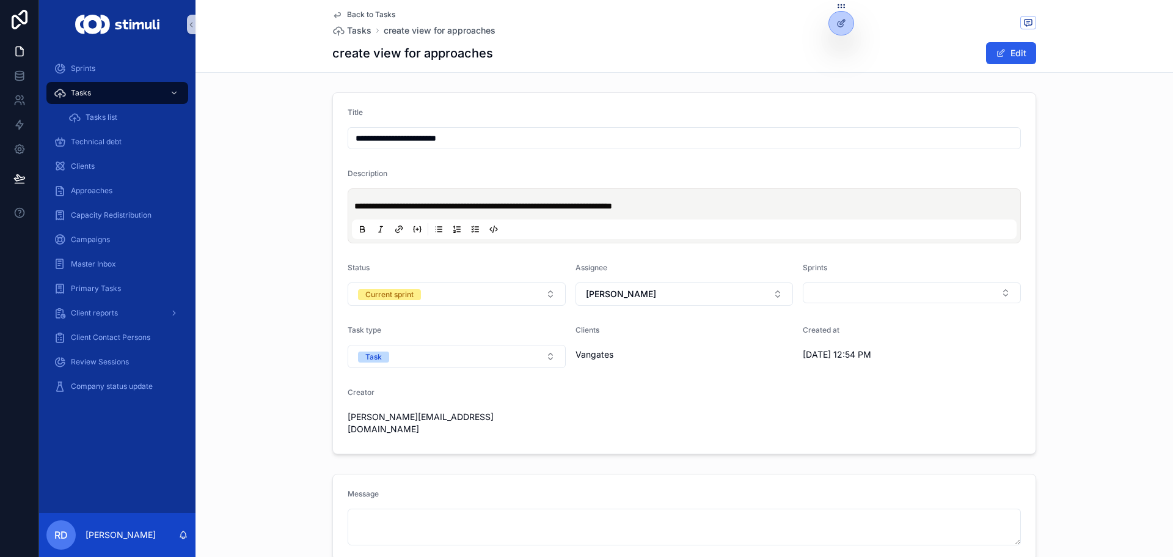
click at [539, 202] on span "**********" at bounding box center [483, 206] width 258 height 9
click at [350, 26] on span "Tasks" at bounding box center [359, 30] width 24 height 12
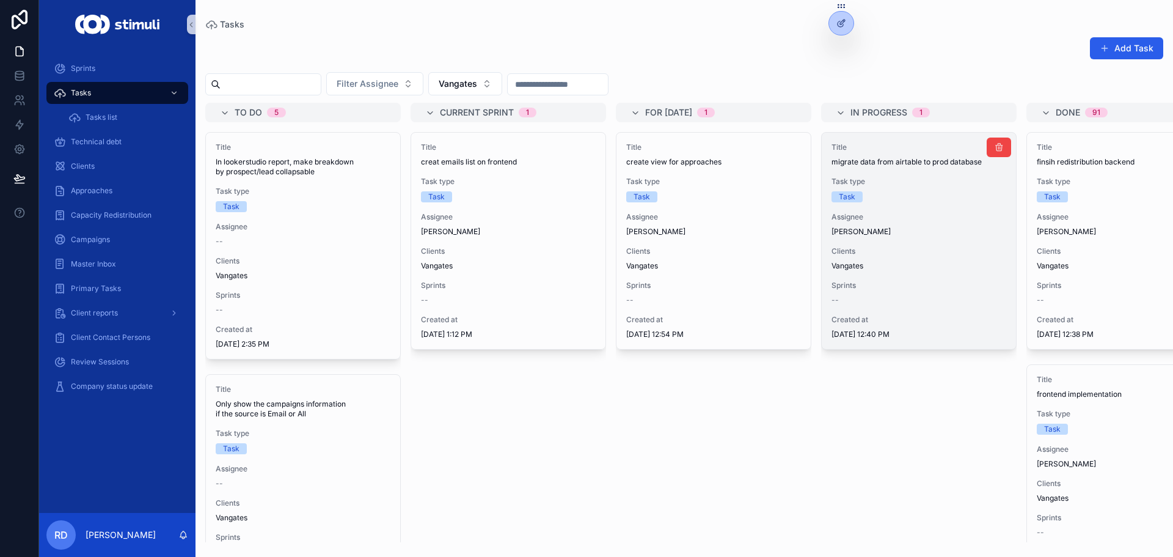
click at [898, 174] on div "Title migrate data from airtable to prod database Task type Task Assignee [PERS…" at bounding box center [919, 241] width 194 height 216
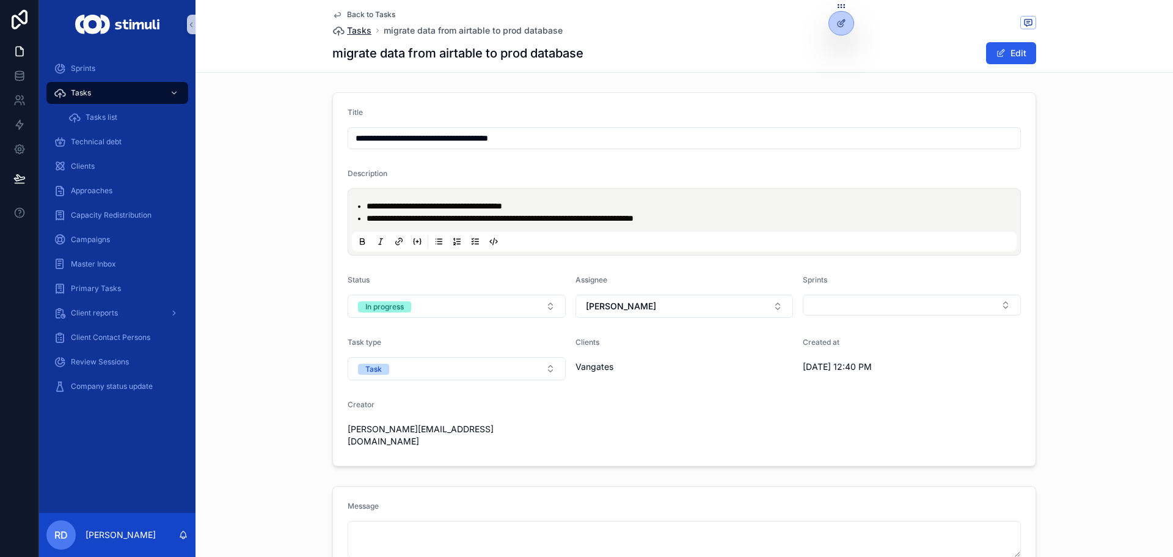
click at [347, 28] on span "Tasks" at bounding box center [359, 30] width 24 height 12
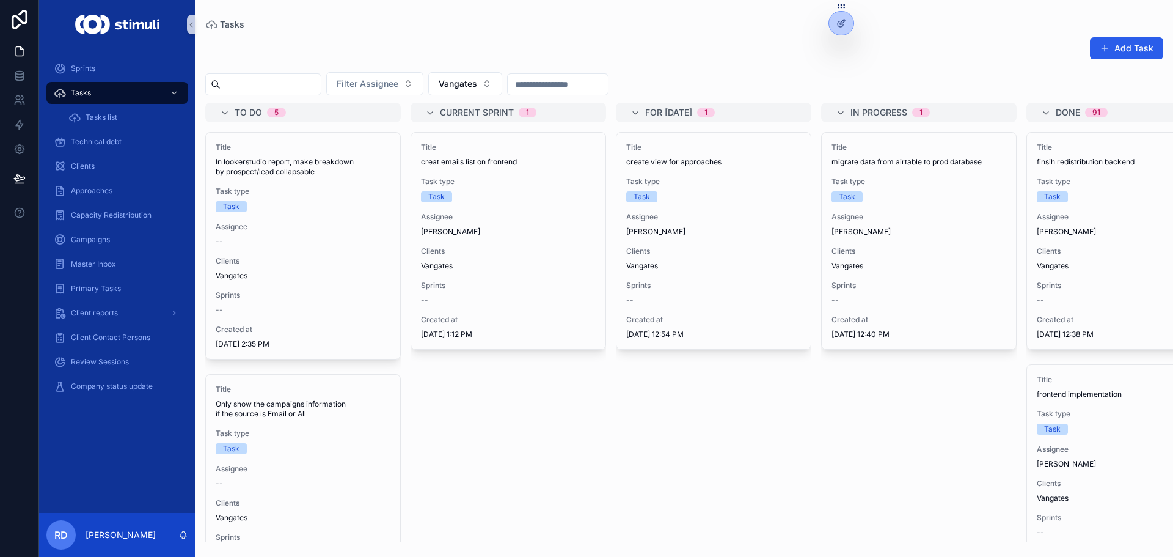
click at [799, 54] on div "Add Task" at bounding box center [684, 51] width 958 height 28
click at [712, 42] on div "Add Task" at bounding box center [684, 51] width 958 height 28
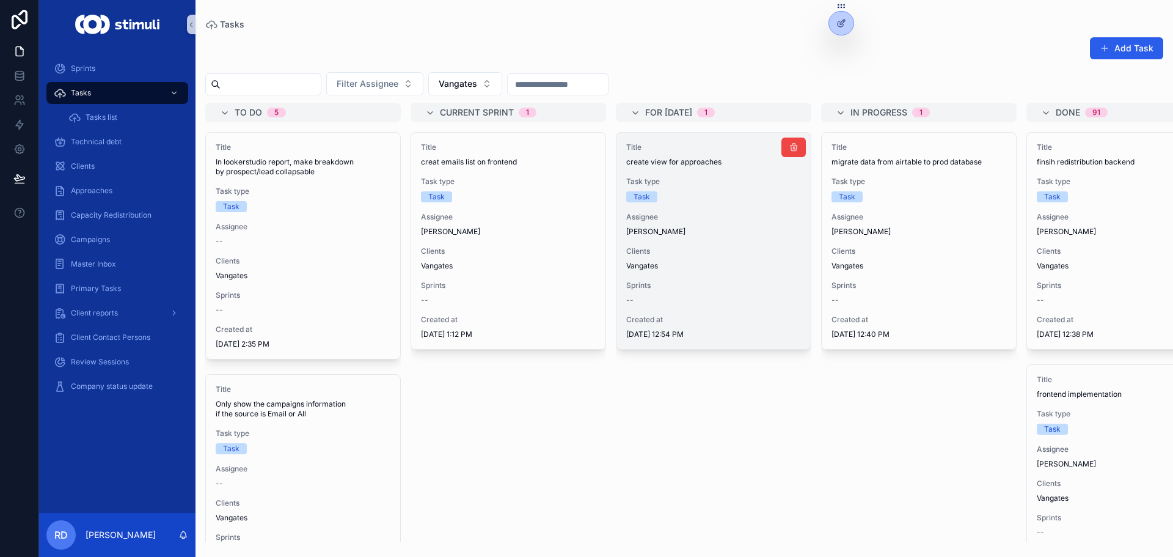
click at [672, 223] on div "Assignee [PERSON_NAME]" at bounding box center [713, 224] width 175 height 24
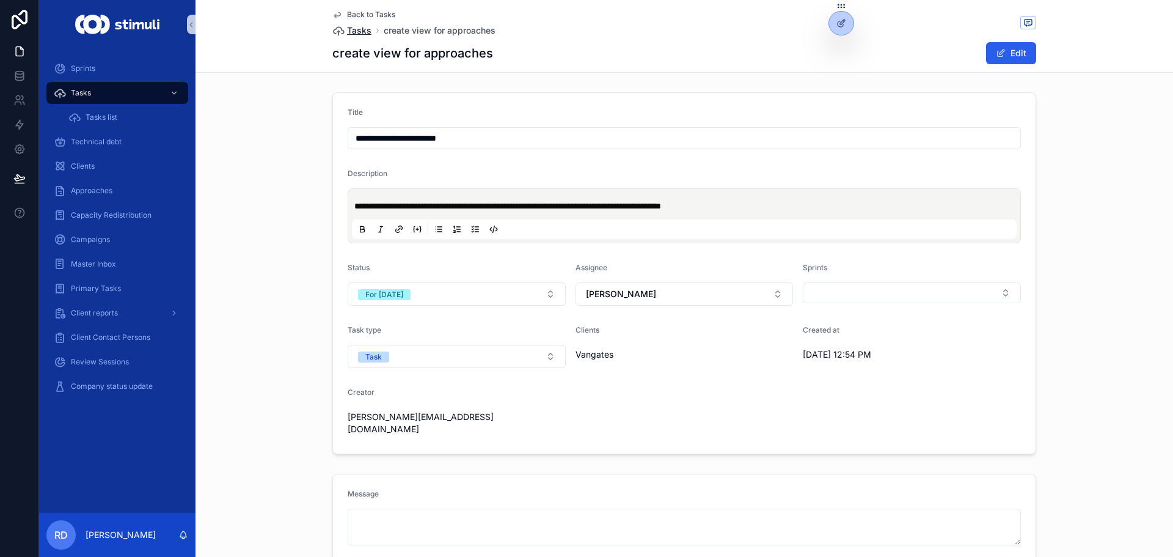
click at [347, 29] on span "Tasks" at bounding box center [359, 30] width 24 height 12
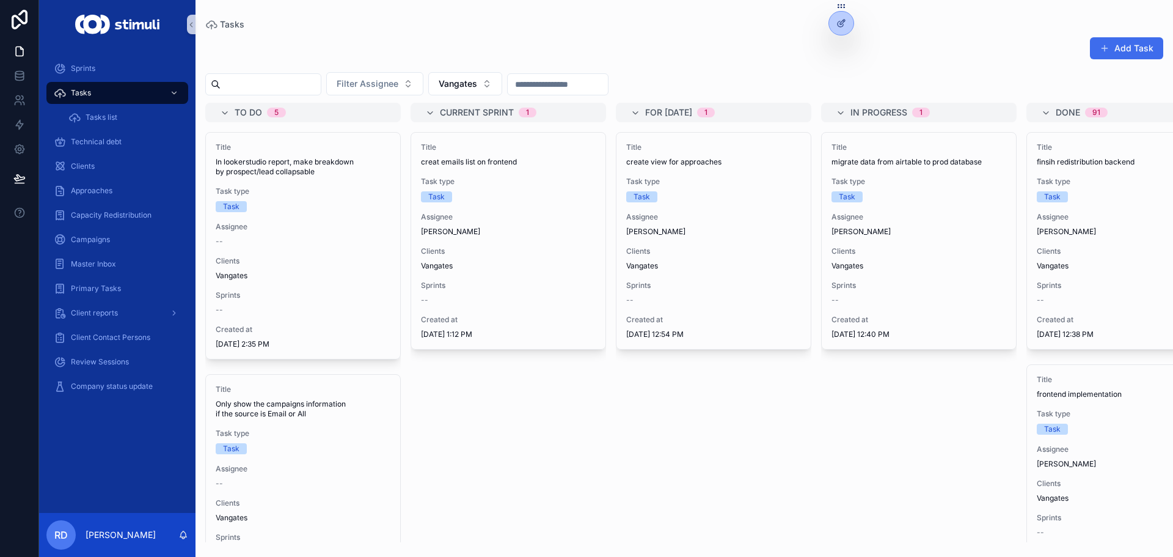
click at [1127, 46] on button "Add Task" at bounding box center [1126, 48] width 73 height 22
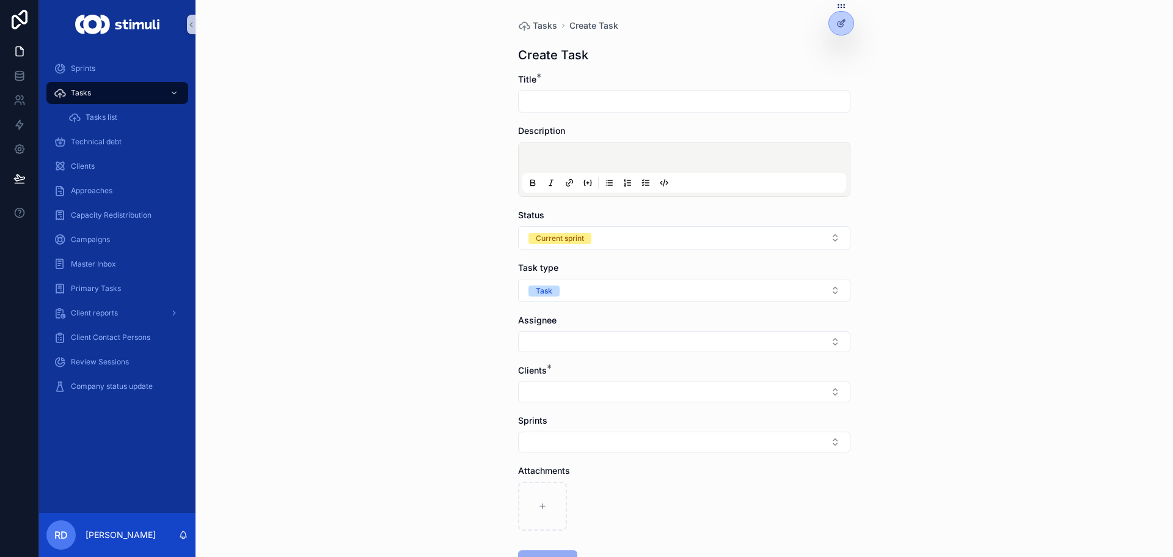
click at [625, 107] on input "scrollable content" at bounding box center [684, 101] width 331 height 17
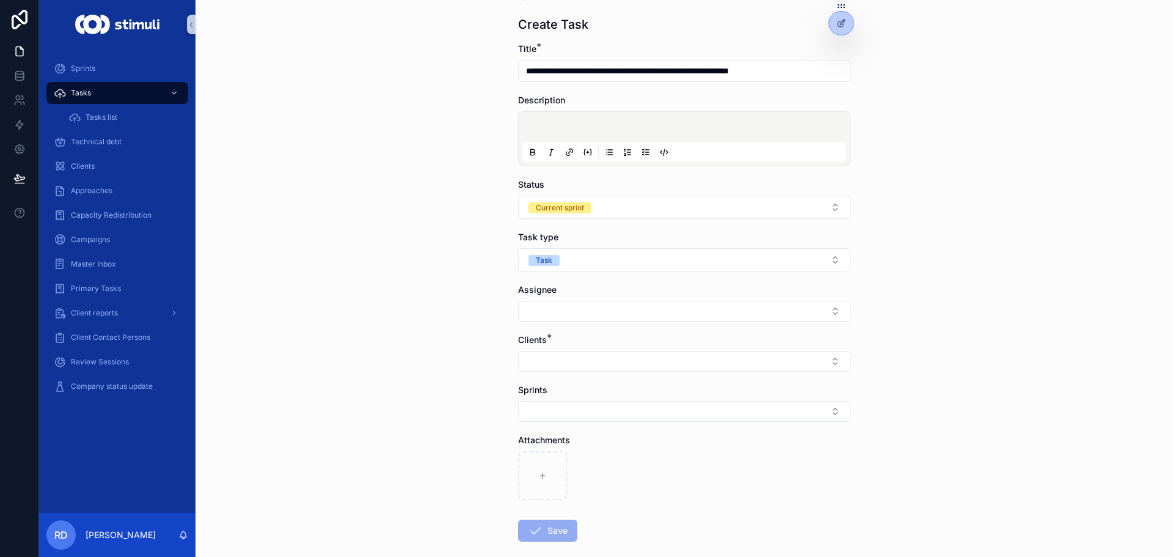
scroll to position [94, 0]
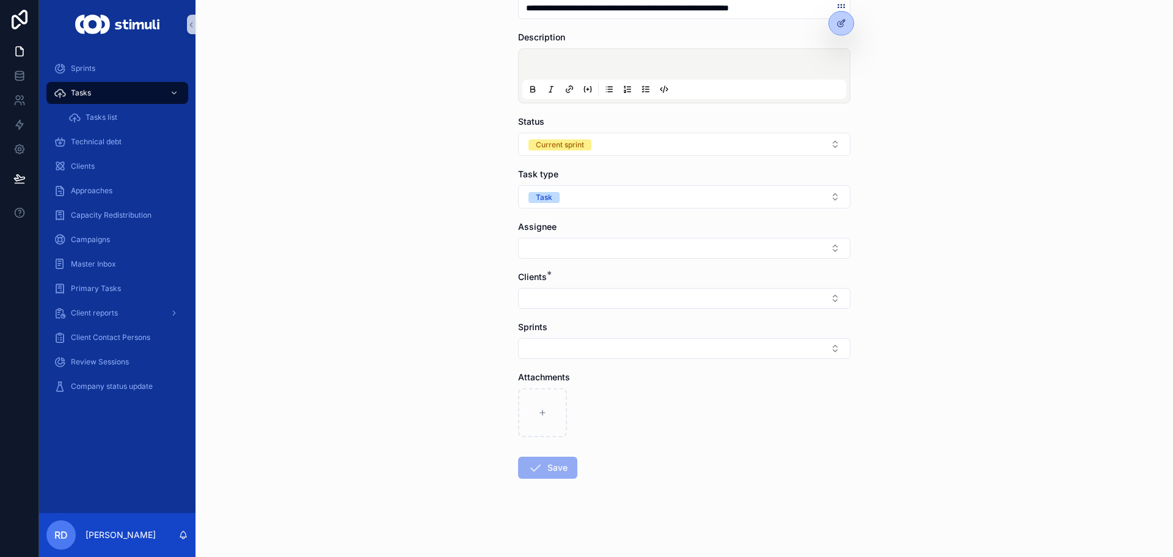
type input "**********"
click at [562, 312] on form "**********" at bounding box center [684, 268] width 332 height 577
click at [571, 299] on button "Select Button" at bounding box center [684, 298] width 332 height 21
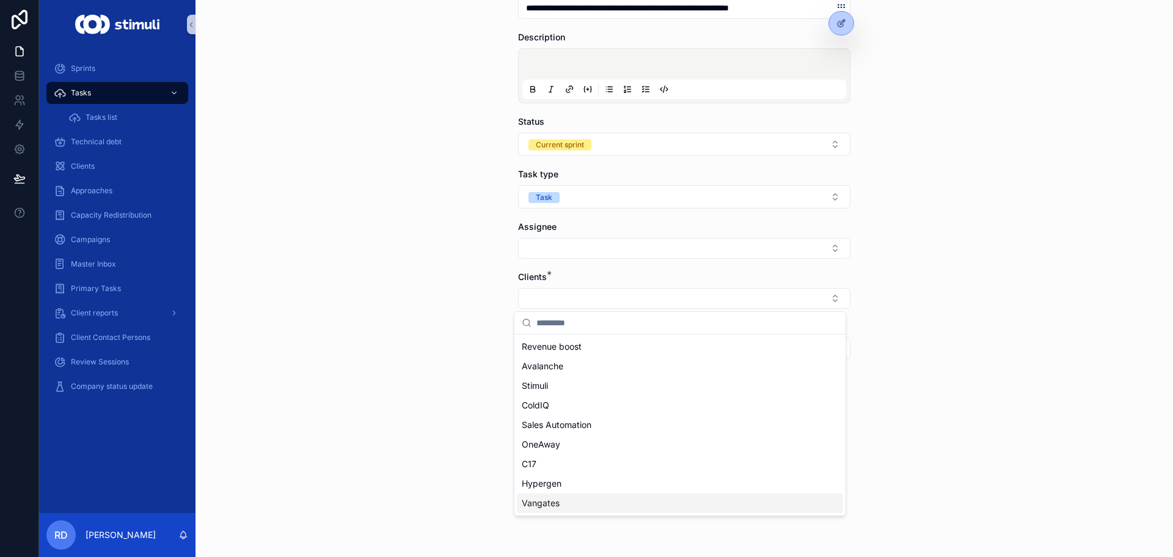
click at [556, 498] on span "Vangates" at bounding box center [541, 503] width 38 height 12
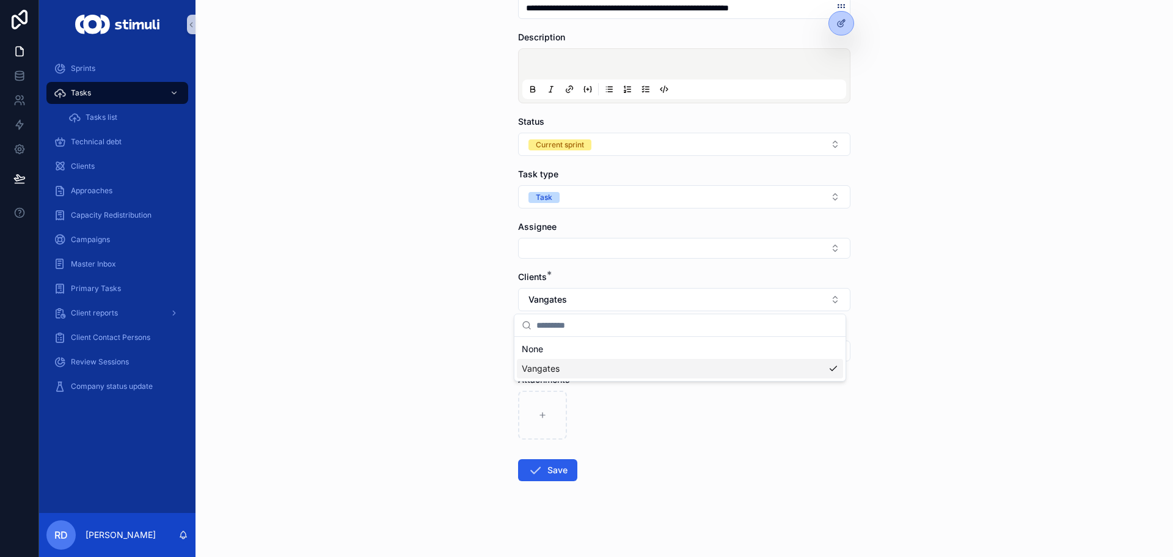
click at [417, 292] on div "**********" at bounding box center [685, 184] width 978 height 557
click at [543, 233] on div "Assignee" at bounding box center [684, 240] width 332 height 38
click at [544, 241] on button "Select Button" at bounding box center [684, 248] width 332 height 21
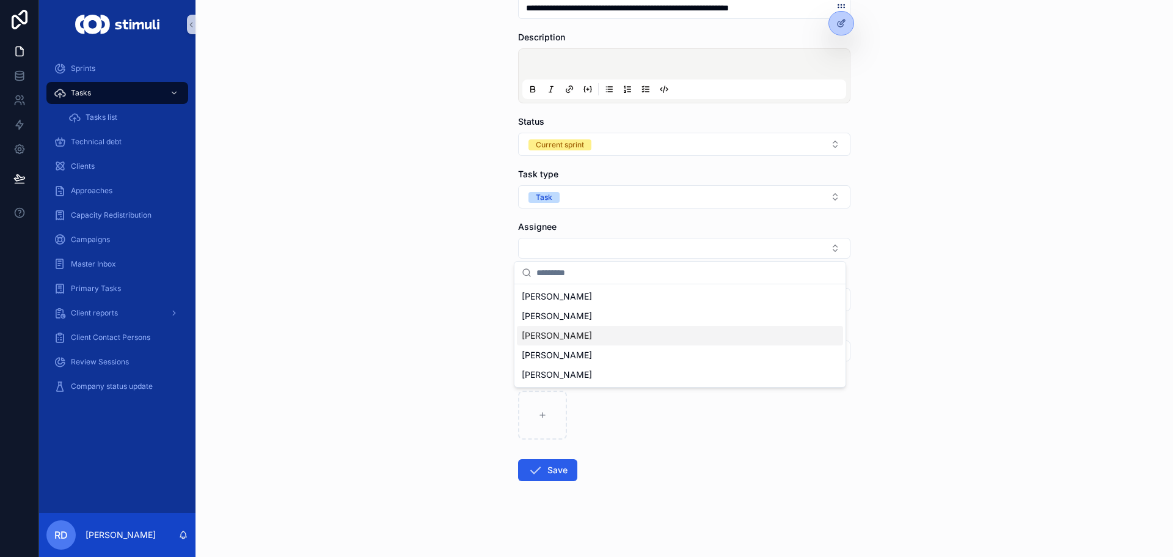
drag, startPoint x: 557, startPoint y: 337, endPoint x: 514, endPoint y: 328, distance: 44.4
click at [557, 337] on span "[PERSON_NAME]" at bounding box center [557, 335] width 70 height 12
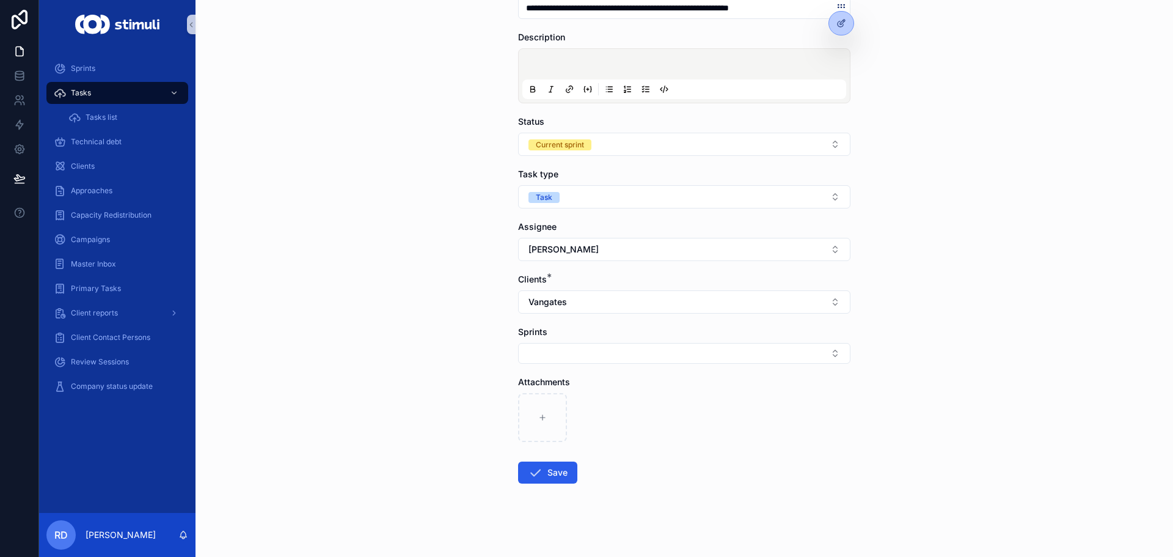
click at [563, 491] on form "**********" at bounding box center [684, 271] width 332 height 582
click at [558, 479] on button "Save" at bounding box center [547, 472] width 59 height 22
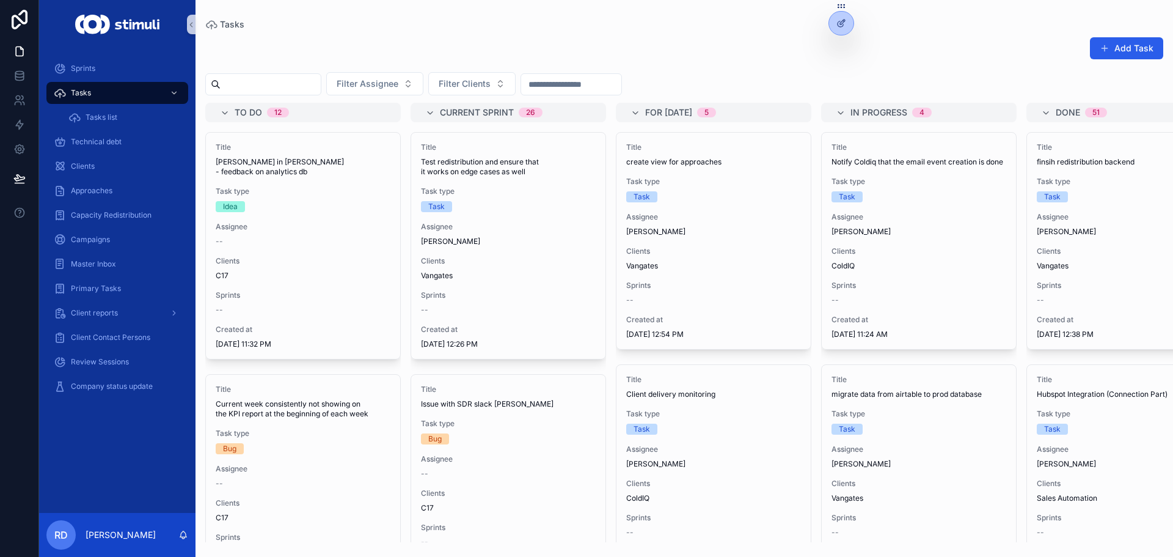
click at [734, 23] on div "Tasks" at bounding box center [684, 25] width 958 height 10
drag, startPoint x: 445, startPoint y: 72, endPoint x: 454, endPoint y: 72, distance: 9.2
click at [445, 72] on div "Add Task Filter Assignee Filter Clients To do 12 Title [PERSON_NAME] in [PERSON…" at bounding box center [685, 285] width 978 height 513
click at [468, 73] on button "Filter Clients" at bounding box center [471, 83] width 87 height 23
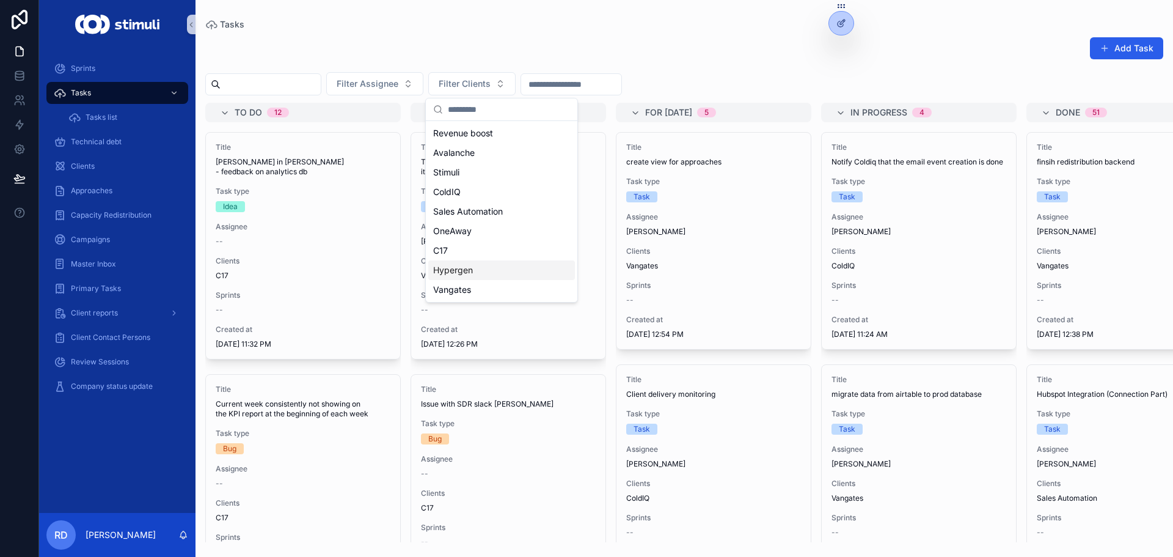
click at [476, 286] on div "Vangates" at bounding box center [501, 290] width 147 height 20
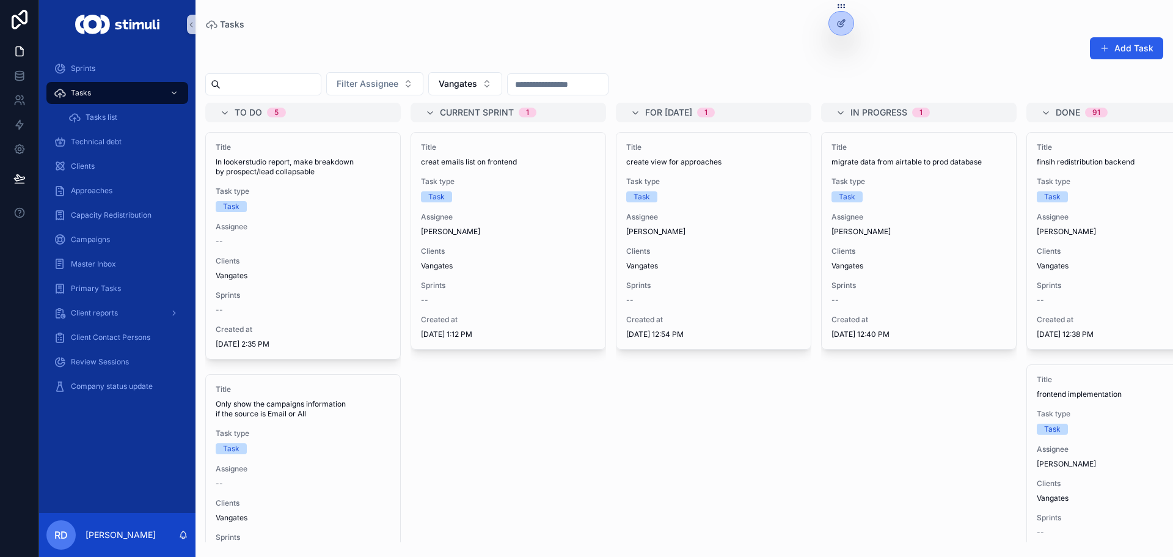
click at [743, 57] on div "Add Task" at bounding box center [684, 51] width 958 height 28
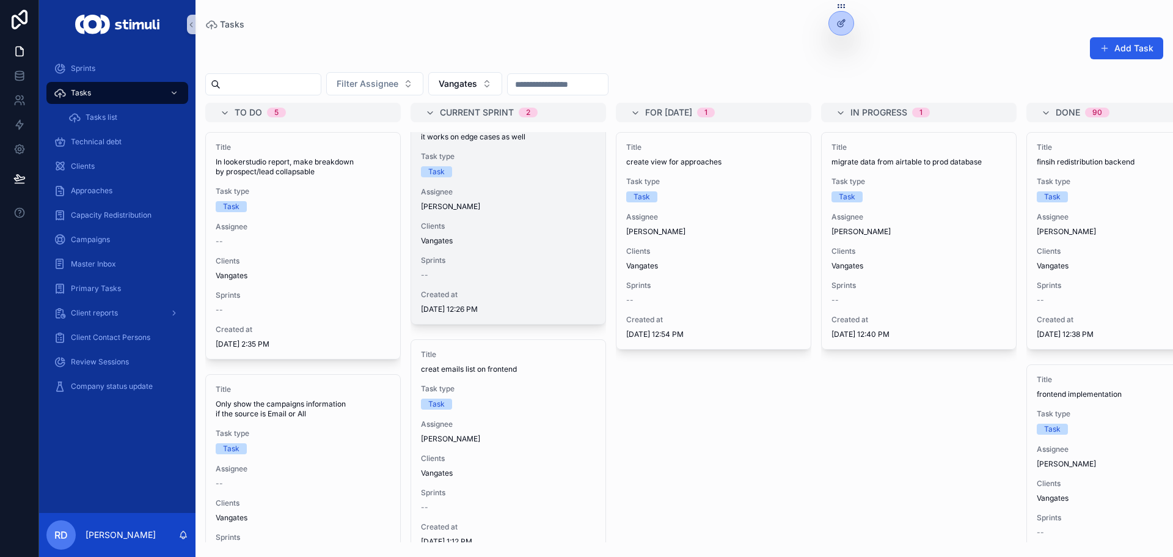
scroll to position [68, 0]
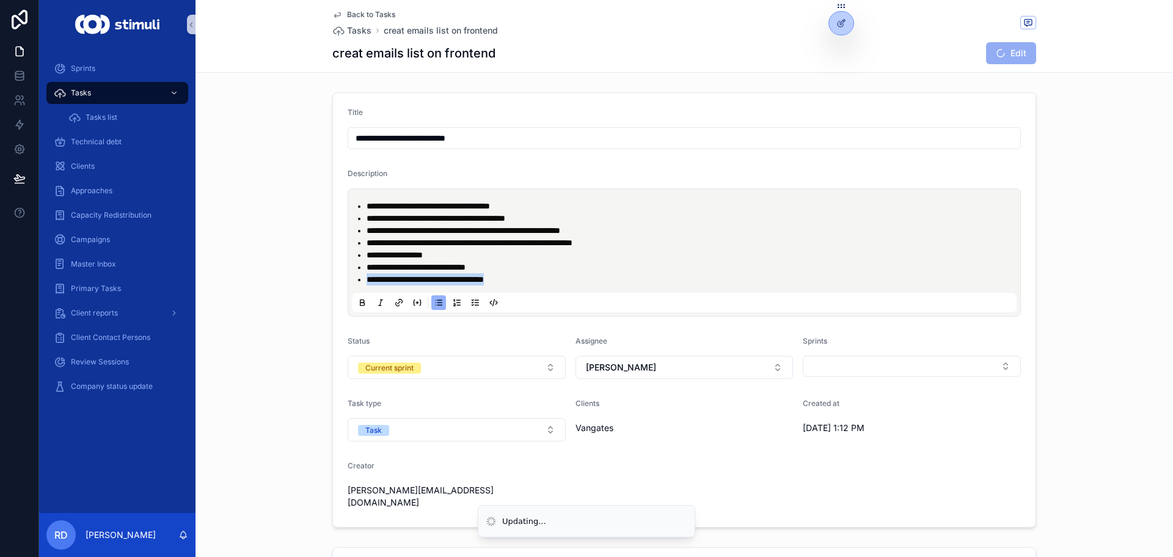
drag, startPoint x: 524, startPoint y: 281, endPoint x: 362, endPoint y: 281, distance: 161.4
click at [367, 281] on li "**********" at bounding box center [693, 279] width 653 height 12
click at [319, 134] on div "**********" at bounding box center [685, 309] width 978 height 445
click at [374, 32] on icon "scrollable content" at bounding box center [377, 30] width 7 height 7
click at [361, 31] on span "Tasks" at bounding box center [359, 30] width 24 height 12
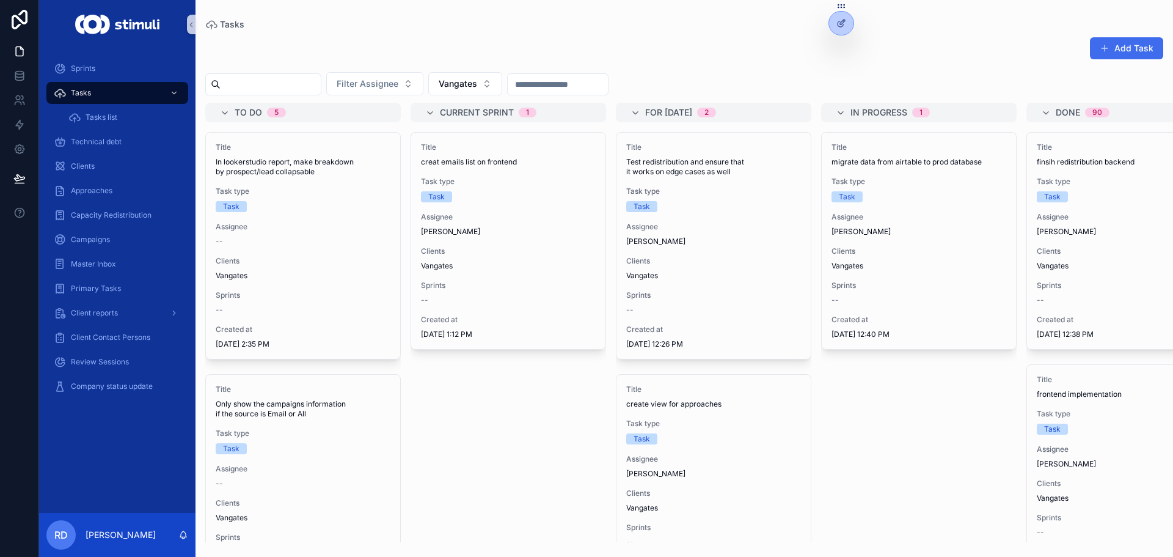
click at [1136, 48] on button "Add Task" at bounding box center [1126, 48] width 73 height 22
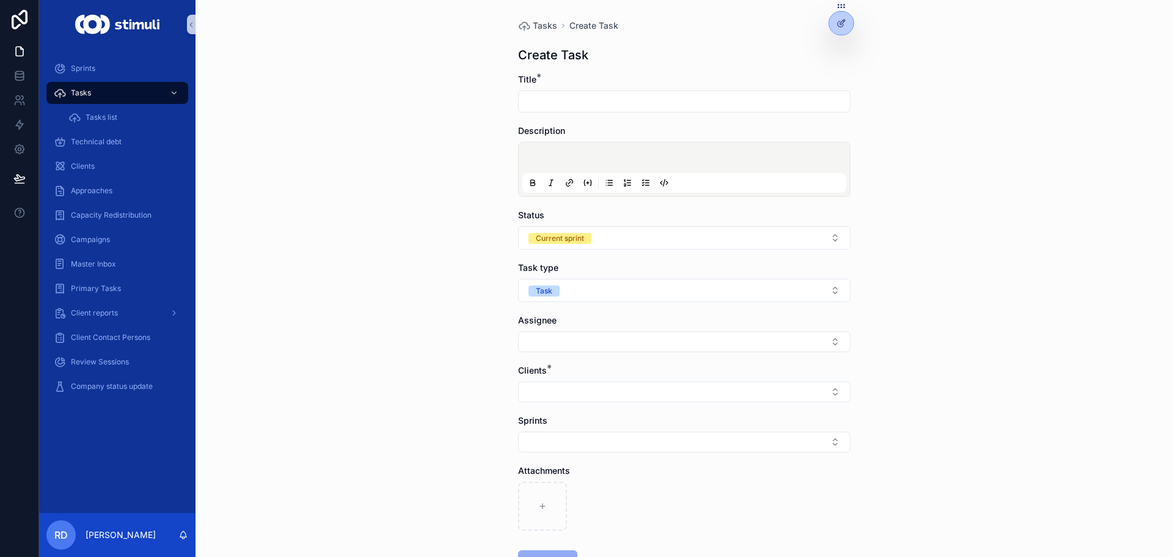
click at [604, 101] on input "scrollable content" at bounding box center [684, 101] width 331 height 17
click at [519, 100] on input "**********" at bounding box center [684, 101] width 331 height 17
type input "**********"
click at [581, 150] on div "scrollable content" at bounding box center [685, 169] width 324 height 46
click at [578, 160] on p "scrollable content" at bounding box center [687, 159] width 324 height 12
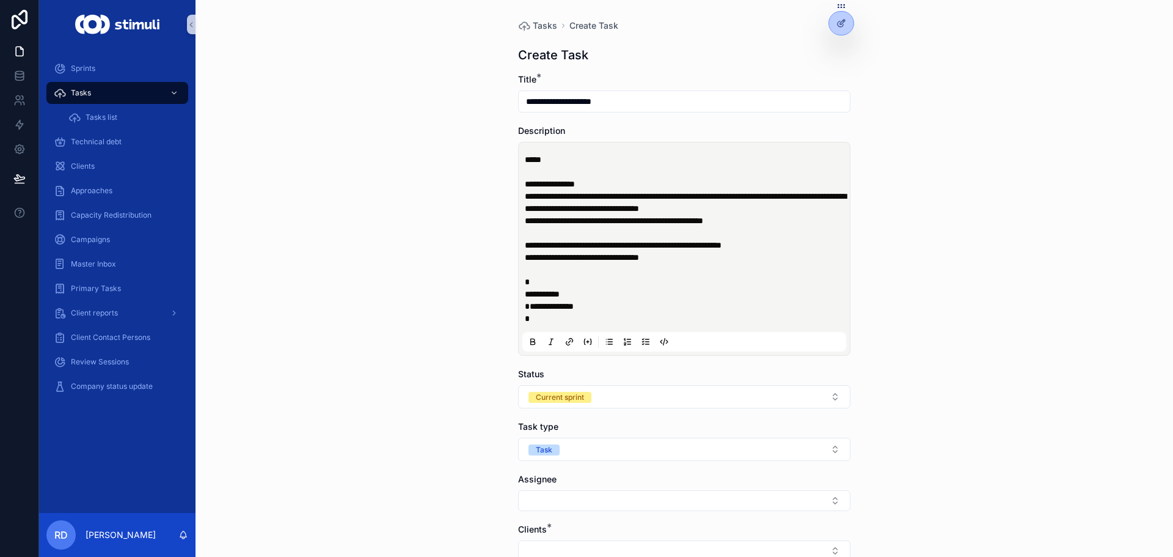
click at [523, 293] on div "**********" at bounding box center [685, 248] width 324 height 205
click at [525, 293] on span "**********" at bounding box center [542, 294] width 35 height 9
click at [542, 329] on div "**********" at bounding box center [685, 248] width 324 height 205
click at [557, 314] on p "**********" at bounding box center [687, 238] width 324 height 171
click at [584, 308] on p "**********" at bounding box center [687, 238] width 324 height 171
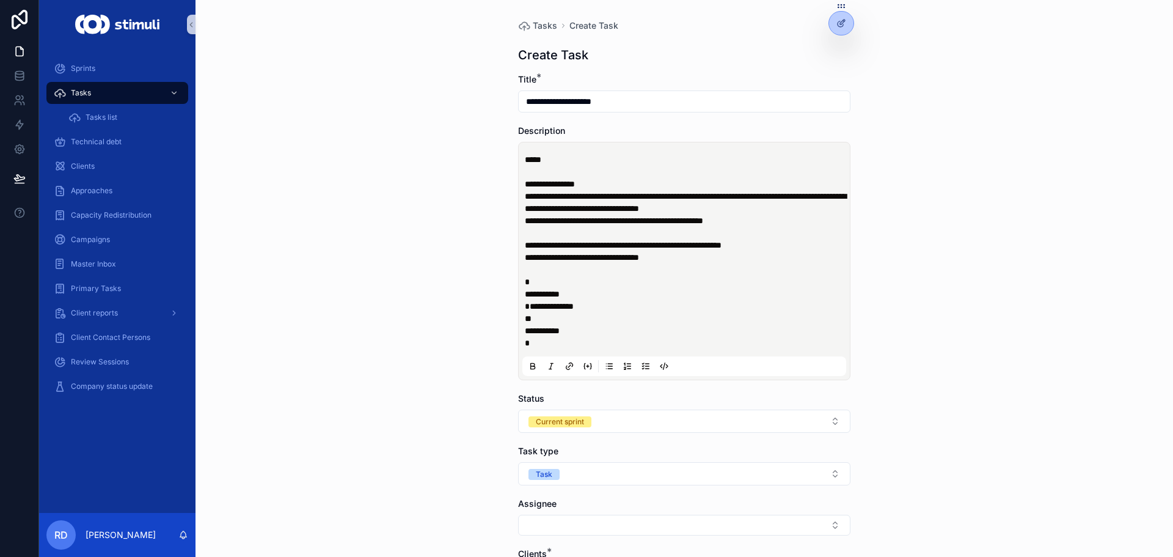
click at [554, 339] on p "**********" at bounding box center [687, 251] width 324 height 196
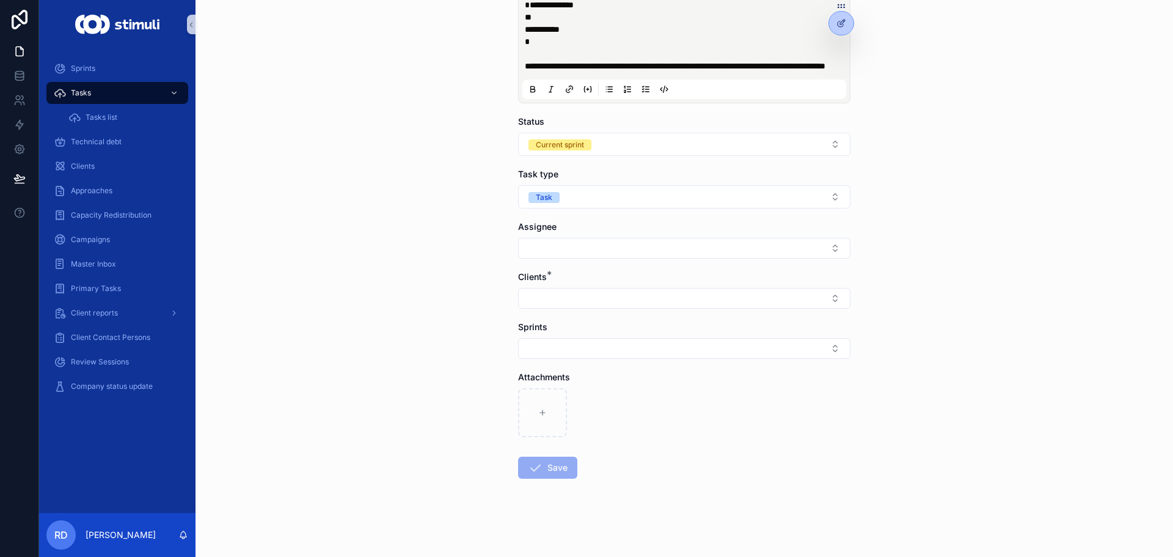
scroll to position [314, 0]
click at [542, 298] on button "Select Button" at bounding box center [684, 298] width 332 height 21
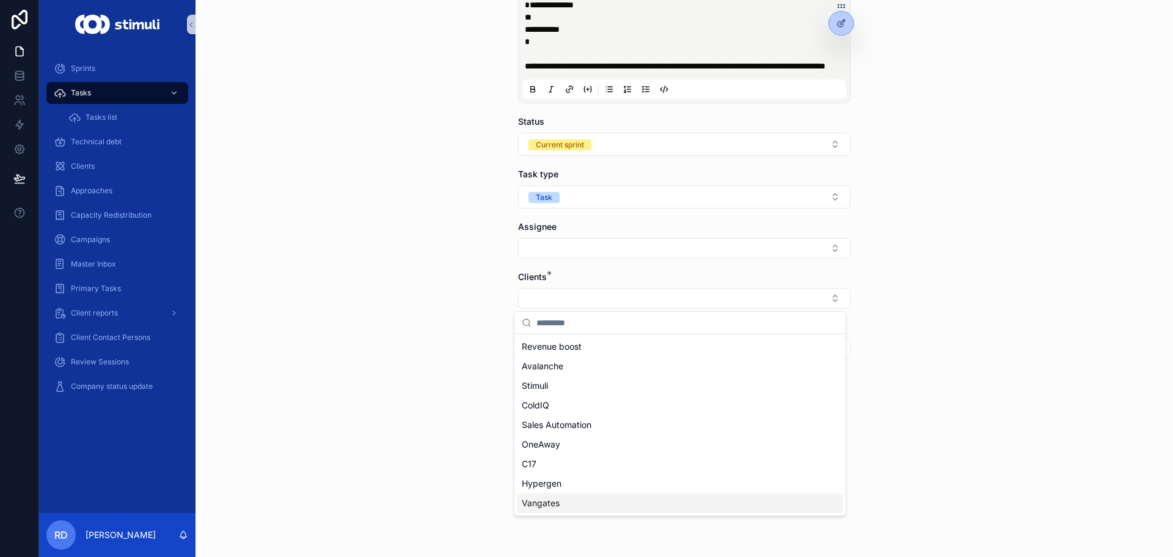
click at [546, 500] on span "Vangates" at bounding box center [541, 503] width 38 height 12
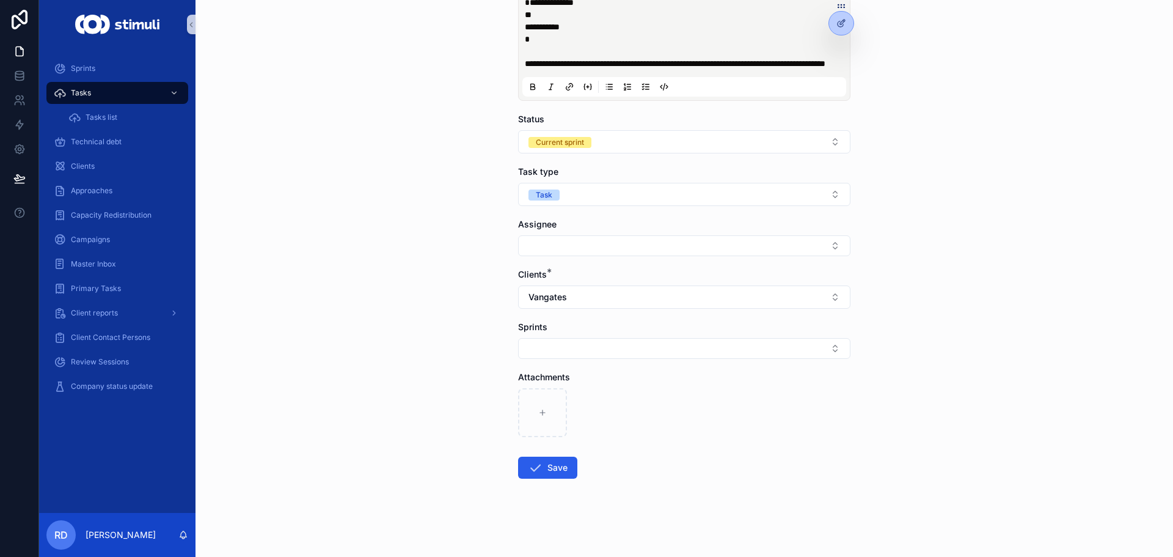
click at [454, 334] on div "**********" at bounding box center [685, 278] width 978 height 557
click at [549, 260] on form "**********" at bounding box center [684, 163] width 332 height 787
click at [562, 243] on button "Select Button" at bounding box center [684, 245] width 332 height 21
click at [553, 342] on div "[PERSON_NAME]" at bounding box center [680, 336] width 326 height 20
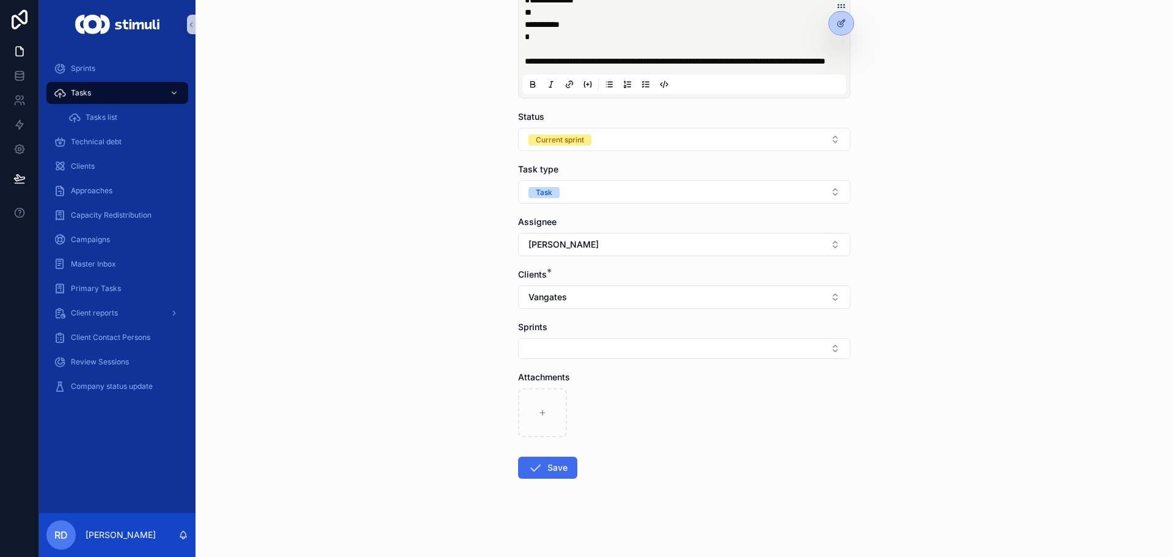
click at [549, 471] on button "Save" at bounding box center [547, 468] width 59 height 22
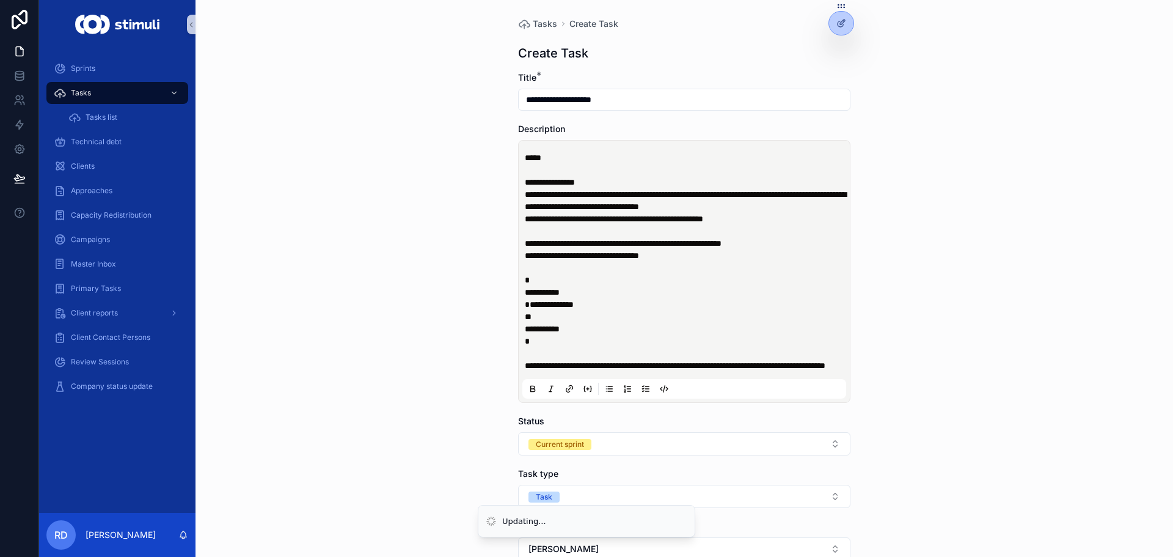
scroll to position [0, 0]
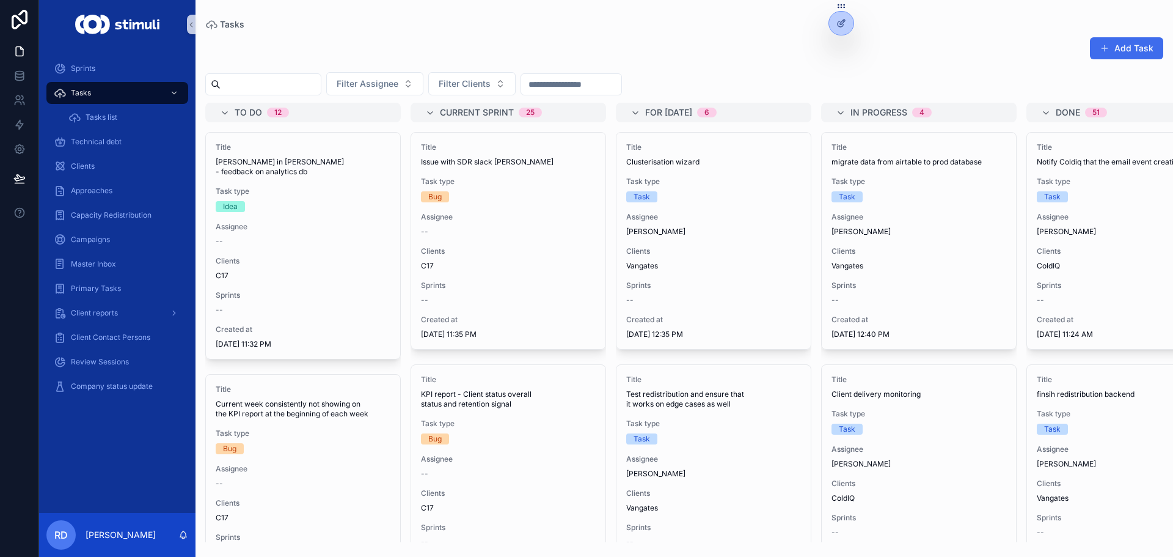
click at [1120, 47] on button "Add Task" at bounding box center [1126, 48] width 73 height 22
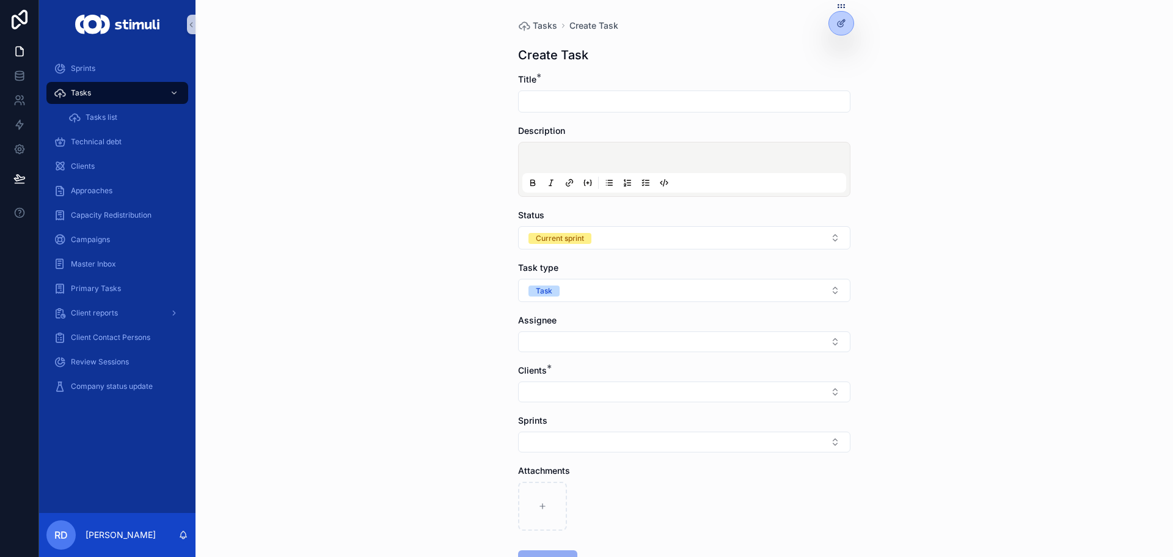
click at [589, 97] on input "scrollable content" at bounding box center [684, 101] width 331 height 17
type input "**********"
click at [583, 166] on div "scrollable content" at bounding box center [685, 169] width 324 height 46
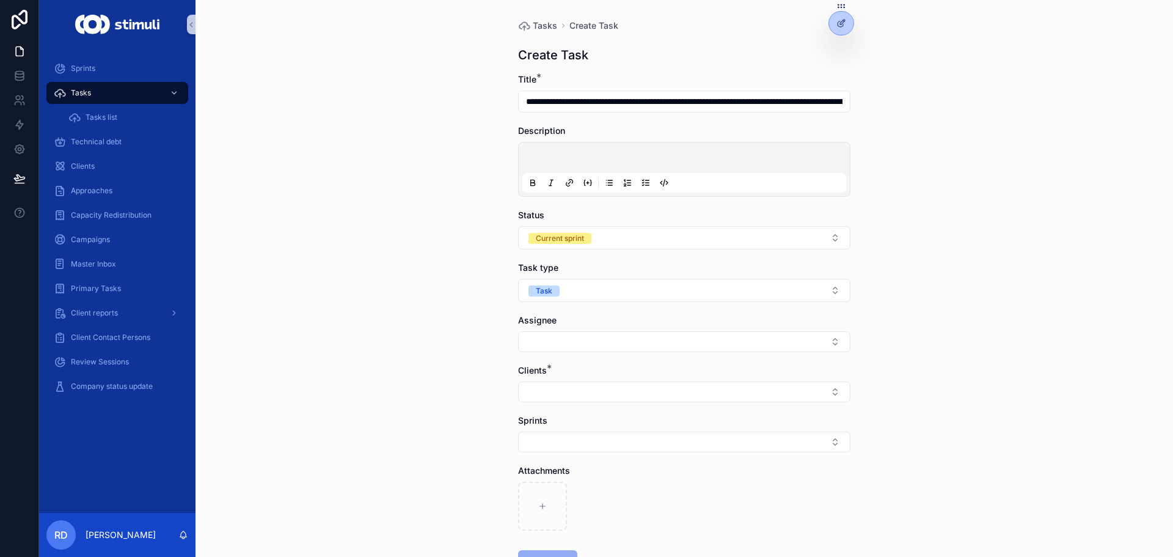
click at [598, 161] on p "scrollable content" at bounding box center [687, 159] width 324 height 12
click at [549, 391] on div "Clients *" at bounding box center [684, 383] width 332 height 38
click at [548, 392] on div "Clients *" at bounding box center [684, 383] width 332 height 38
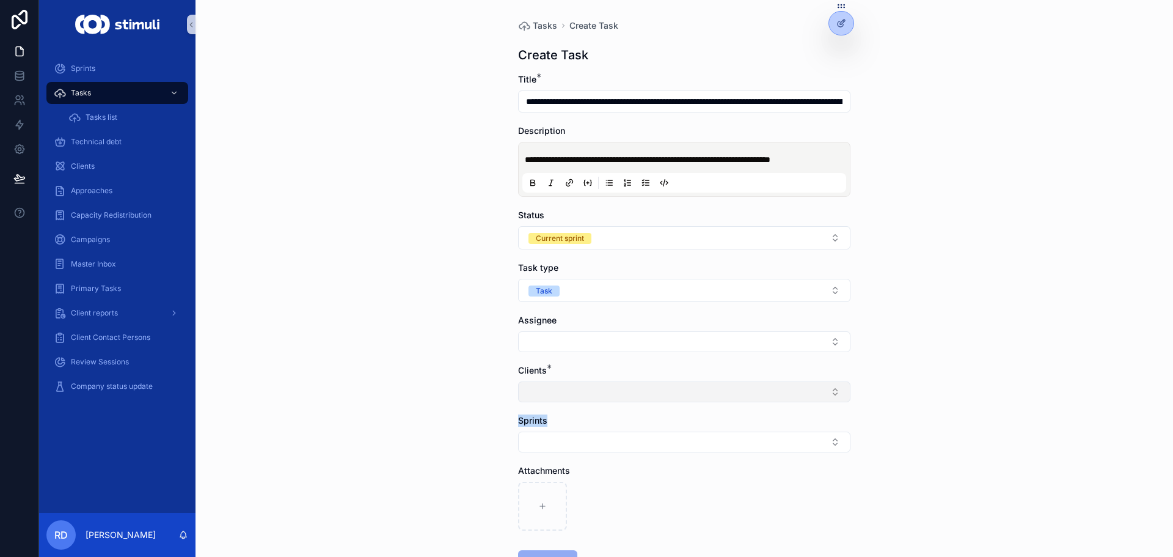
click at [545, 398] on button "Select Button" at bounding box center [684, 391] width 332 height 21
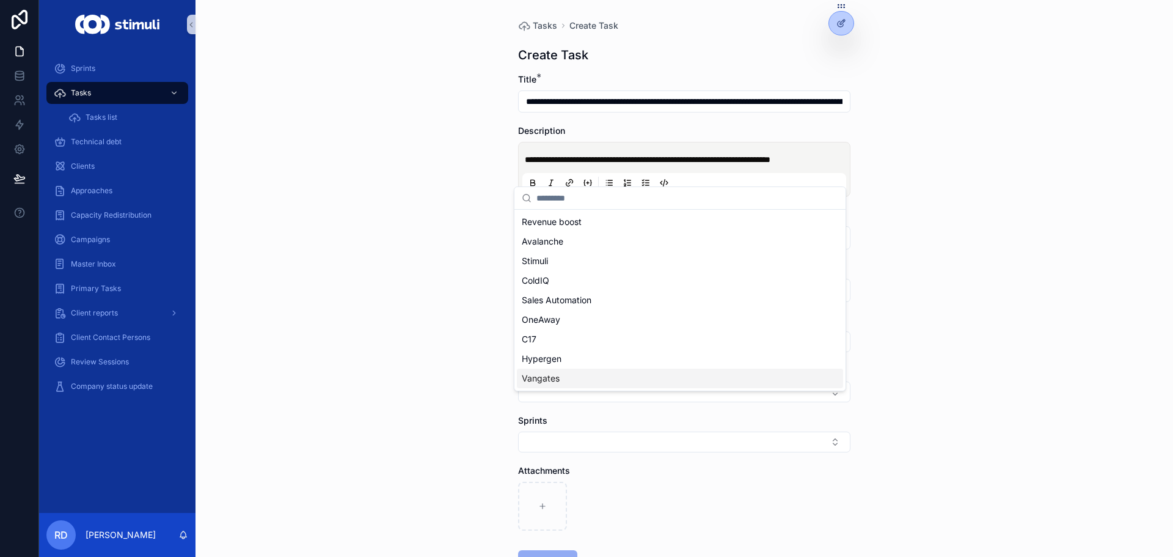
click at [568, 375] on div "Vangates" at bounding box center [680, 379] width 326 height 20
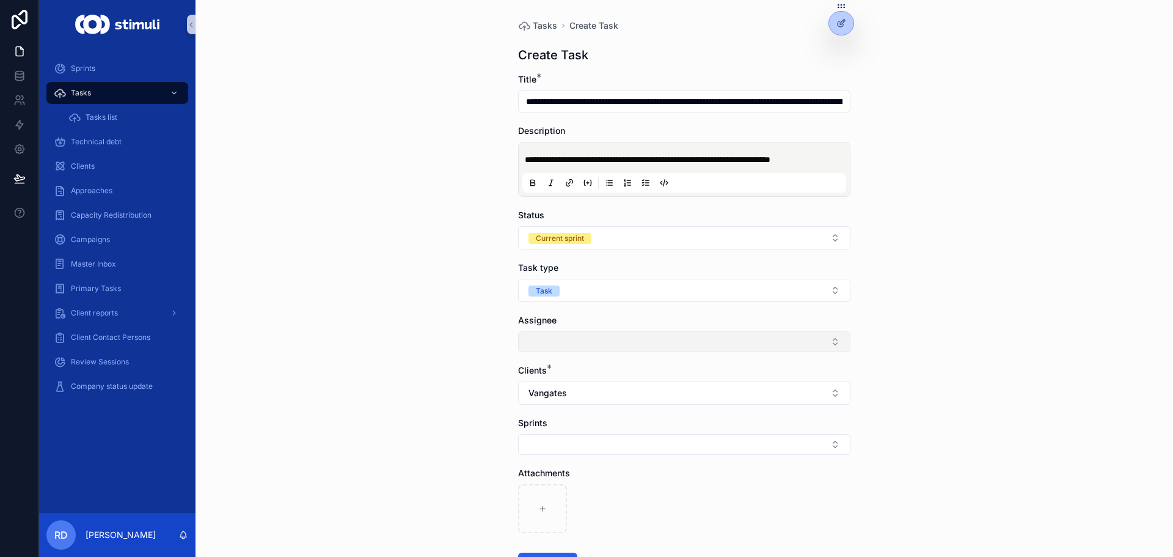
click at [554, 350] on button "Select Button" at bounding box center [684, 341] width 332 height 21
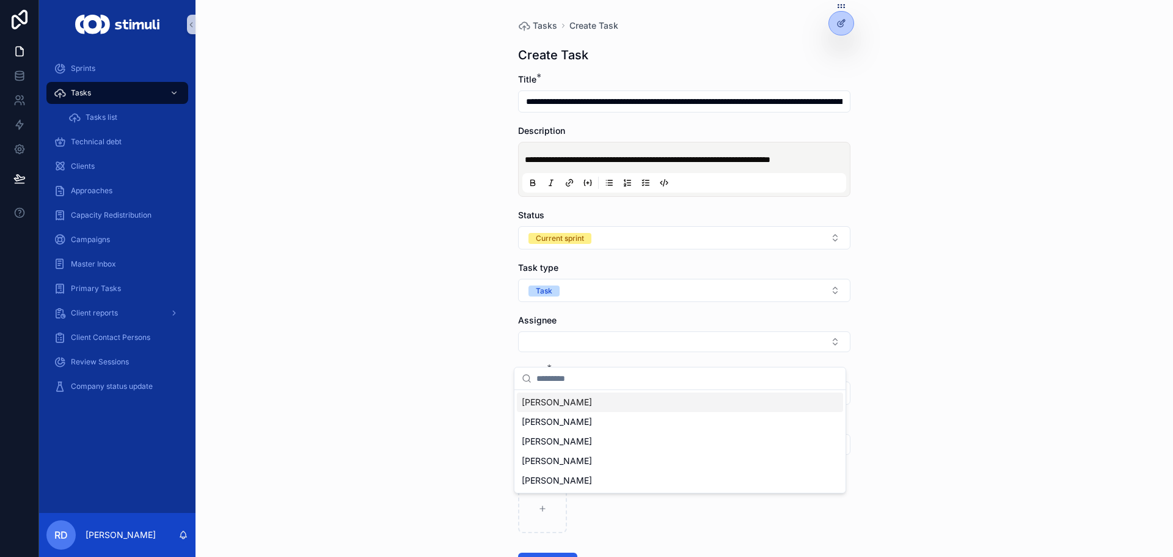
click at [417, 240] on div "**********" at bounding box center [685, 278] width 978 height 557
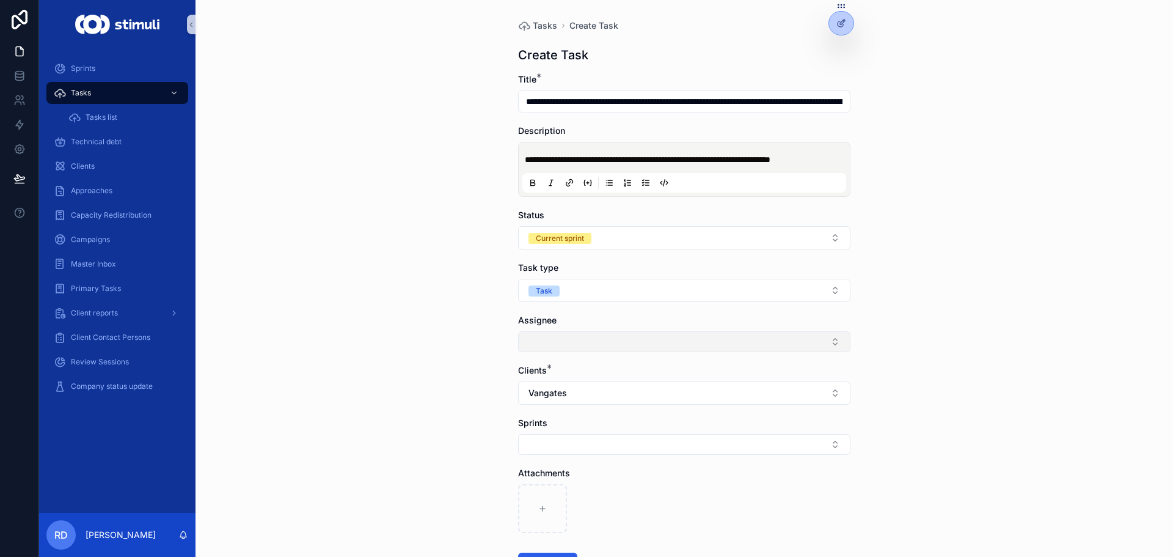
click at [548, 351] on button "Select Button" at bounding box center [684, 341] width 332 height 21
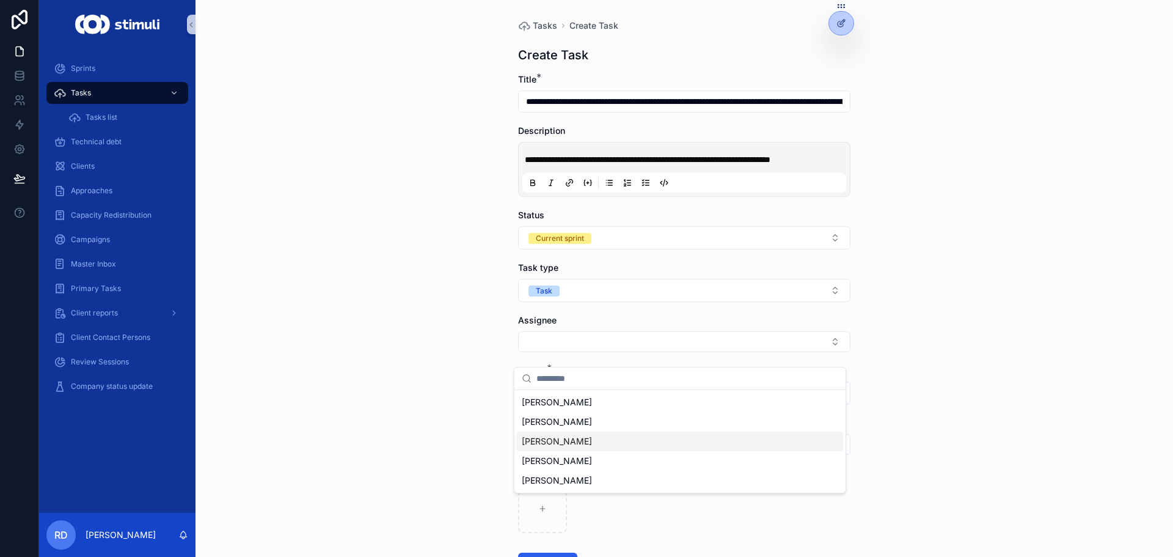
click at [562, 439] on span "[PERSON_NAME]" at bounding box center [557, 441] width 70 height 12
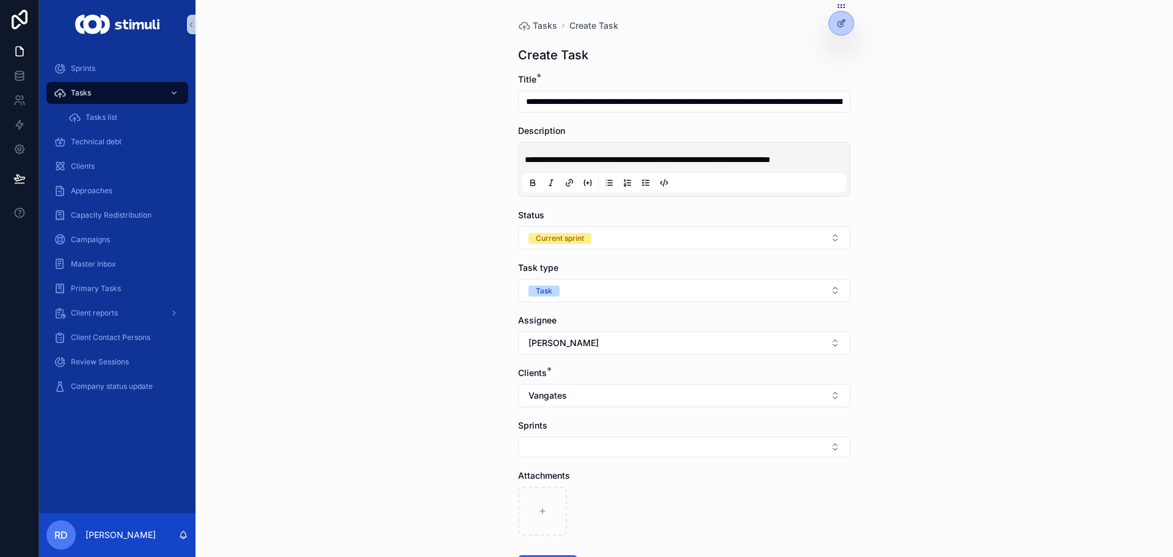
click at [427, 340] on div "**********" at bounding box center [685, 278] width 978 height 557
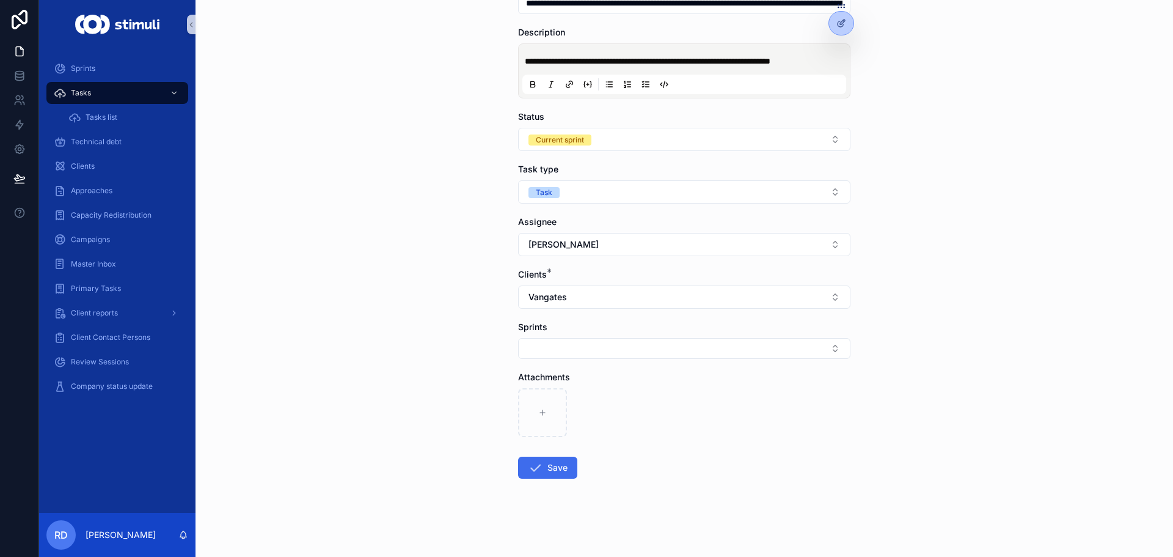
scroll to position [111, 0]
click at [545, 469] on button "Save" at bounding box center [547, 468] width 59 height 22
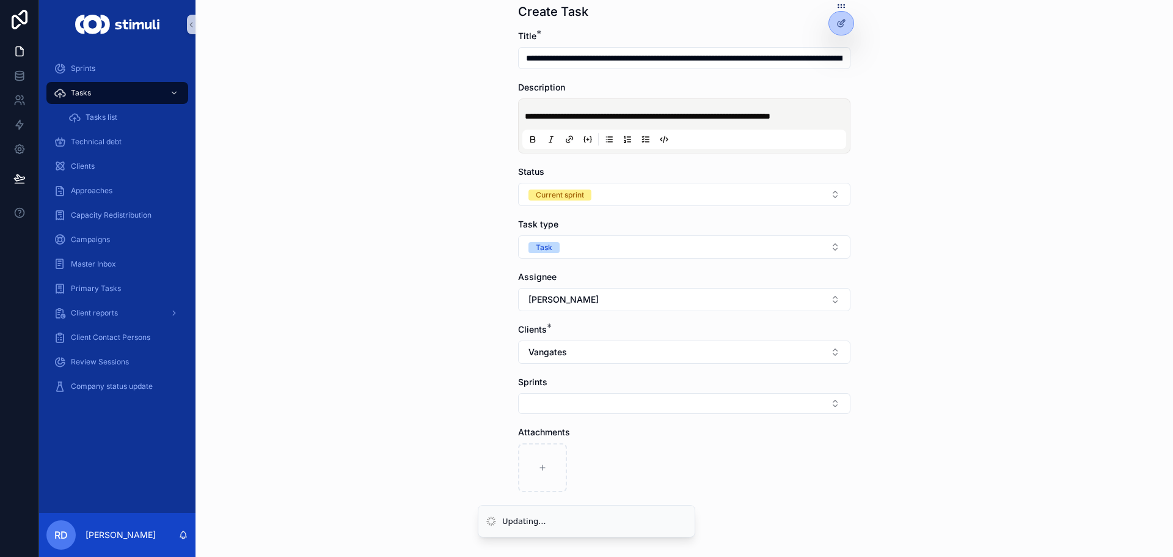
scroll to position [0, 0]
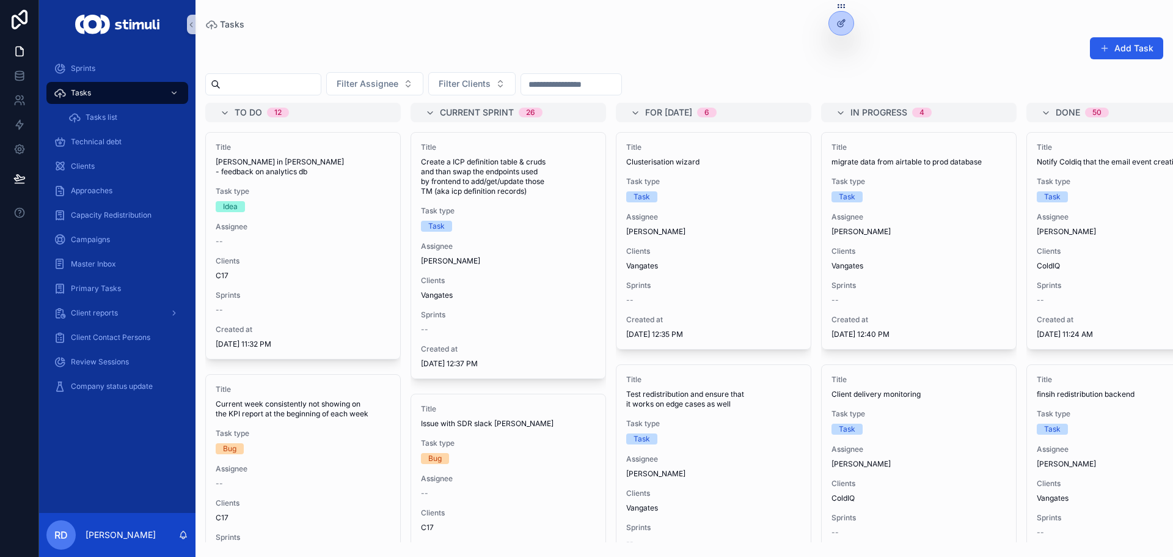
scroll to position [1007, 0]
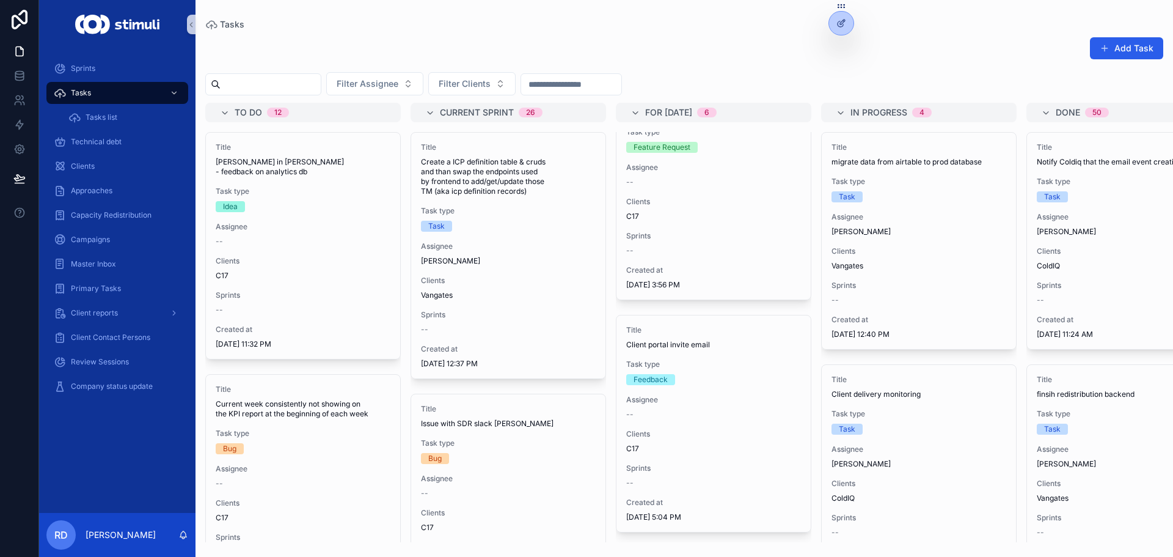
click at [515, 96] on div "Add Task Filter Assignee Filter Clients To do 12 Title [PERSON_NAME] in [PERSON…" at bounding box center [685, 285] width 978 height 513
click at [516, 83] on button "Filter Clients" at bounding box center [471, 83] width 87 height 23
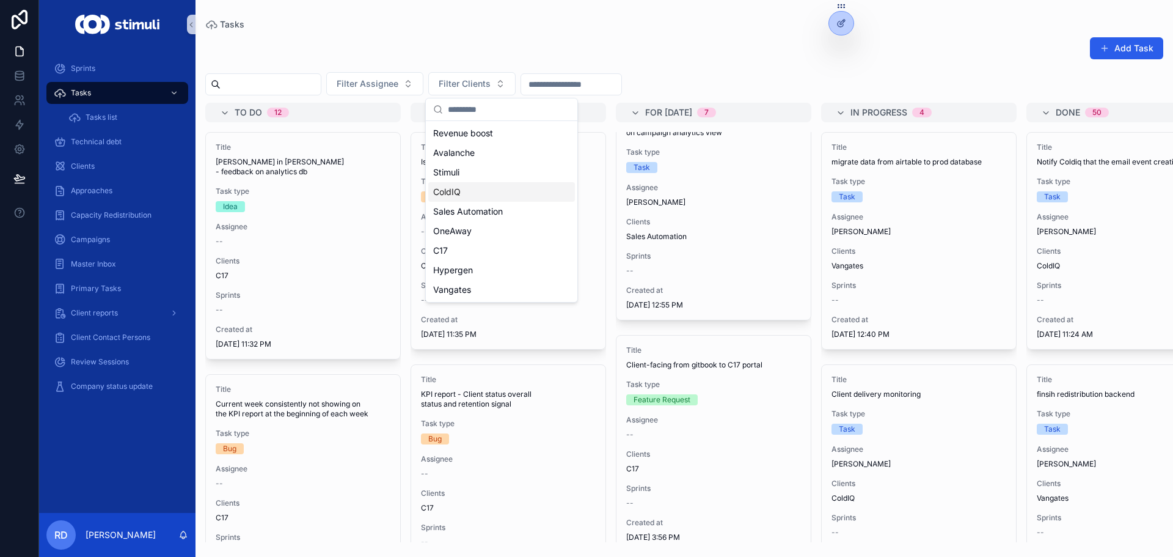
scroll to position [1269, 0]
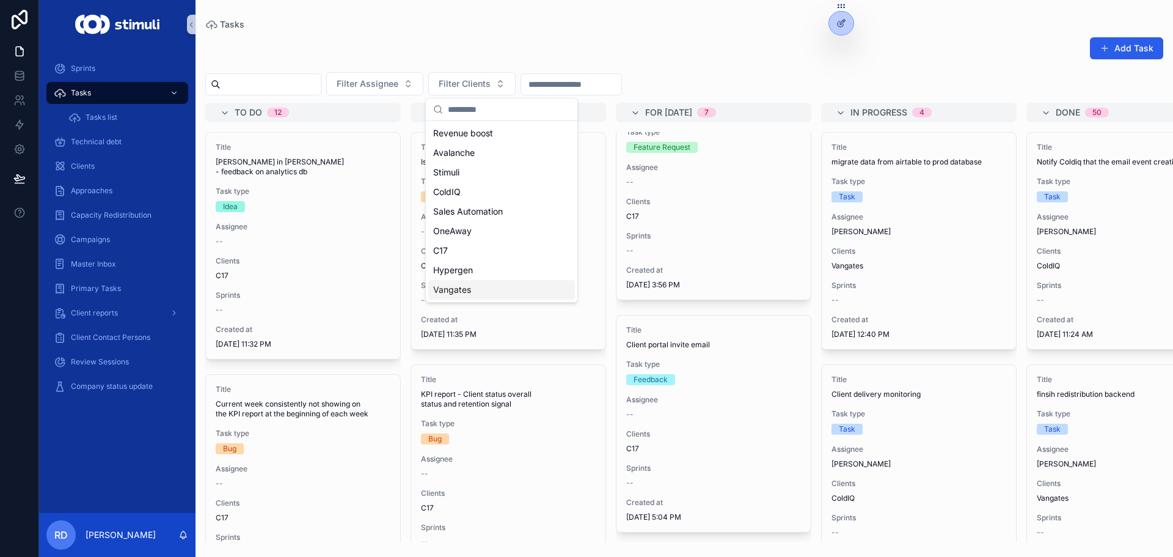
click at [454, 285] on span "Vangates" at bounding box center [452, 290] width 38 height 12
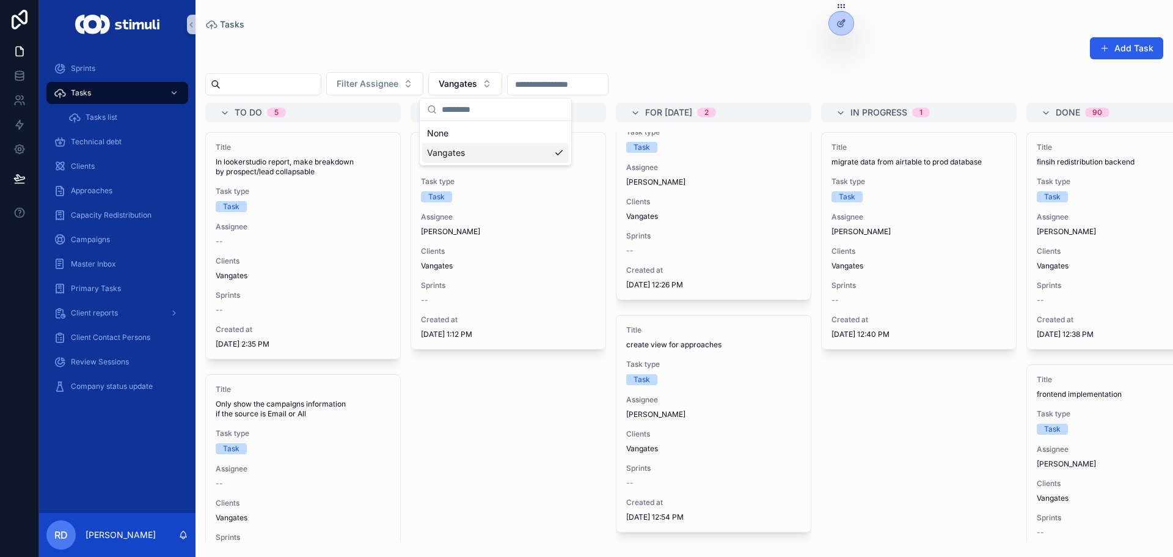
scroll to position [68, 0]
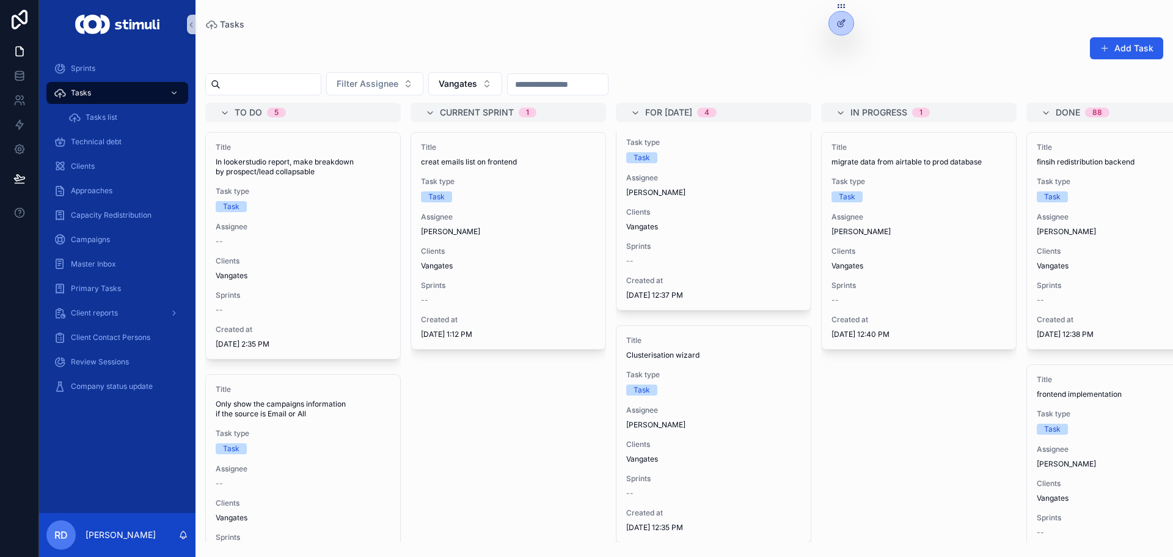
drag, startPoint x: 1011, startPoint y: 173, endPoint x: 892, endPoint y: 50, distance: 171.2
click at [892, 50] on div "Add Task" at bounding box center [684, 51] width 958 height 28
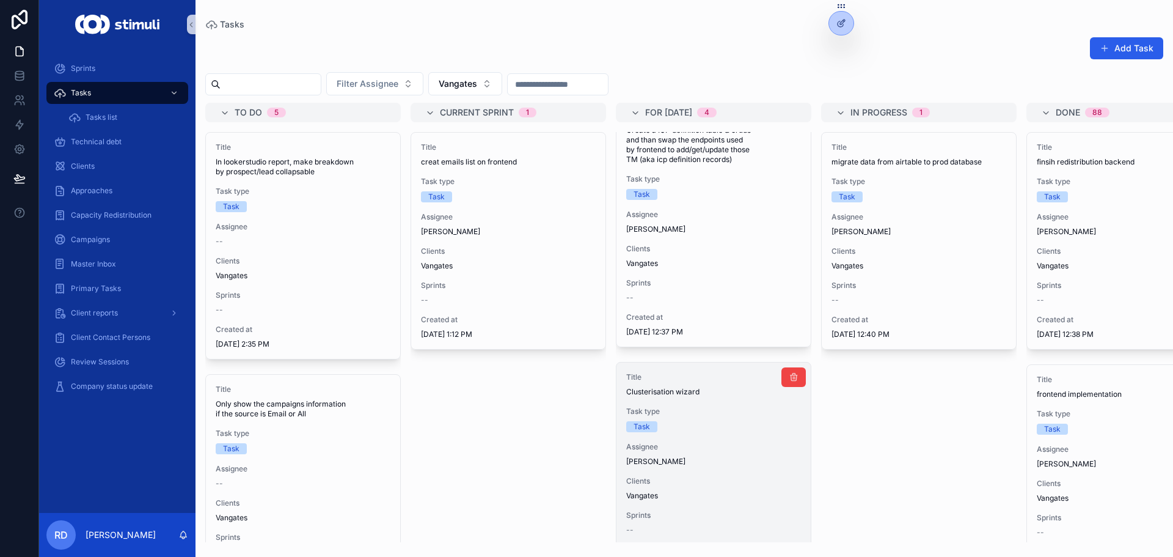
scroll to position [61, 0]
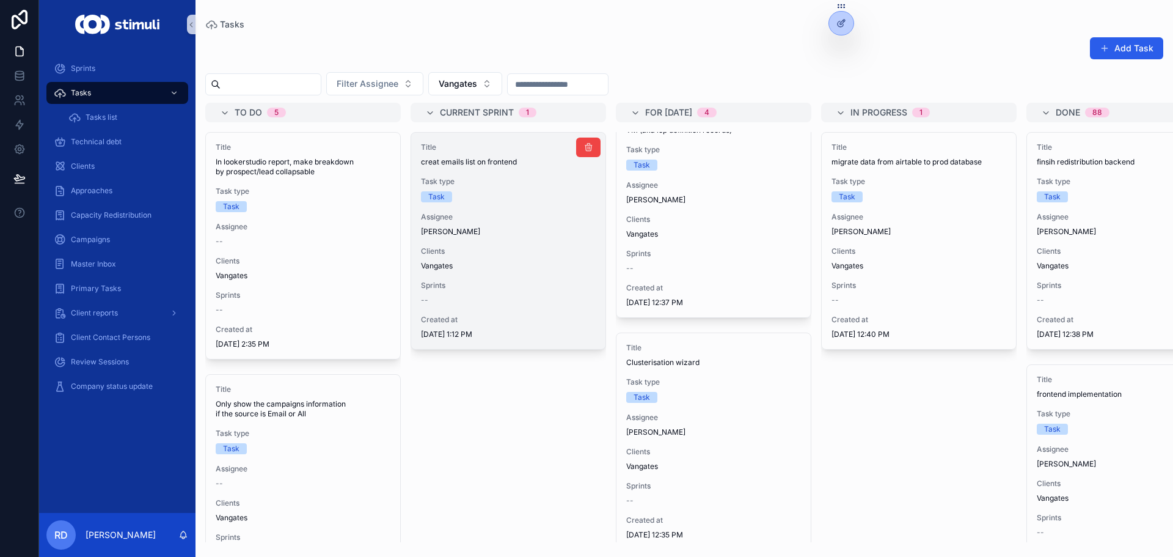
click at [509, 211] on div "Title creat emails list on frontend Task type Task Assignee [PERSON_NAME] Gorgo…" at bounding box center [508, 241] width 194 height 216
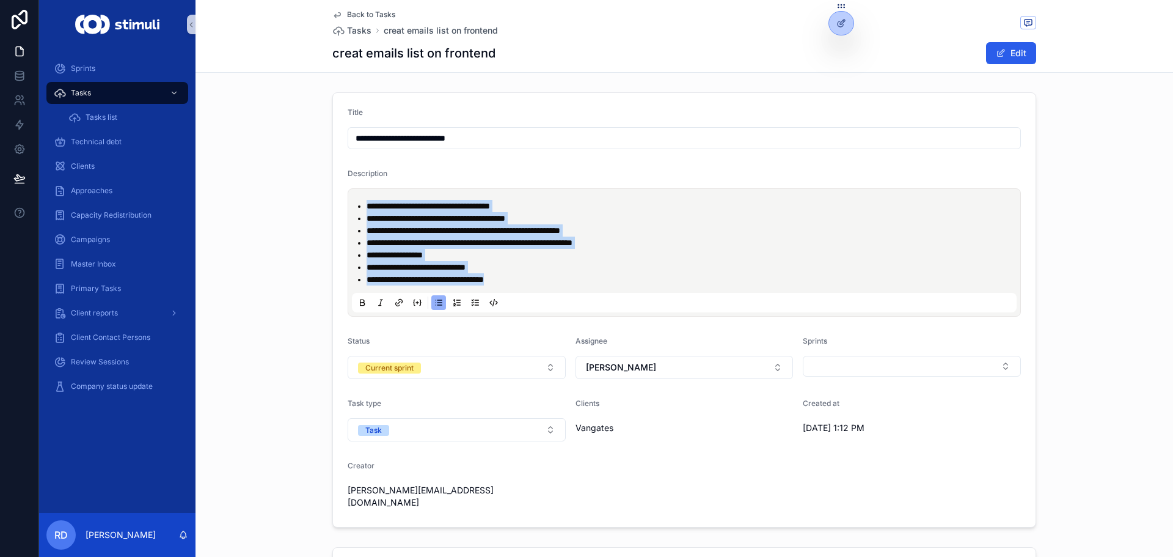
drag, startPoint x: 530, startPoint y: 280, endPoint x: 350, endPoint y: 199, distance: 197.8
click at [352, 199] on div "**********" at bounding box center [684, 253] width 665 height 120
copy ul "**********"
click at [350, 29] on span "Tasks" at bounding box center [359, 30] width 24 height 12
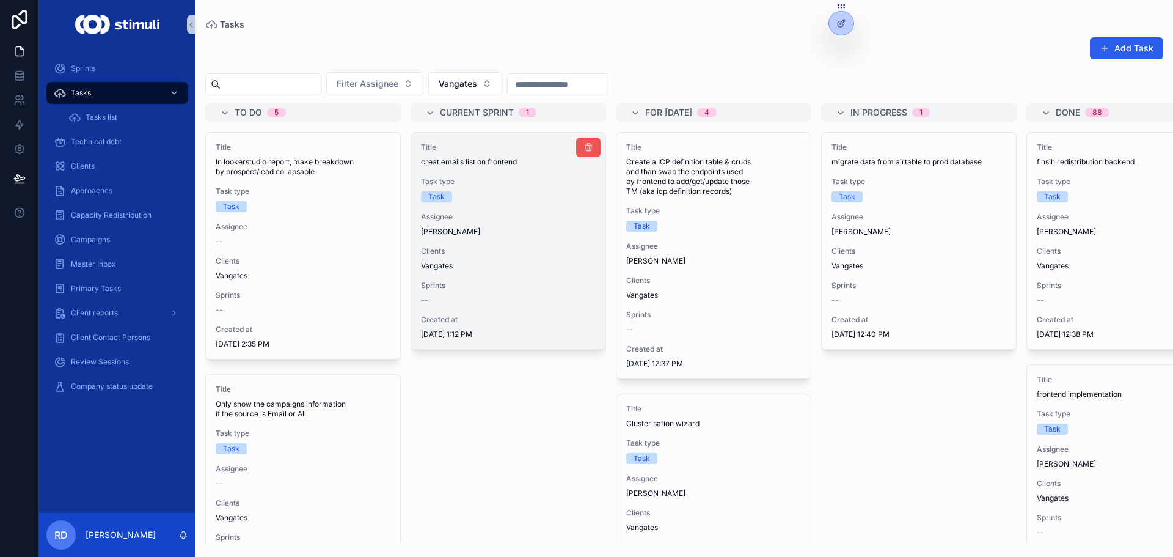
click at [590, 149] on icon "scrollable content" at bounding box center [589, 147] width 10 height 10
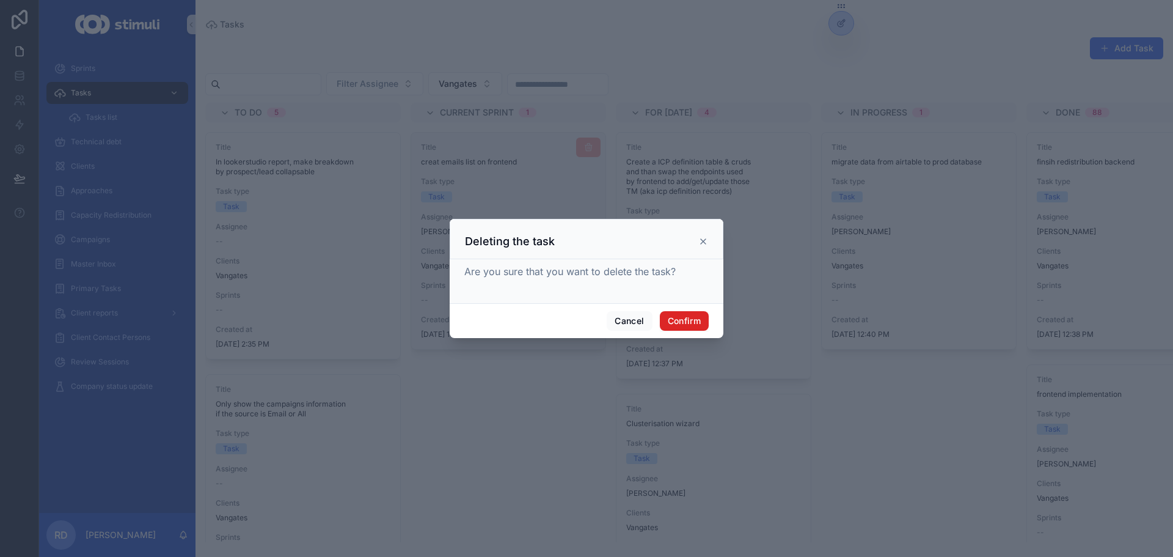
click at [692, 318] on button "Confirm" at bounding box center [684, 321] width 49 height 20
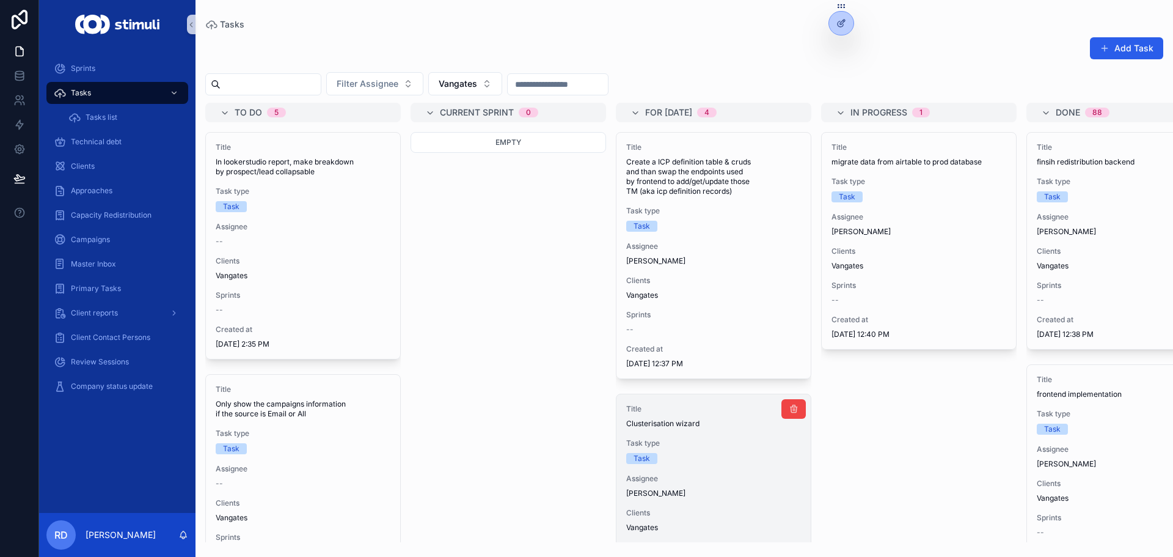
click at [678, 426] on span "Clusterisation wizard" at bounding box center [713, 424] width 175 height 10
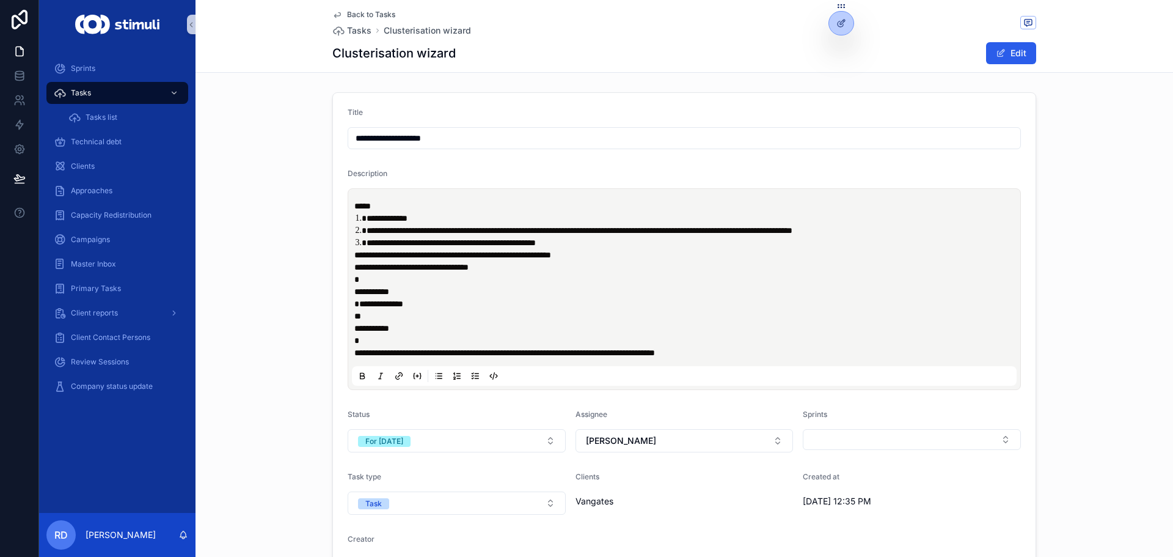
click at [354, 205] on span "*****" at bounding box center [362, 206] width 17 height 9
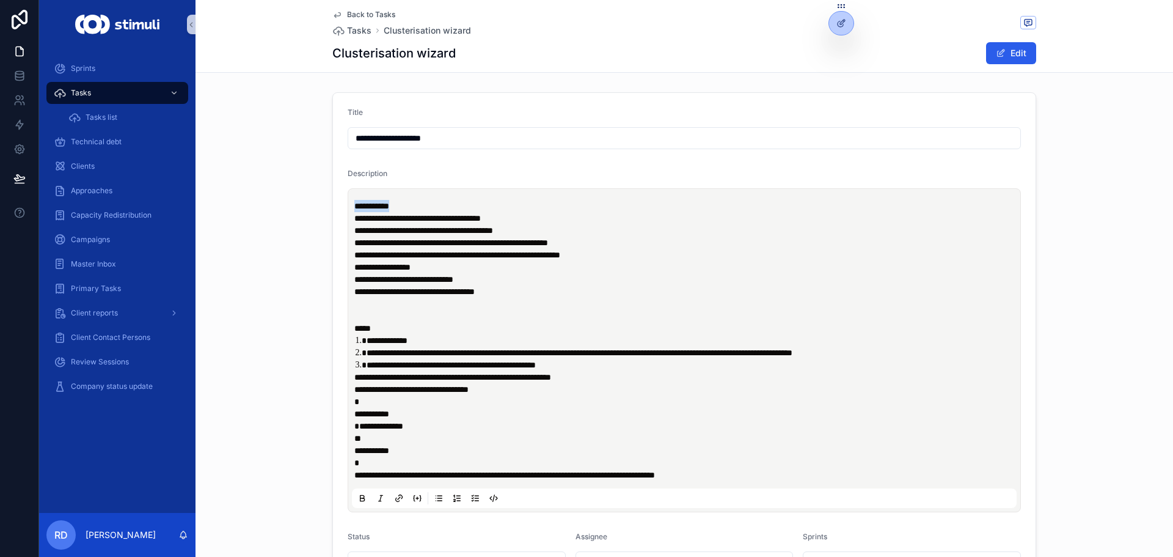
drag, startPoint x: 403, startPoint y: 208, endPoint x: 268, endPoint y: 199, distance: 136.0
click at [268, 199] on div "**********" at bounding box center [685, 401] width 978 height 628
drag, startPoint x: 384, startPoint y: 327, endPoint x: 309, endPoint y: 325, distance: 75.2
click at [309, 325] on div "**********" at bounding box center [685, 401] width 978 height 628
click at [372, 326] on p "**********" at bounding box center [686, 309] width 665 height 49
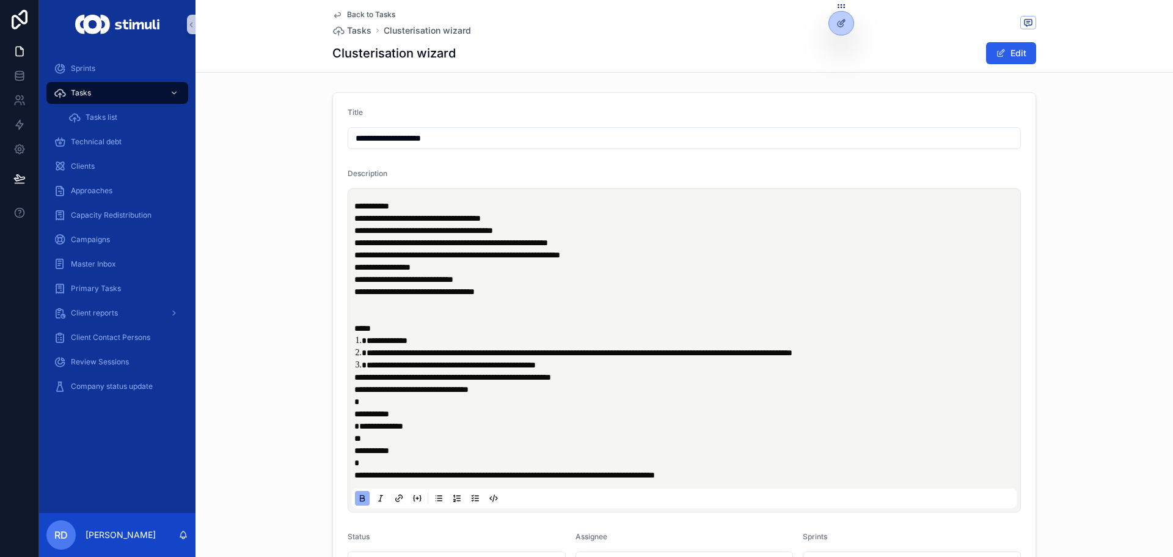
click at [356, 23] on div "Back to Tasks Tasks Clusterisation wizard" at bounding box center [401, 23] width 139 height 27
click at [348, 27] on span "Tasks" at bounding box center [359, 30] width 24 height 12
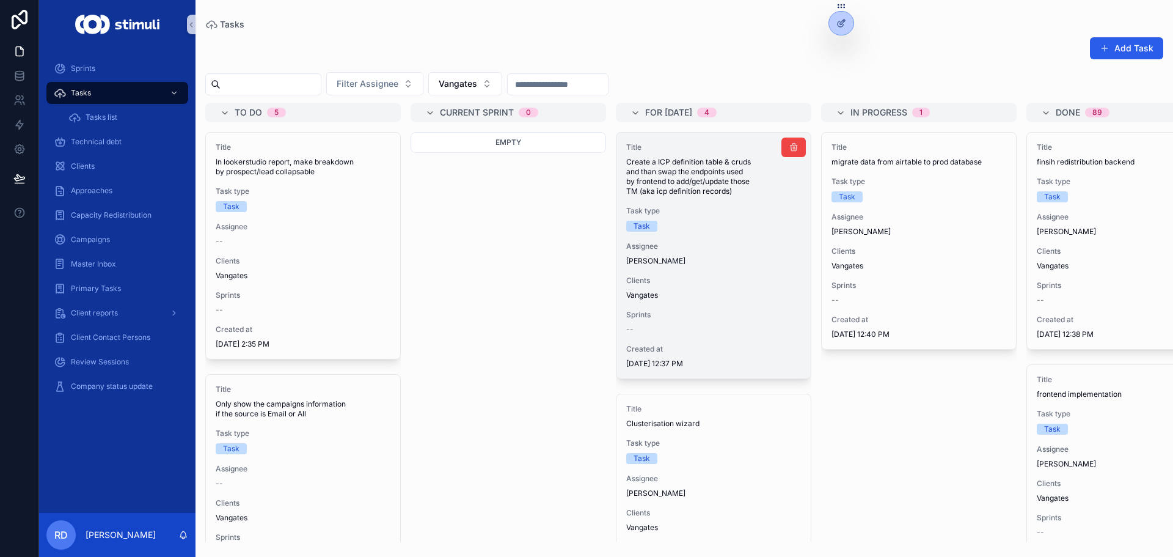
click at [752, 190] on span "Create a ICP definition table & cruds and than swap the endpoints used by front…" at bounding box center [713, 176] width 175 height 39
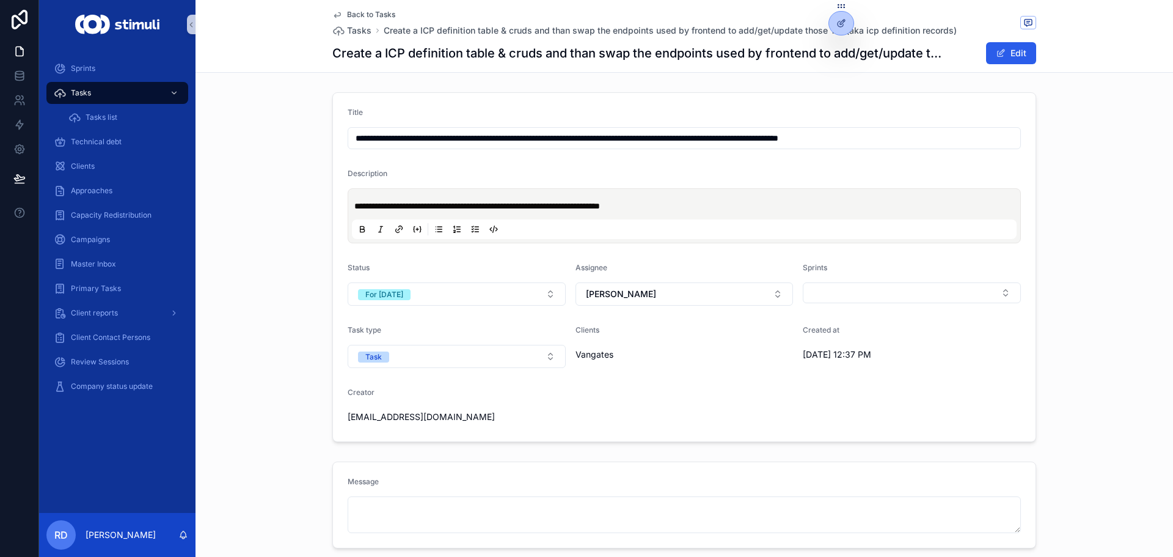
click at [261, 128] on div "**********" at bounding box center [685, 266] width 978 height 359
click at [355, 37] on div "Back to Tasks Tasks Create a ICP definition table & cruds and than swap the end…" at bounding box center [684, 36] width 704 height 72
click at [359, 31] on span "Tasks" at bounding box center [359, 30] width 24 height 12
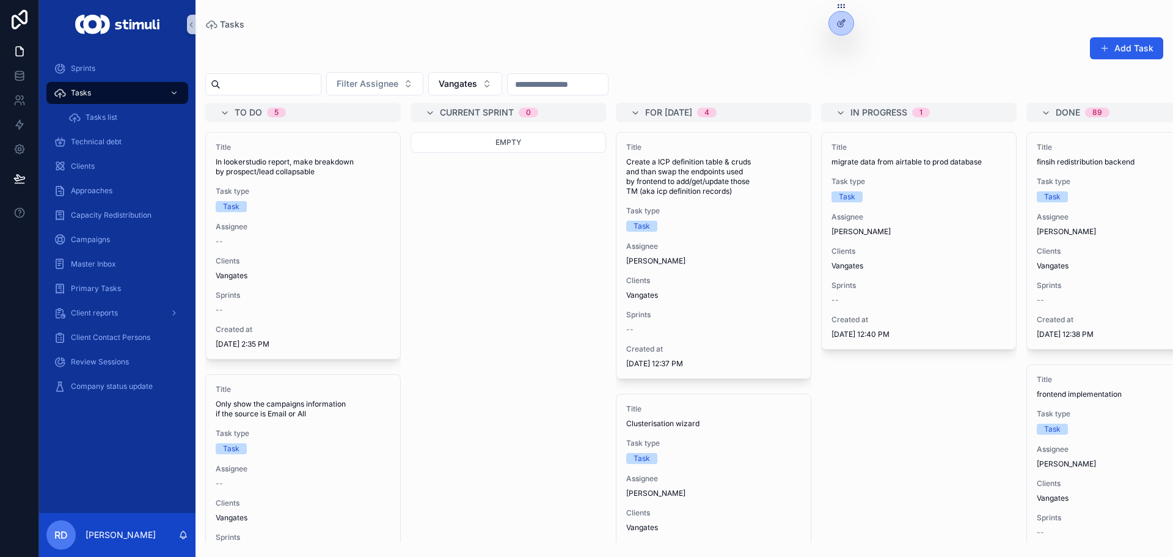
click at [736, 37] on div "Add Task" at bounding box center [684, 51] width 958 height 28
click at [477, 80] on span "Vangates" at bounding box center [458, 84] width 39 height 12
click at [477, 268] on div "C17" at bounding box center [495, 270] width 147 height 20
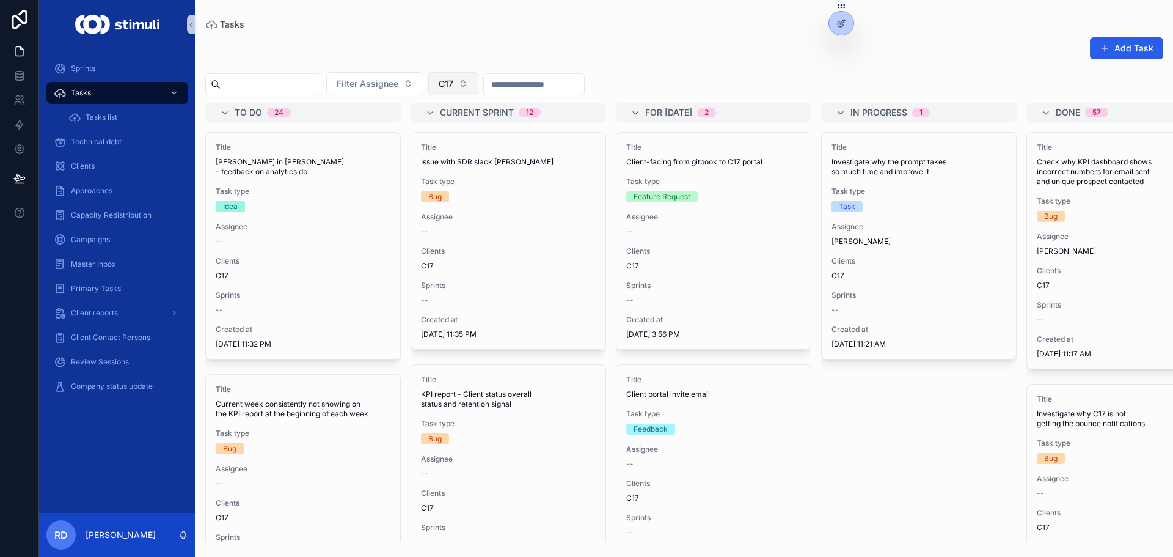
click at [479, 75] on button "C17" at bounding box center [453, 83] width 50 height 23
click at [779, 56] on div "Add Task" at bounding box center [684, 51] width 958 height 28
click at [1116, 49] on button "Add Task" at bounding box center [1126, 48] width 73 height 22
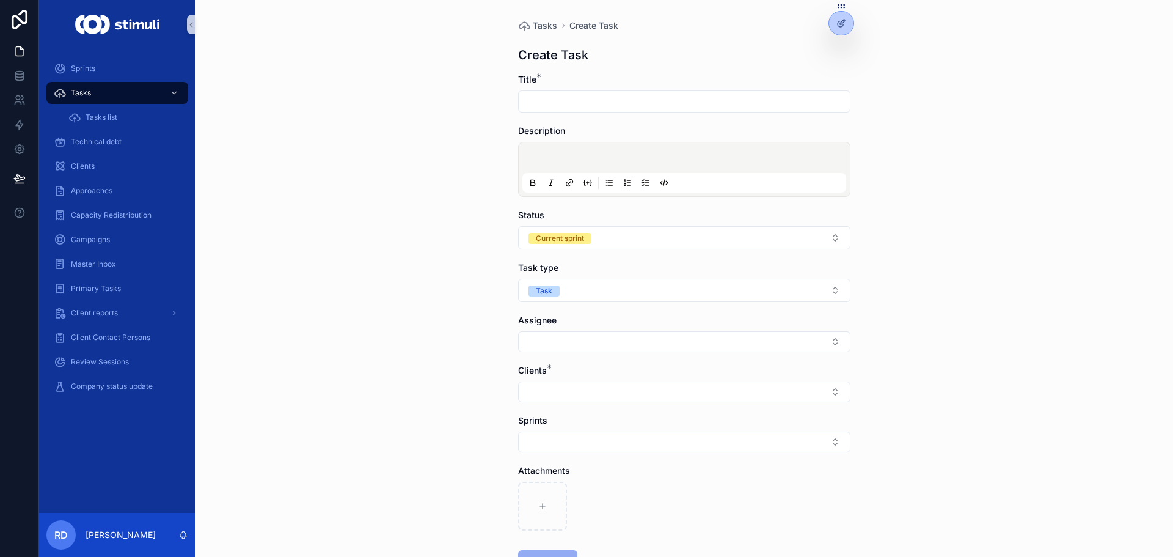
click at [611, 103] on input "scrollable content" at bounding box center [684, 101] width 331 height 17
type input "**********"
click at [572, 153] on p "scrollable content" at bounding box center [687, 159] width 324 height 12
click at [619, 162] on p "scrollable content" at bounding box center [687, 159] width 324 height 12
click at [680, 97] on input "**********" at bounding box center [684, 101] width 331 height 17
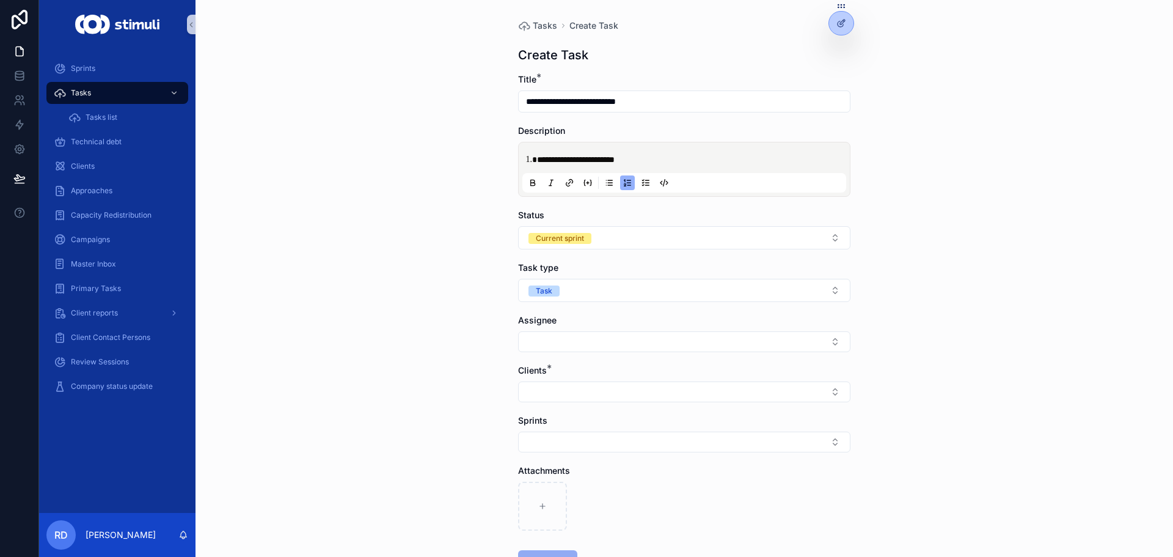
click at [664, 172] on div "**********" at bounding box center [685, 169] width 324 height 46
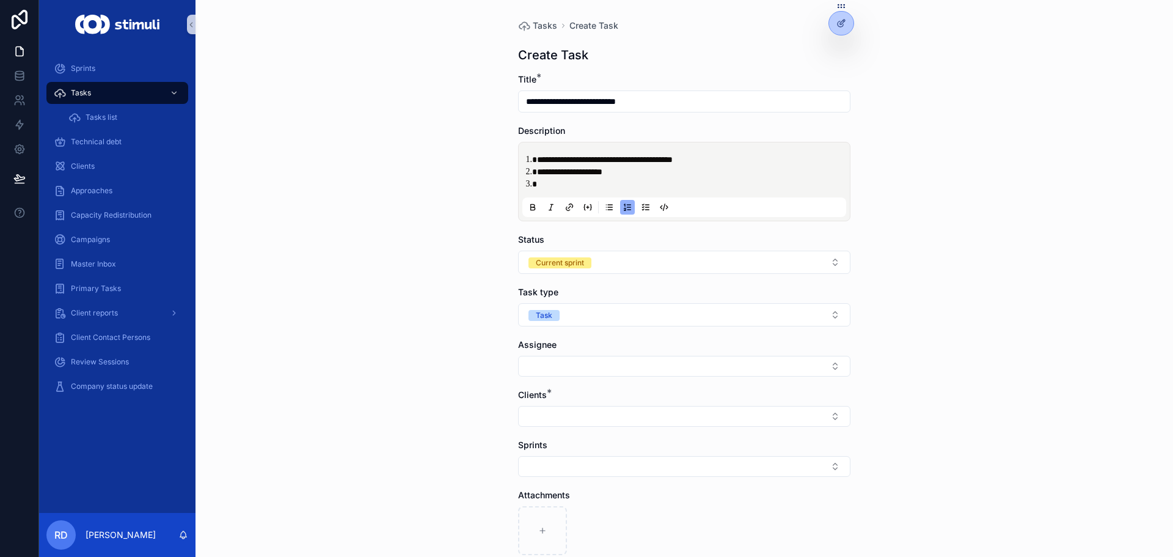
click at [567, 186] on li "scrollable content" at bounding box center [693, 184] width 312 height 12
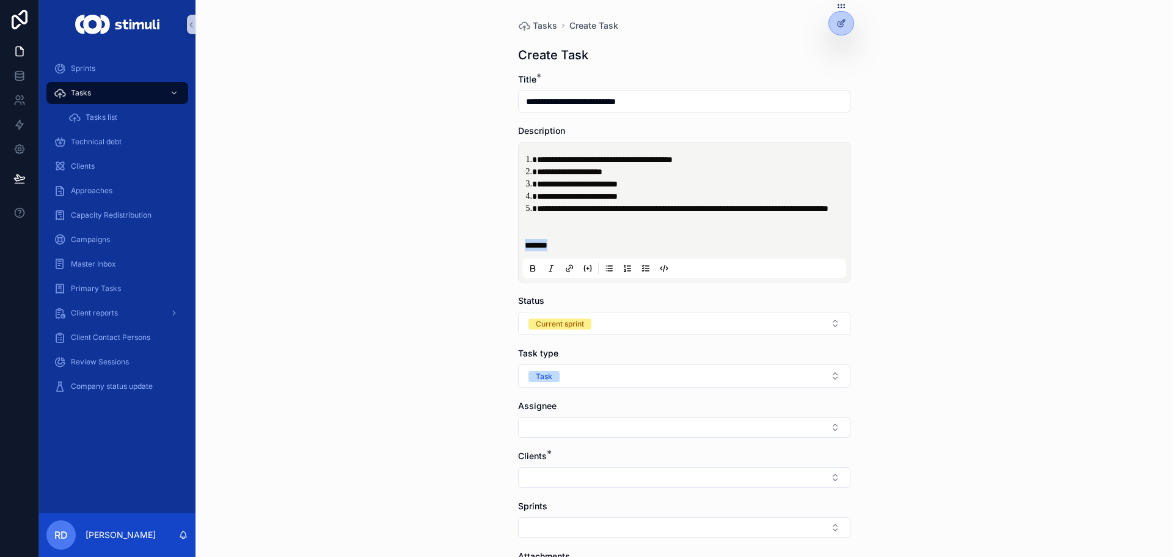
drag, startPoint x: 571, startPoint y: 261, endPoint x: 513, endPoint y: 261, distance: 58.1
click at [513, 261] on div "**********" at bounding box center [684, 368] width 352 height 736
click at [592, 251] on p "*******" at bounding box center [687, 245] width 324 height 12
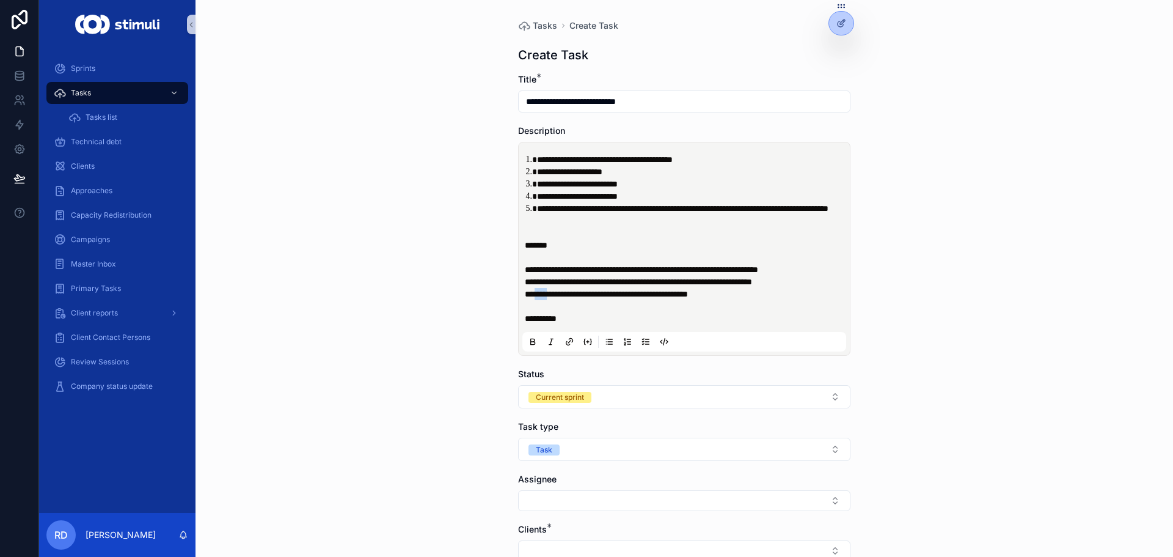
drag, startPoint x: 549, startPoint y: 307, endPoint x: 531, endPoint y: 308, distance: 17.7
click at [531, 298] on span "**********" at bounding box center [606, 294] width 163 height 9
click at [595, 325] on p "**********" at bounding box center [687, 282] width 324 height 86
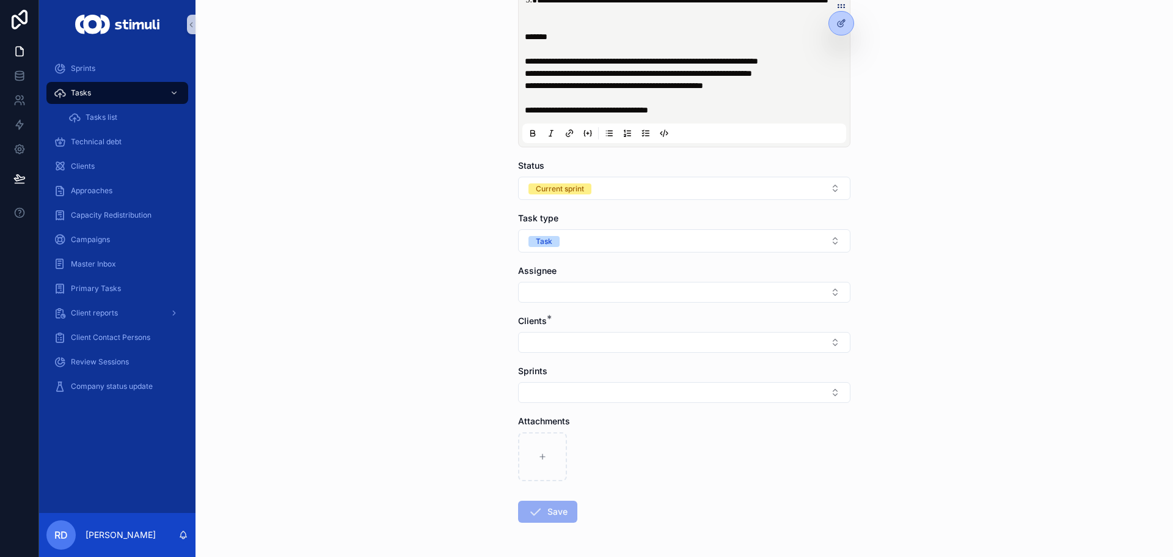
scroll to position [244, 0]
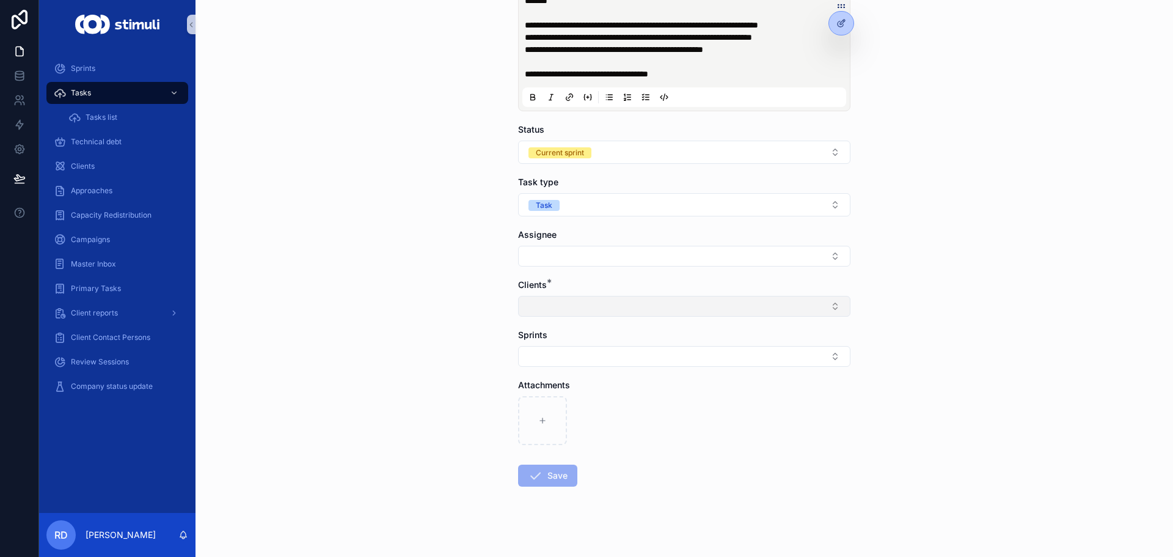
click at [559, 317] on button "Select Button" at bounding box center [684, 306] width 332 height 21
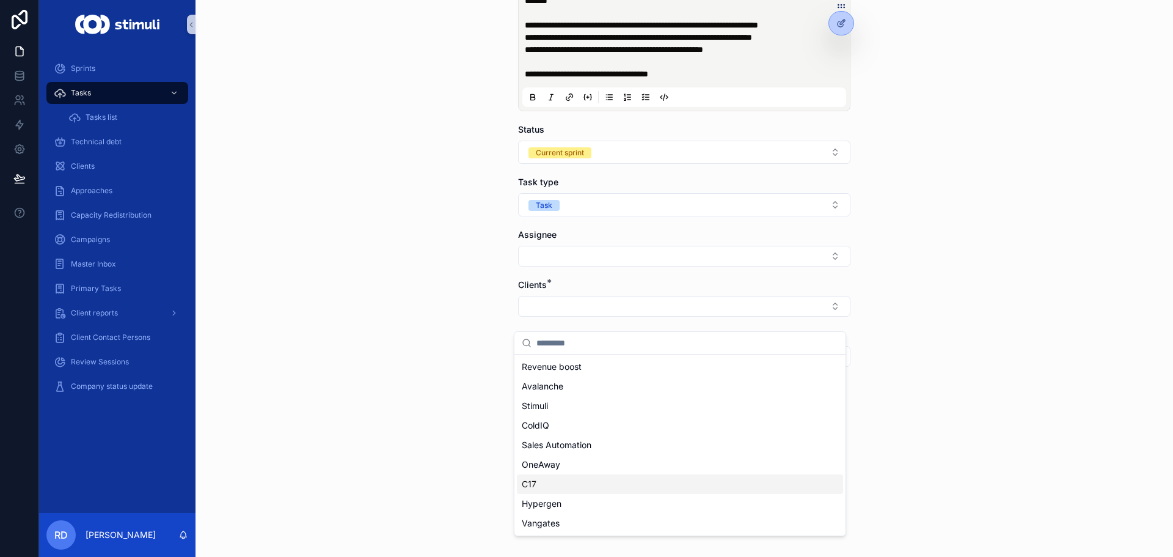
click at [539, 483] on div "C17" at bounding box center [680, 484] width 326 height 20
click at [554, 486] on button "Save" at bounding box center [547, 478] width 59 height 22
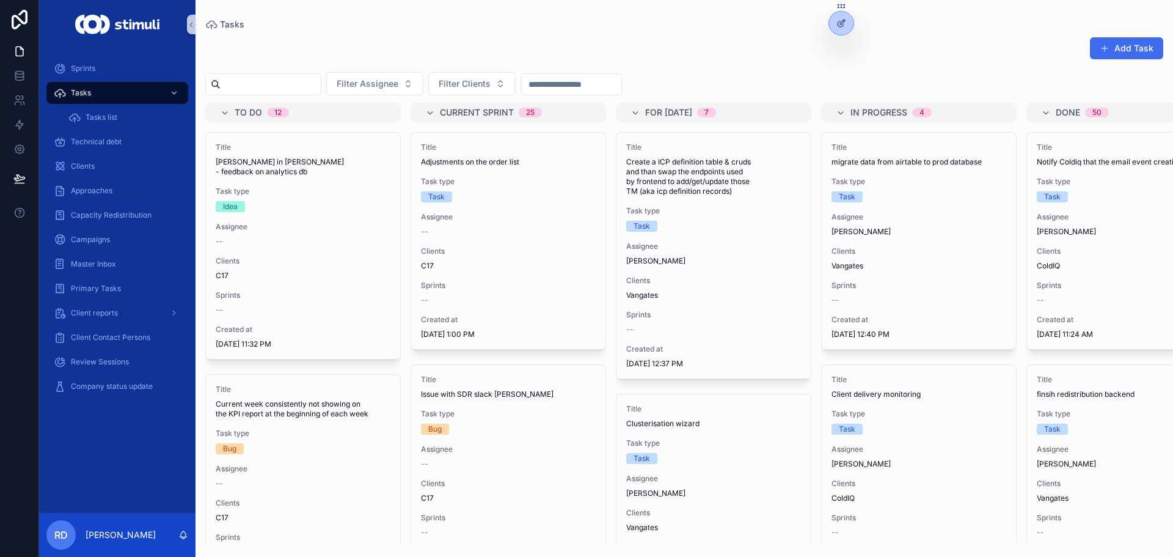
click at [1142, 44] on button "Add Task" at bounding box center [1126, 48] width 73 height 22
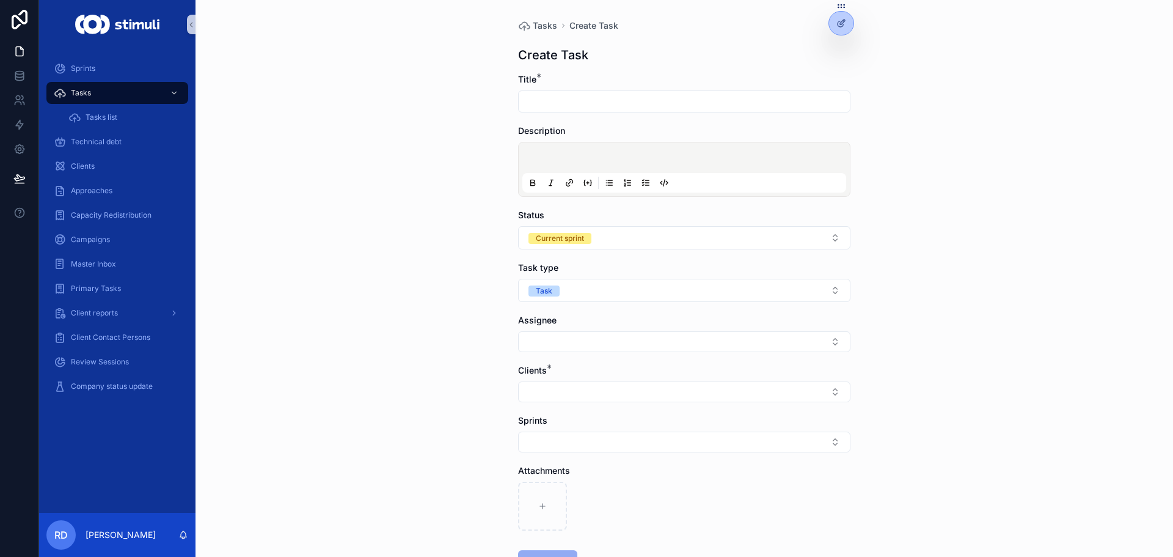
click at [554, 98] on input "scrollable content" at bounding box center [684, 101] width 331 height 17
type input "**********"
